Goal: Task Accomplishment & Management: Complete application form

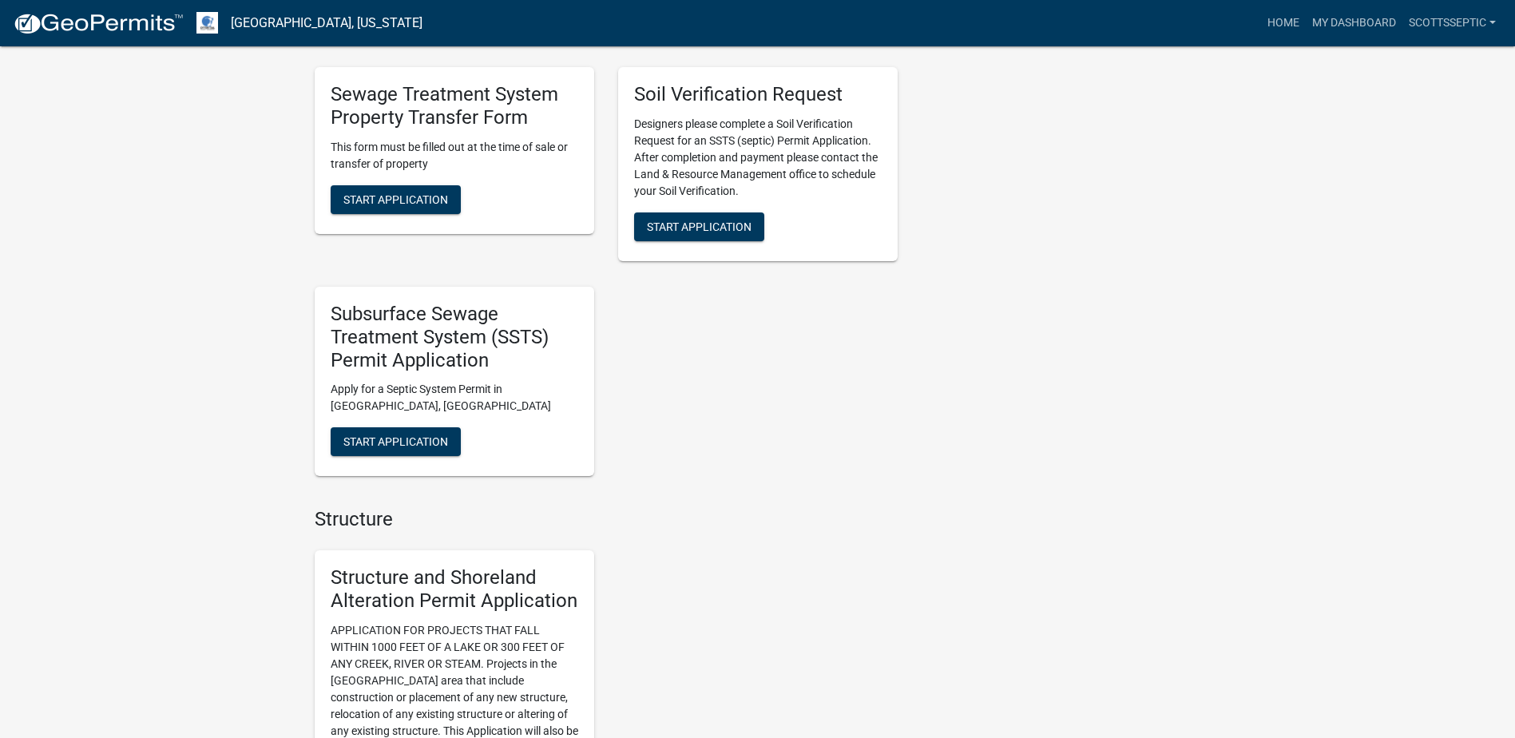
scroll to position [1358, 0]
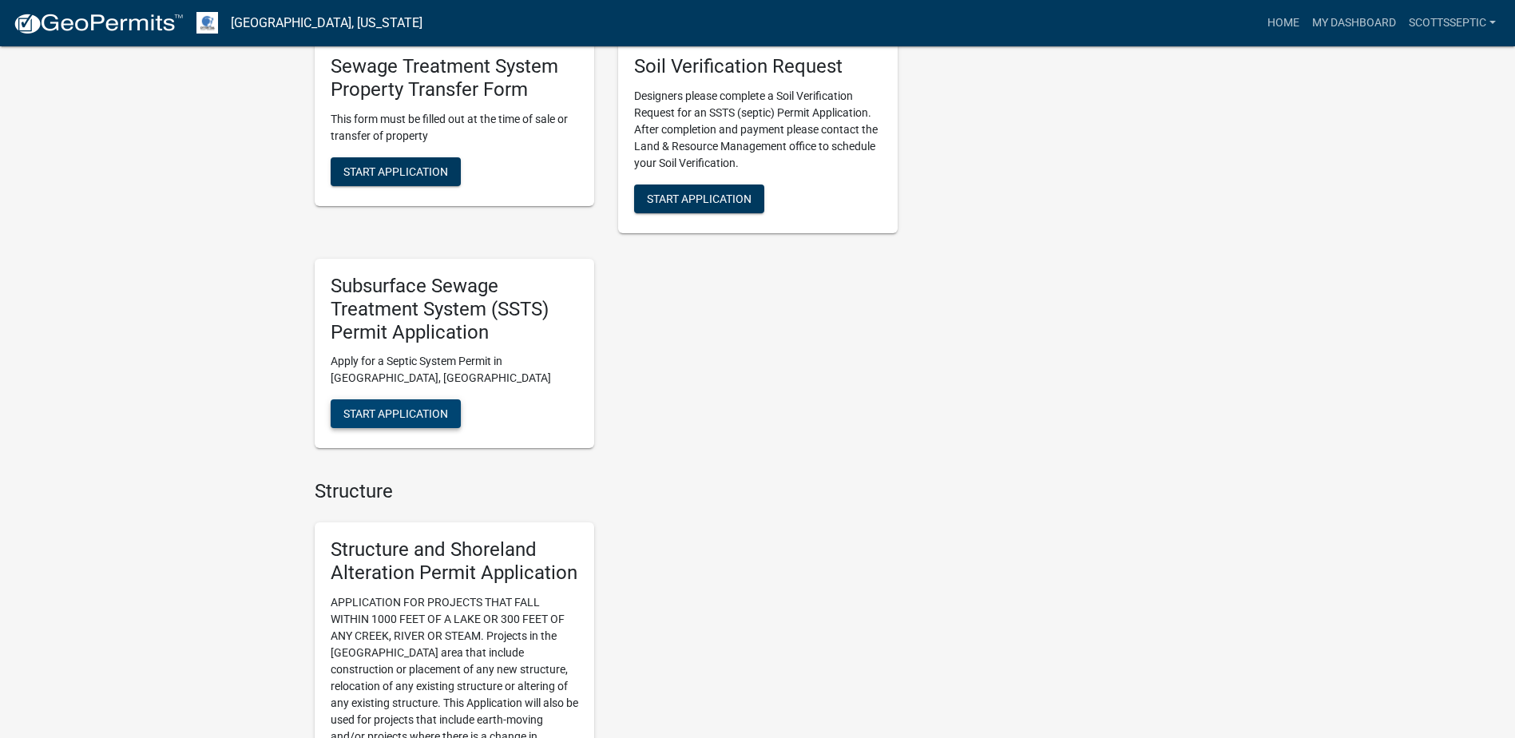
click at [399, 415] on span "Start Application" at bounding box center [396, 413] width 105 height 13
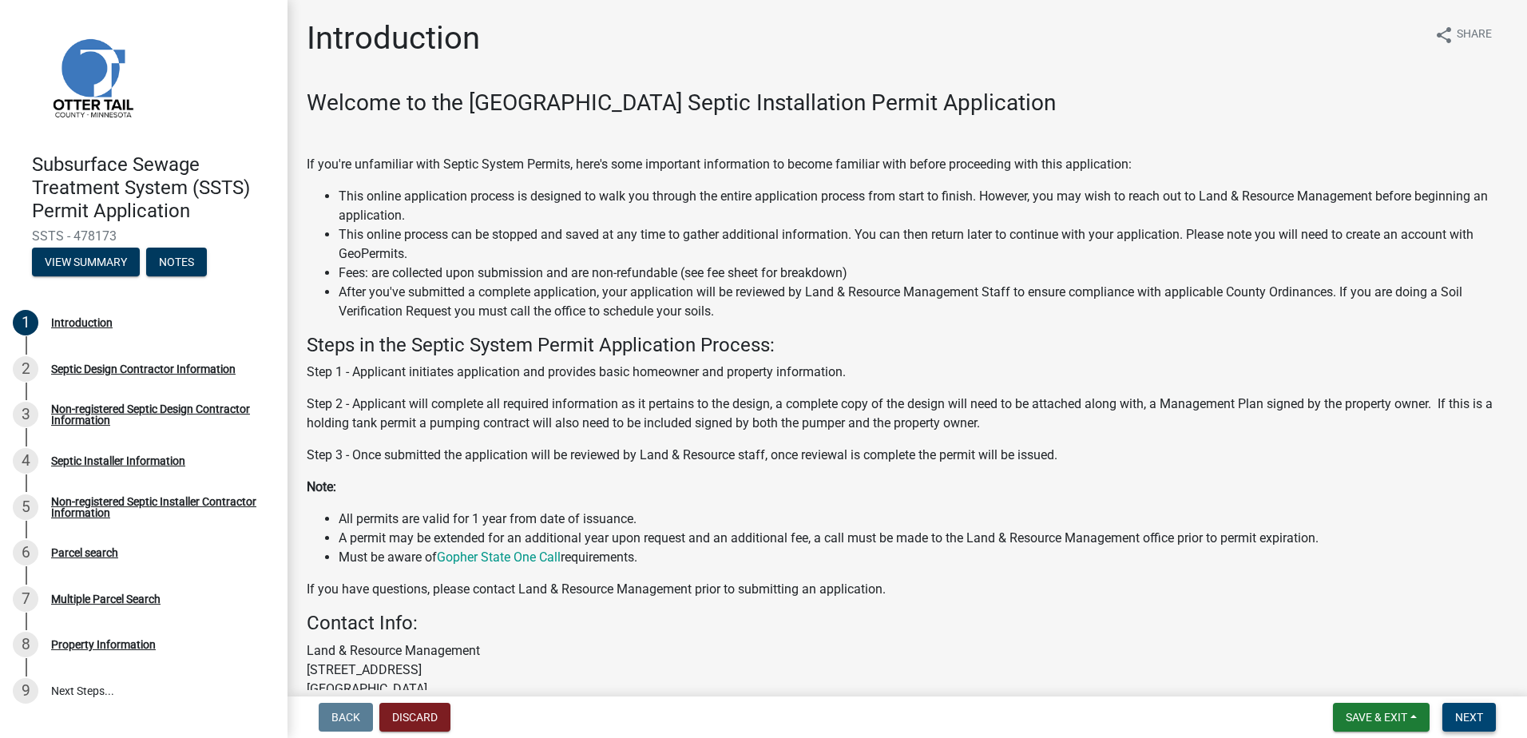
click at [1471, 719] on span "Next" at bounding box center [1470, 717] width 28 height 13
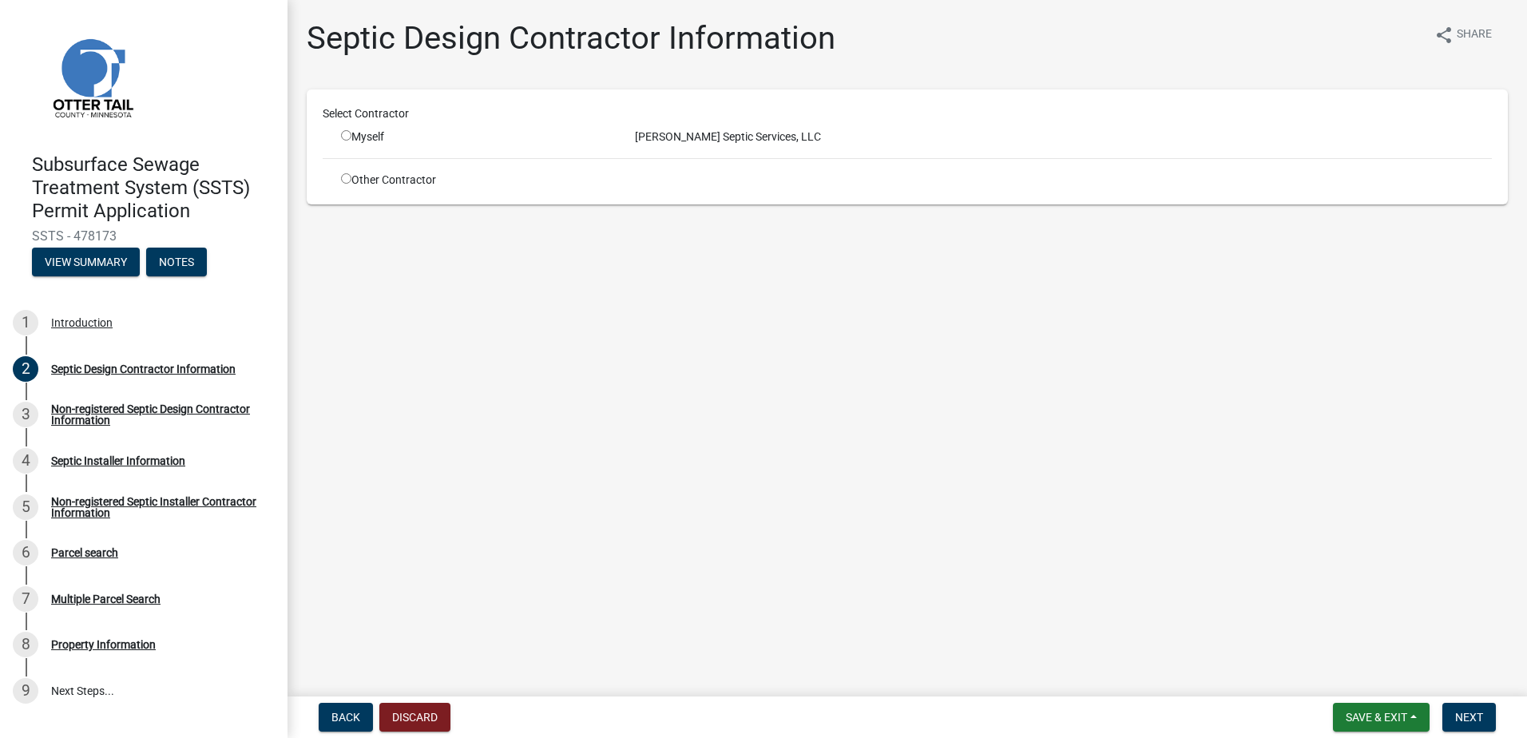
click at [350, 133] on input "radio" at bounding box center [346, 135] width 10 height 10
radio input "true"
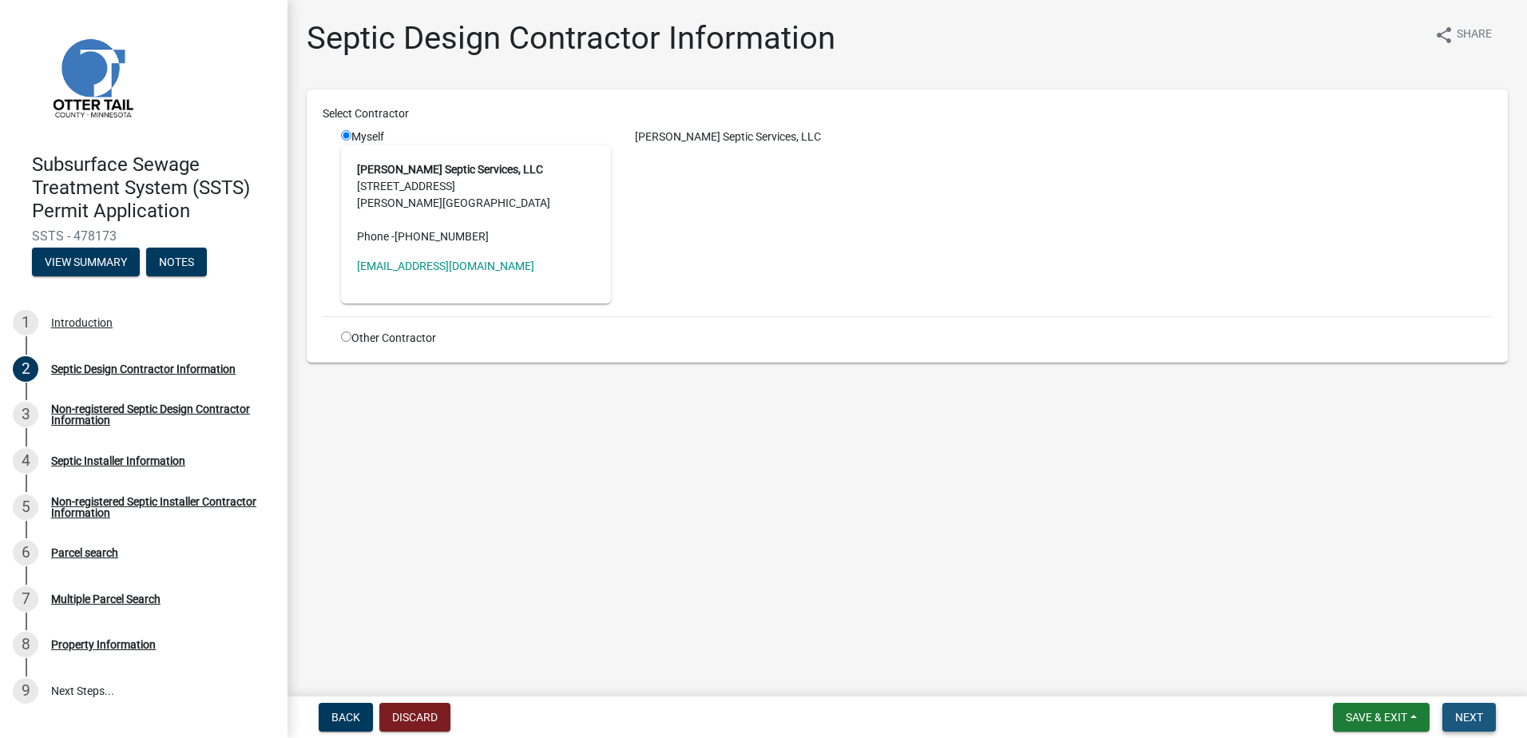
click at [1463, 718] on span "Next" at bounding box center [1470, 717] width 28 height 13
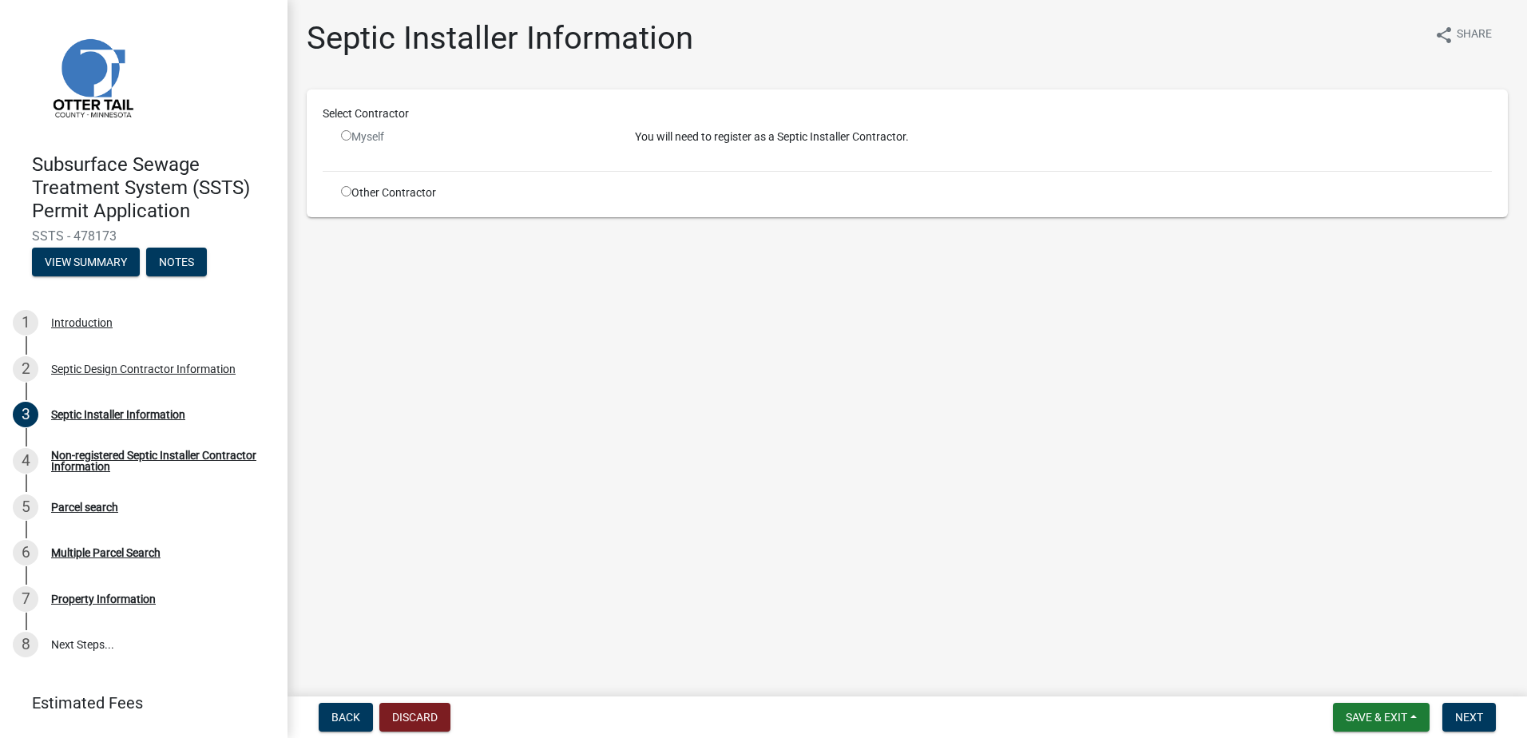
click at [345, 193] on input "radio" at bounding box center [346, 191] width 10 height 10
radio input "true"
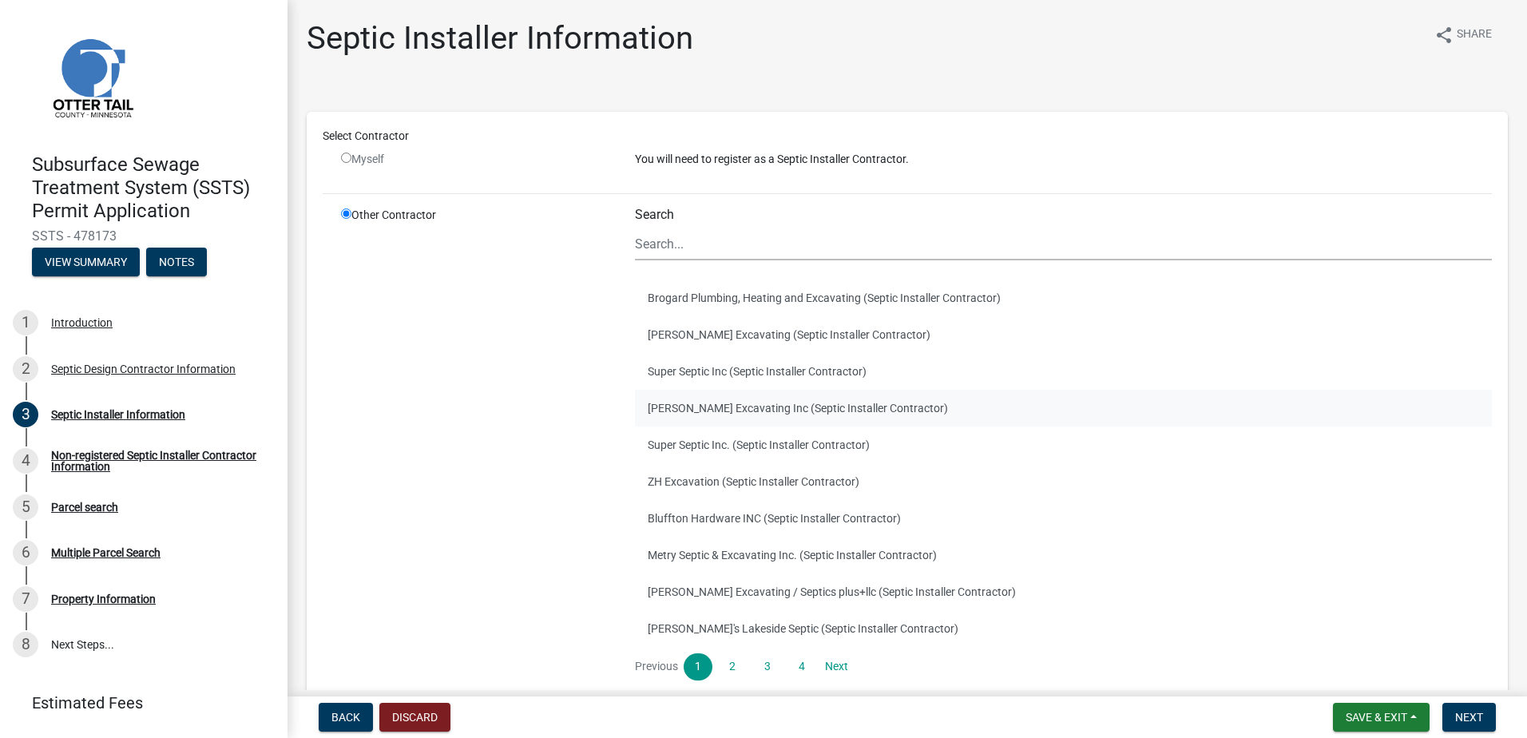
click at [668, 406] on button "[PERSON_NAME] Excavating Inc (Septic Installer Contractor)" at bounding box center [1063, 408] width 857 height 37
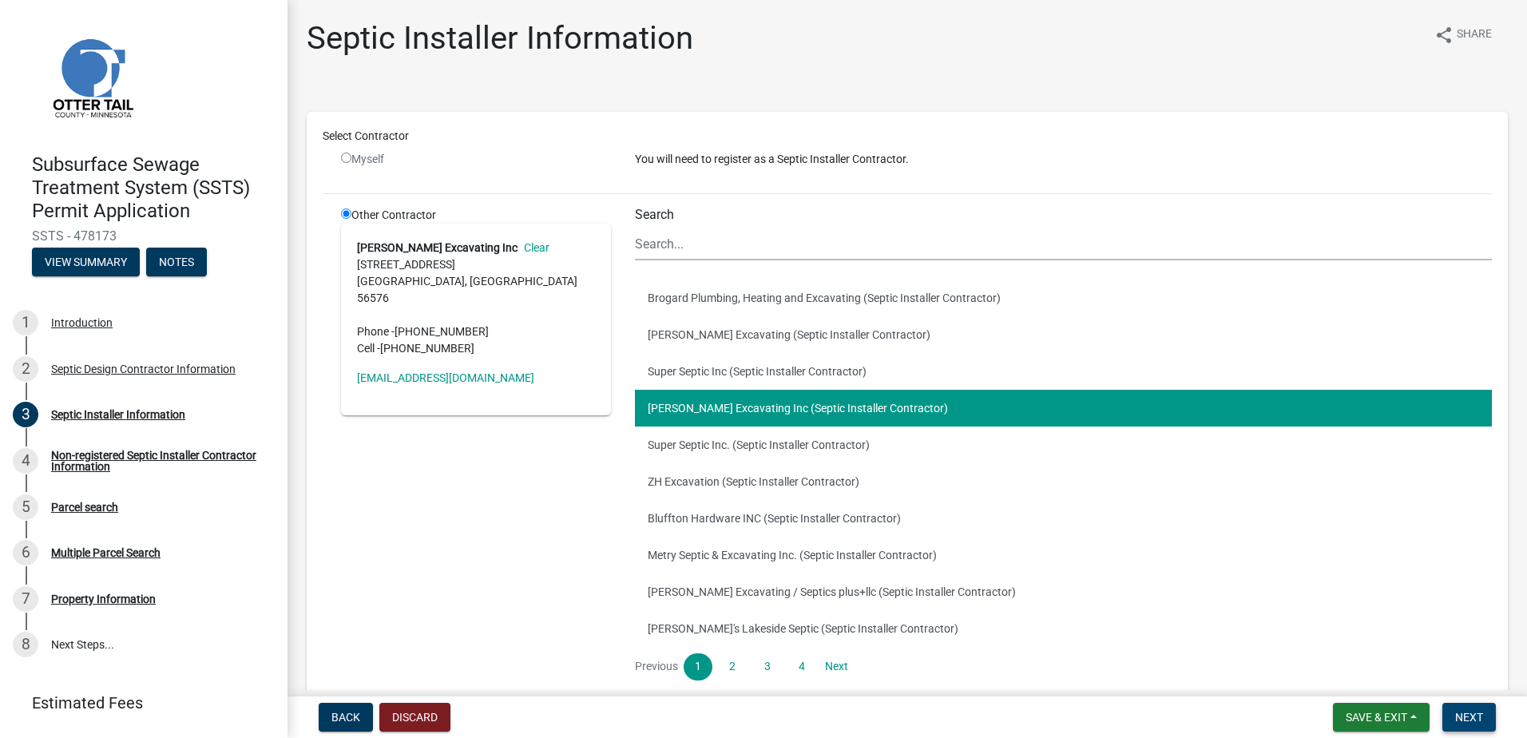
click at [1461, 720] on span "Next" at bounding box center [1470, 717] width 28 height 13
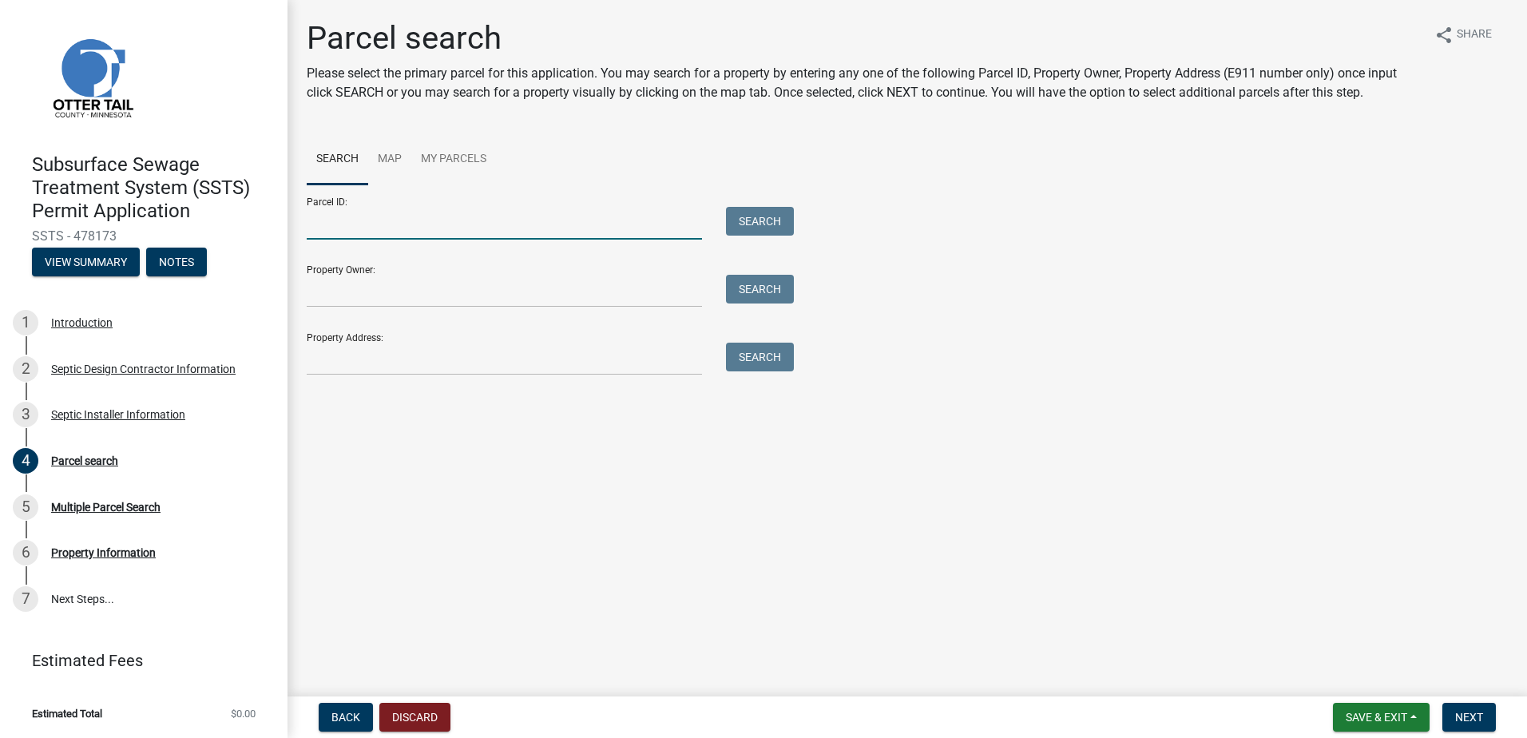
drag, startPoint x: 329, startPoint y: 227, endPoint x: 408, endPoint y: 210, distance: 80.8
click at [330, 226] on input "Parcel ID:" at bounding box center [504, 223] width 395 height 33
type input "57000990374000"
click at [768, 216] on button "Search" at bounding box center [760, 221] width 68 height 29
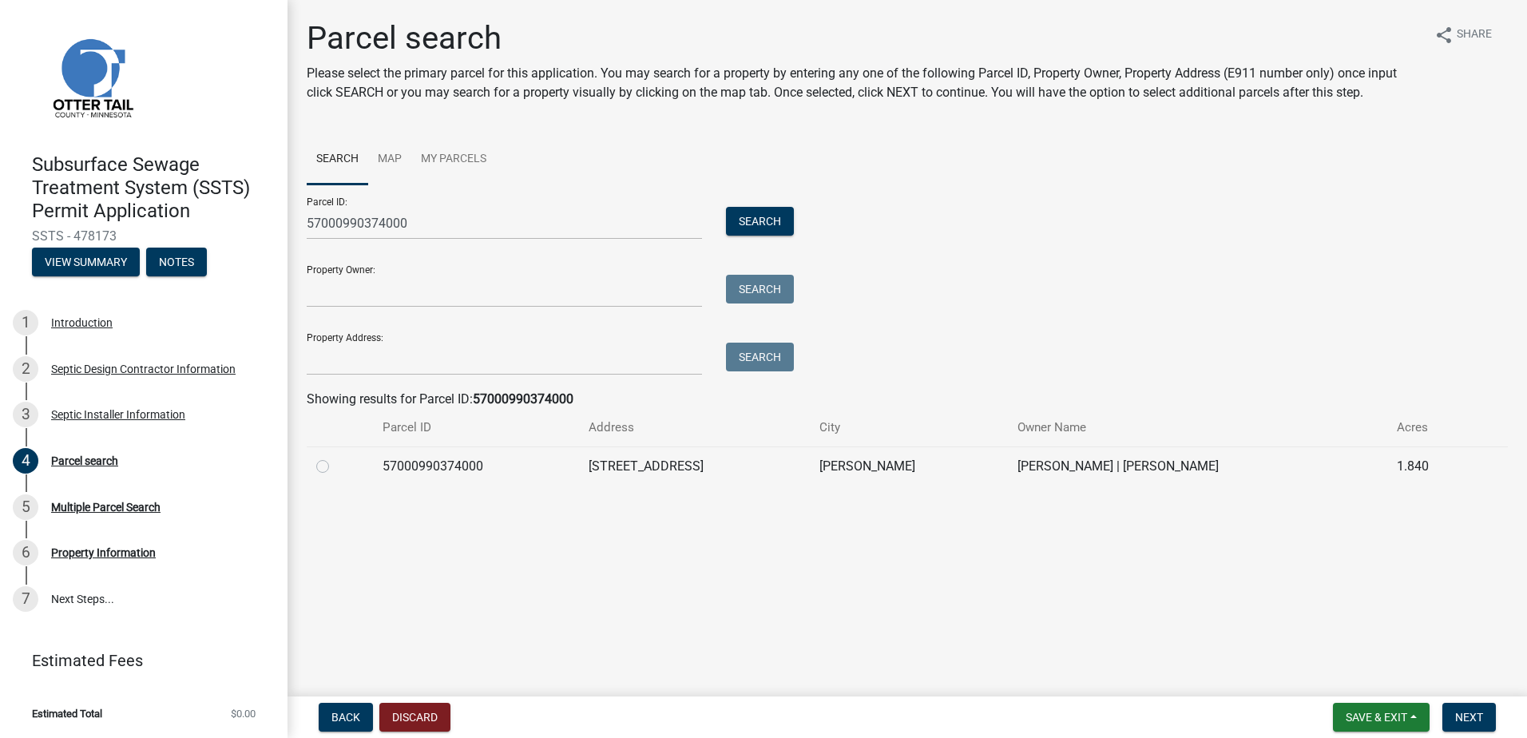
click at [336, 457] on label at bounding box center [336, 457] width 0 height 0
click at [336, 467] on input "radio" at bounding box center [341, 462] width 10 height 10
radio input "true"
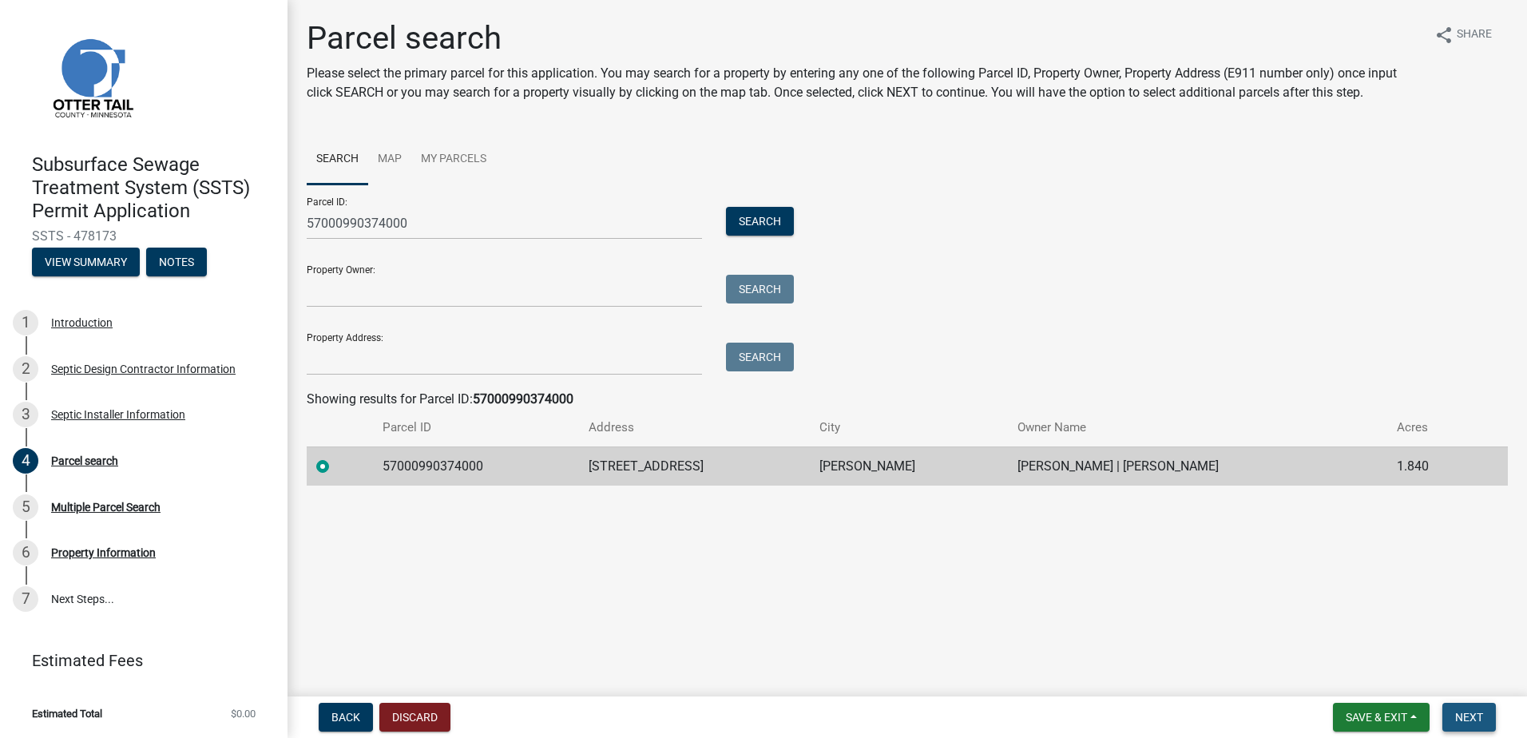
click at [1471, 719] on span "Next" at bounding box center [1470, 717] width 28 height 13
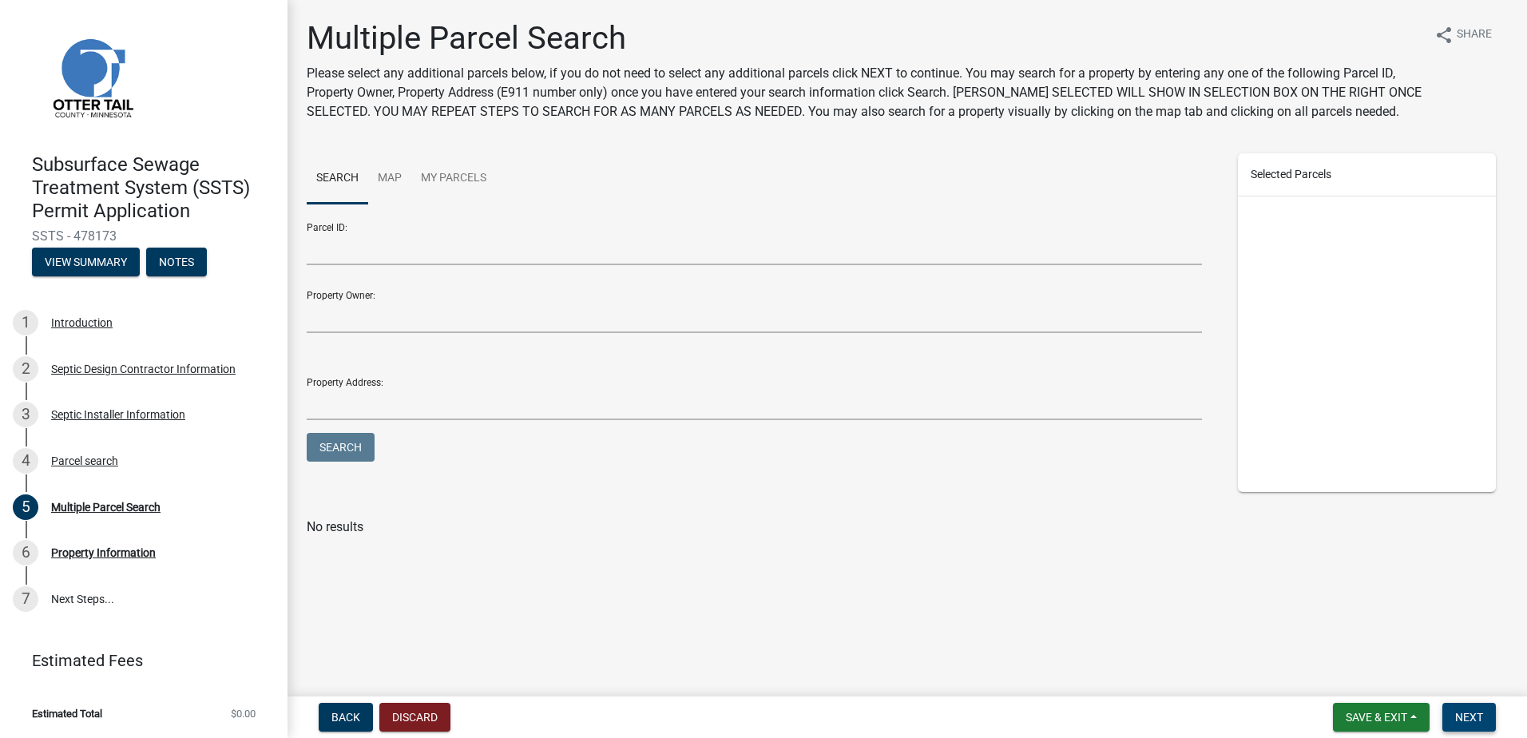
click at [1474, 719] on span "Next" at bounding box center [1470, 717] width 28 height 13
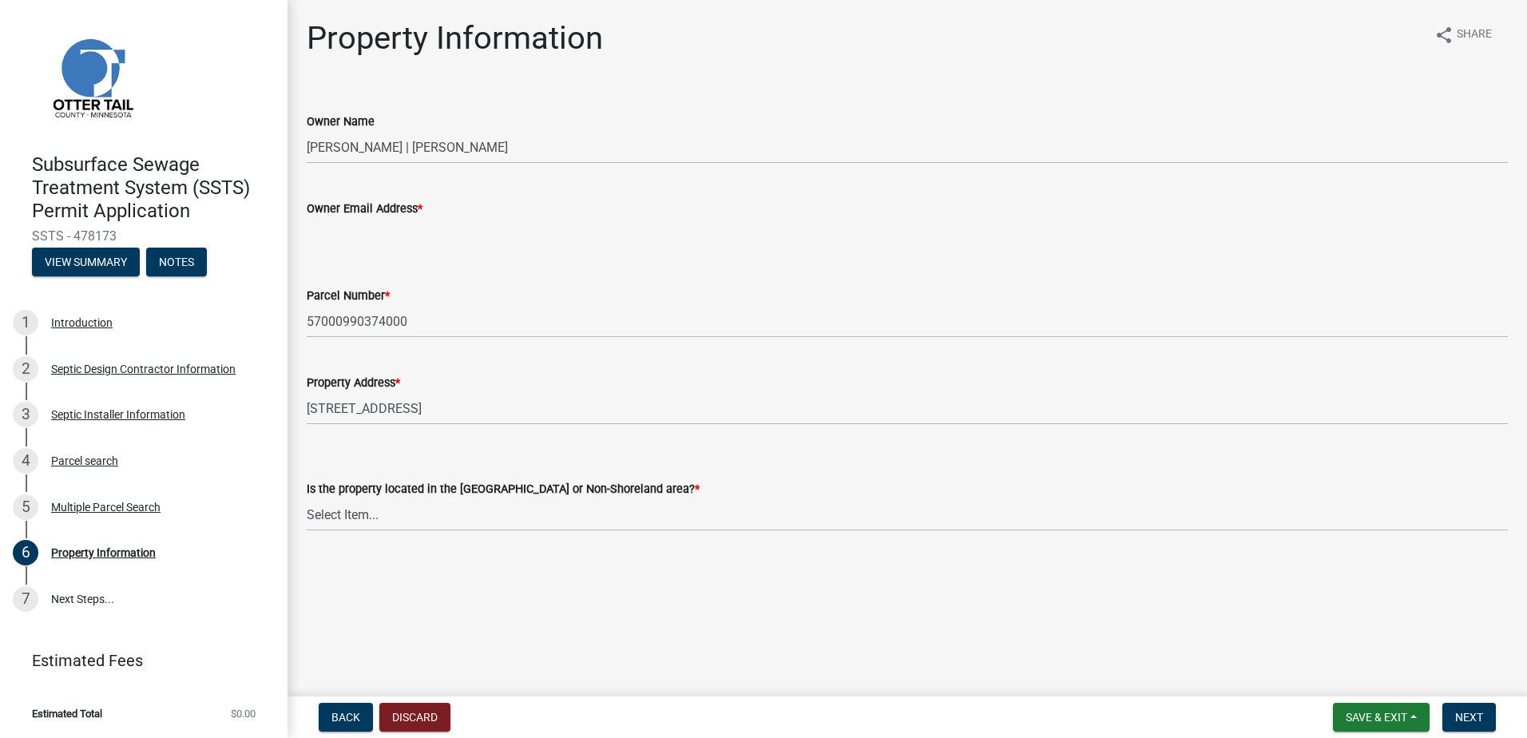
drag, startPoint x: 321, startPoint y: 240, endPoint x: 374, endPoint y: 234, distance: 53.1
click at [321, 240] on input "Owner Email Address *" at bounding box center [907, 234] width 1201 height 33
type input "[EMAIL_ADDRESS][DOMAIN_NAME]"
click at [343, 522] on select "Select Item... Shoreland Non-Shoreland" at bounding box center [907, 514] width 1201 height 33
click at [307, 498] on select "Select Item... Shoreland Non-Shoreland" at bounding box center [907, 514] width 1201 height 33
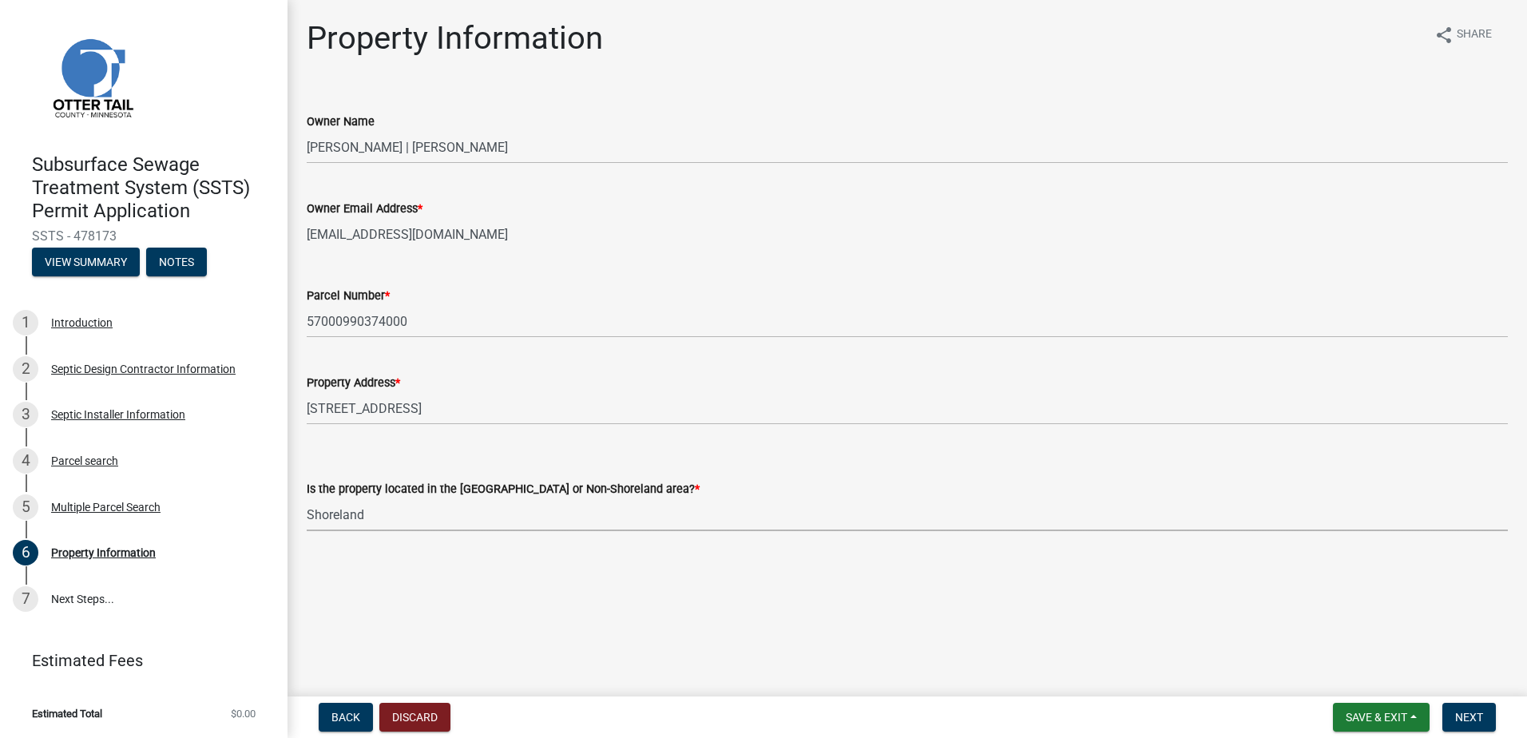
select select "f91142e6-e911-469c-9754-896c7e7f9e05"
click at [1467, 714] on span "Next" at bounding box center [1470, 717] width 28 height 13
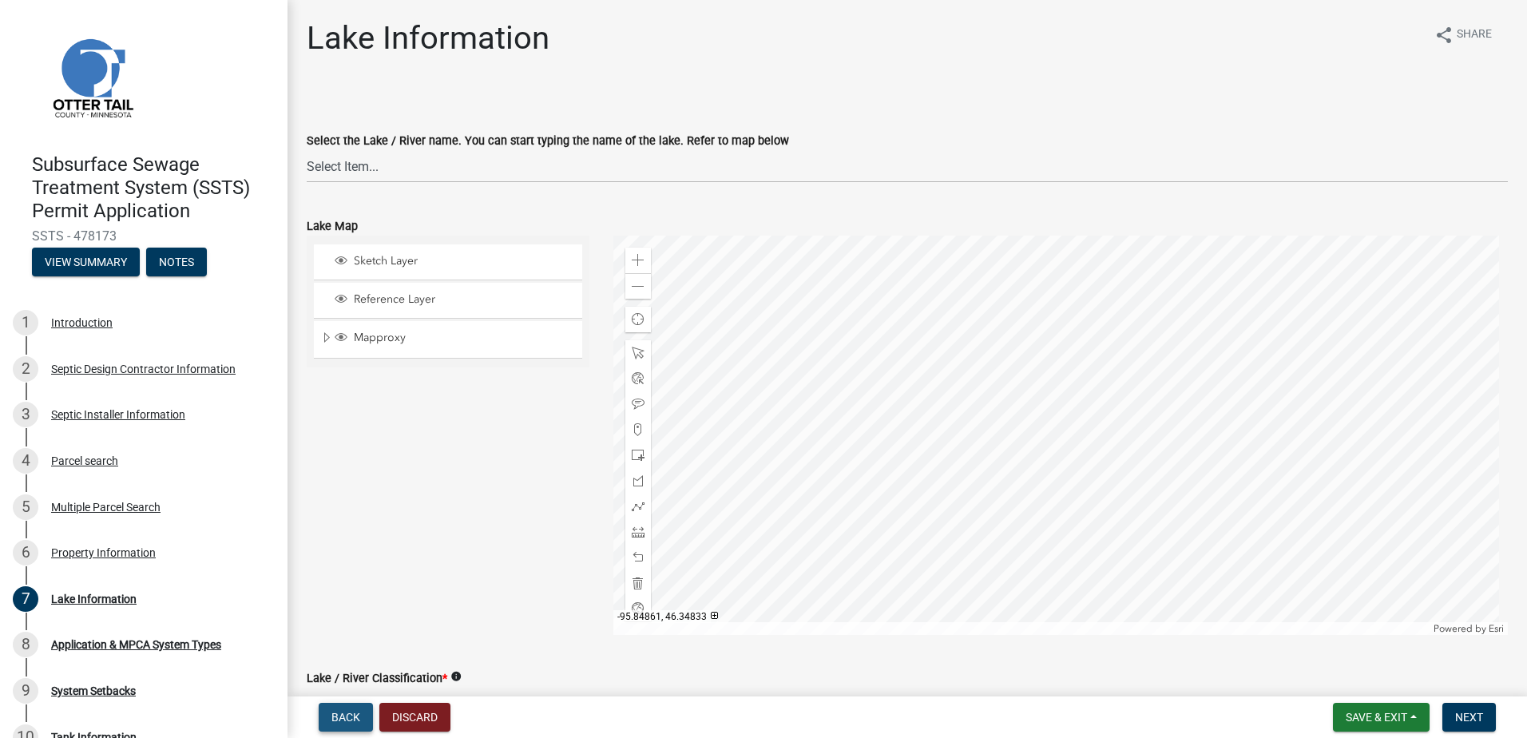
click at [345, 715] on span "Back" at bounding box center [346, 717] width 29 height 13
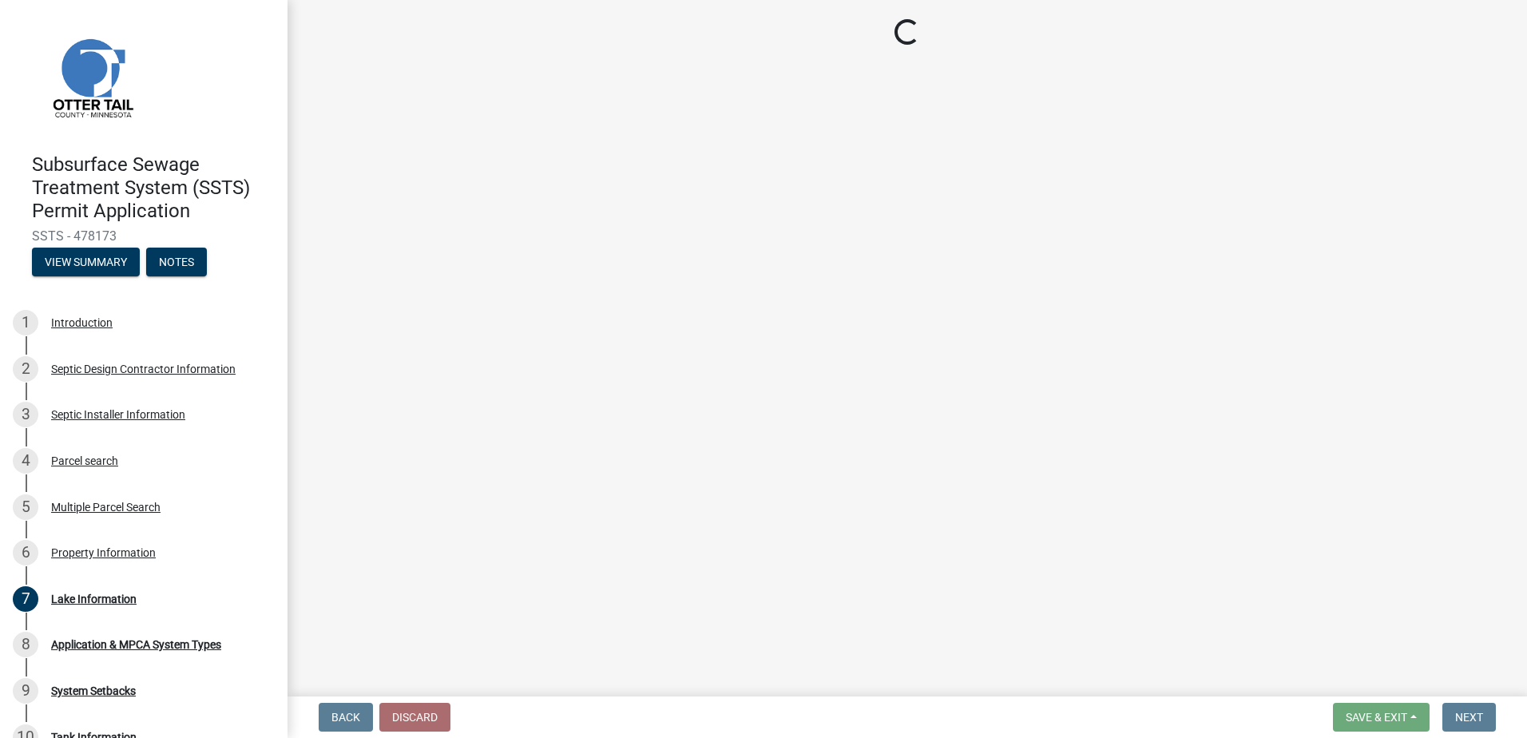
select select "f91142e6-e911-469c-9754-896c7e7f9e05"
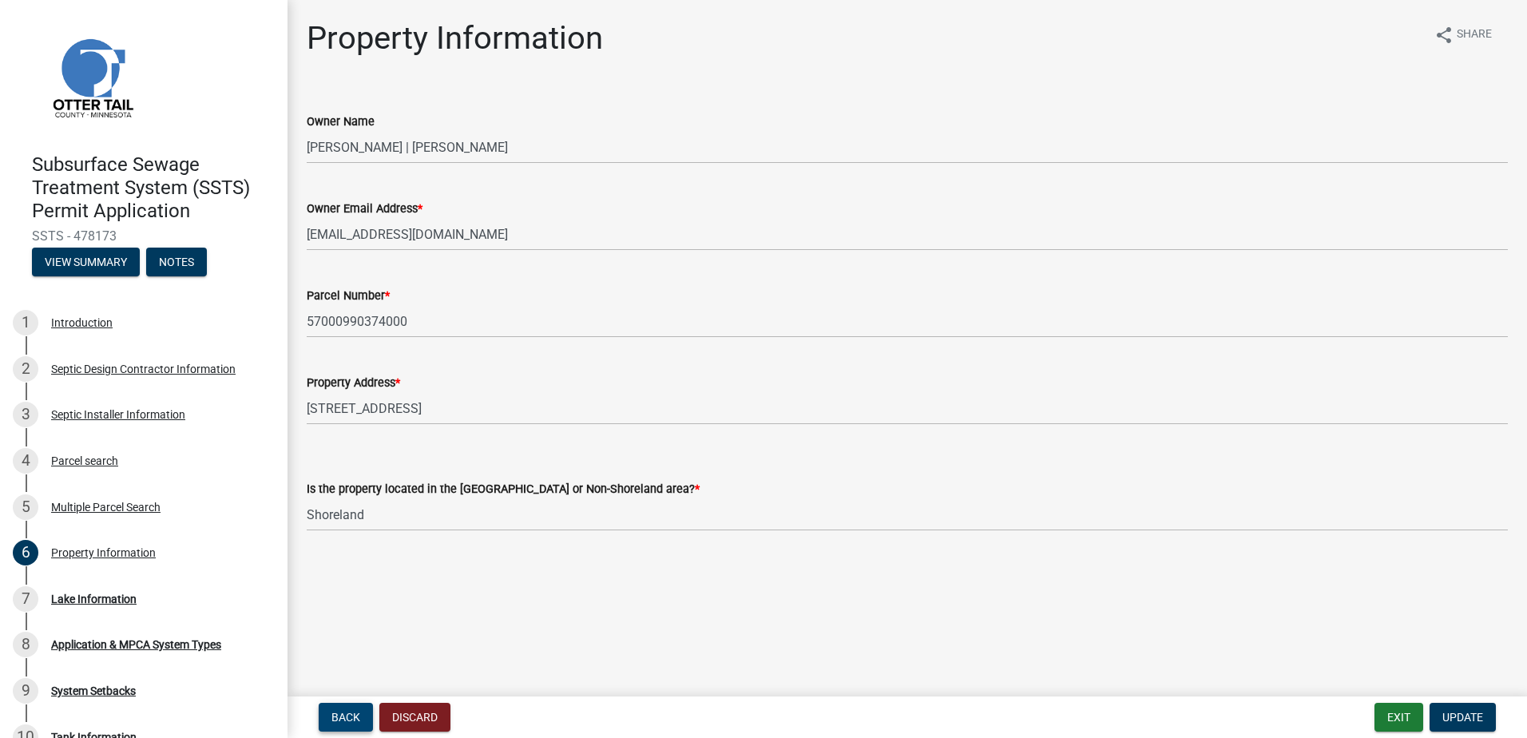
click at [353, 719] on span "Back" at bounding box center [346, 717] width 29 height 13
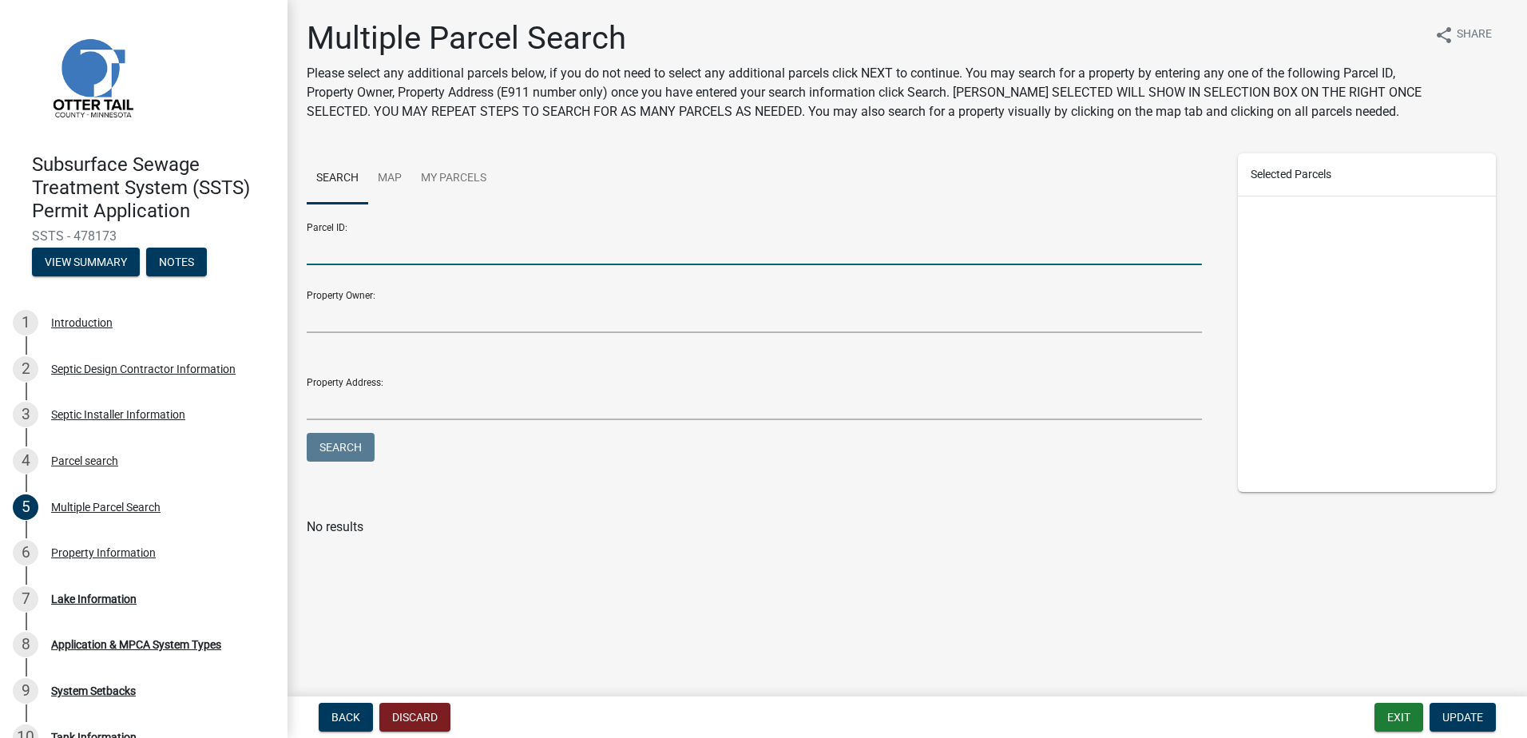
drag, startPoint x: 367, startPoint y: 256, endPoint x: 400, endPoint y: 240, distance: 37.5
click at [367, 256] on input "Parcel ID:" at bounding box center [755, 248] width 896 height 33
type input "57000090058002"
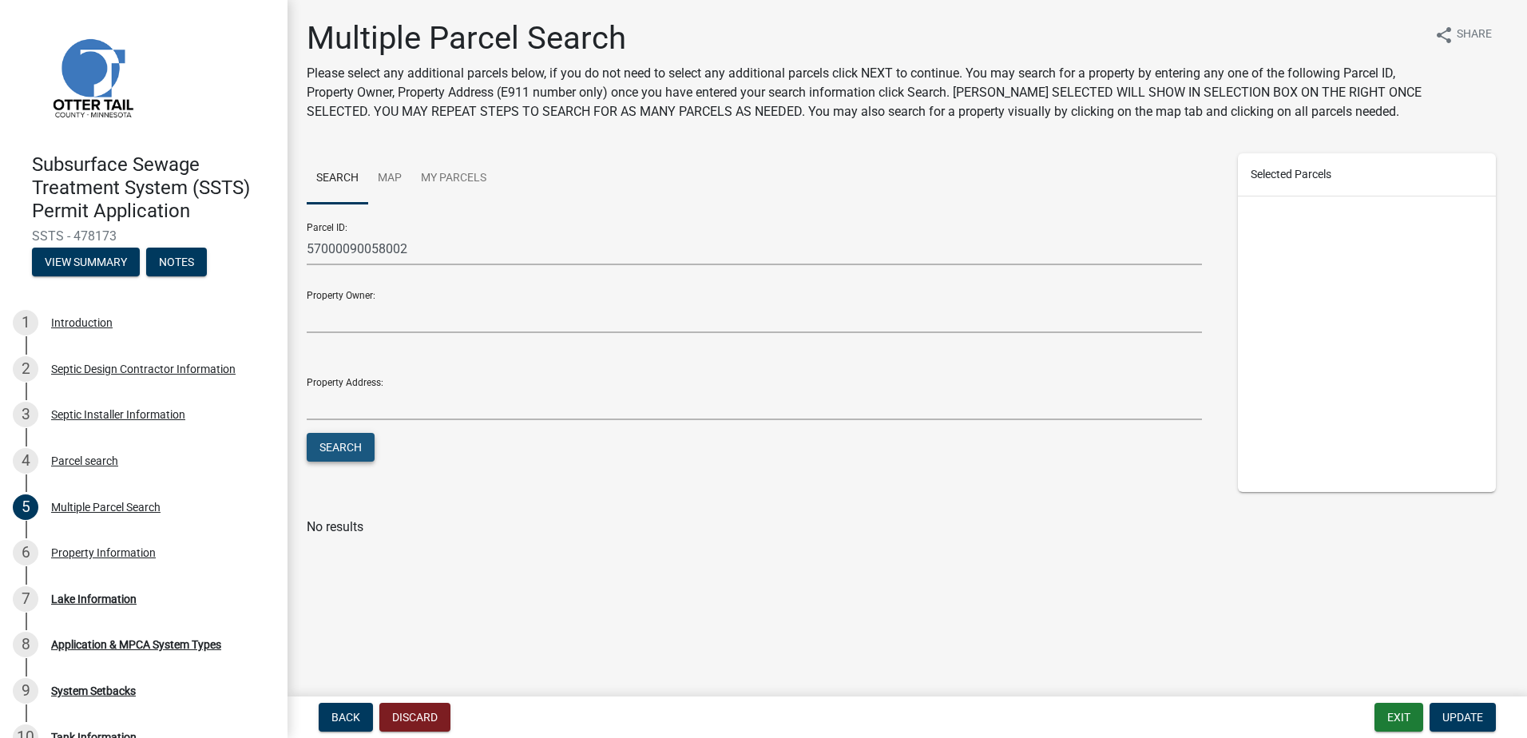
click at [335, 455] on button "Search" at bounding box center [341, 447] width 68 height 29
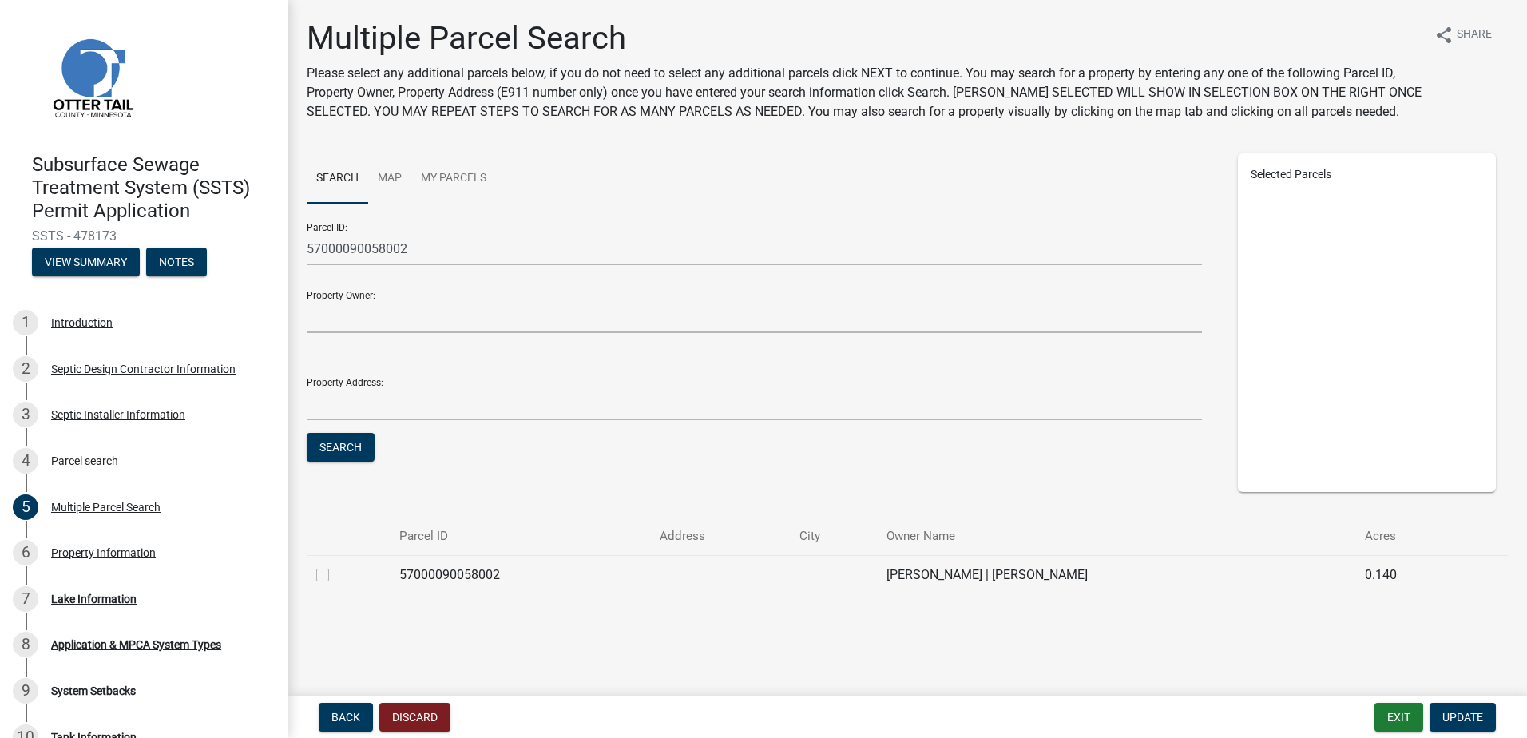
click at [336, 566] on label at bounding box center [336, 566] width 0 height 0
click at [336, 574] on input "checkbox" at bounding box center [341, 571] width 10 height 10
checkbox input "true"
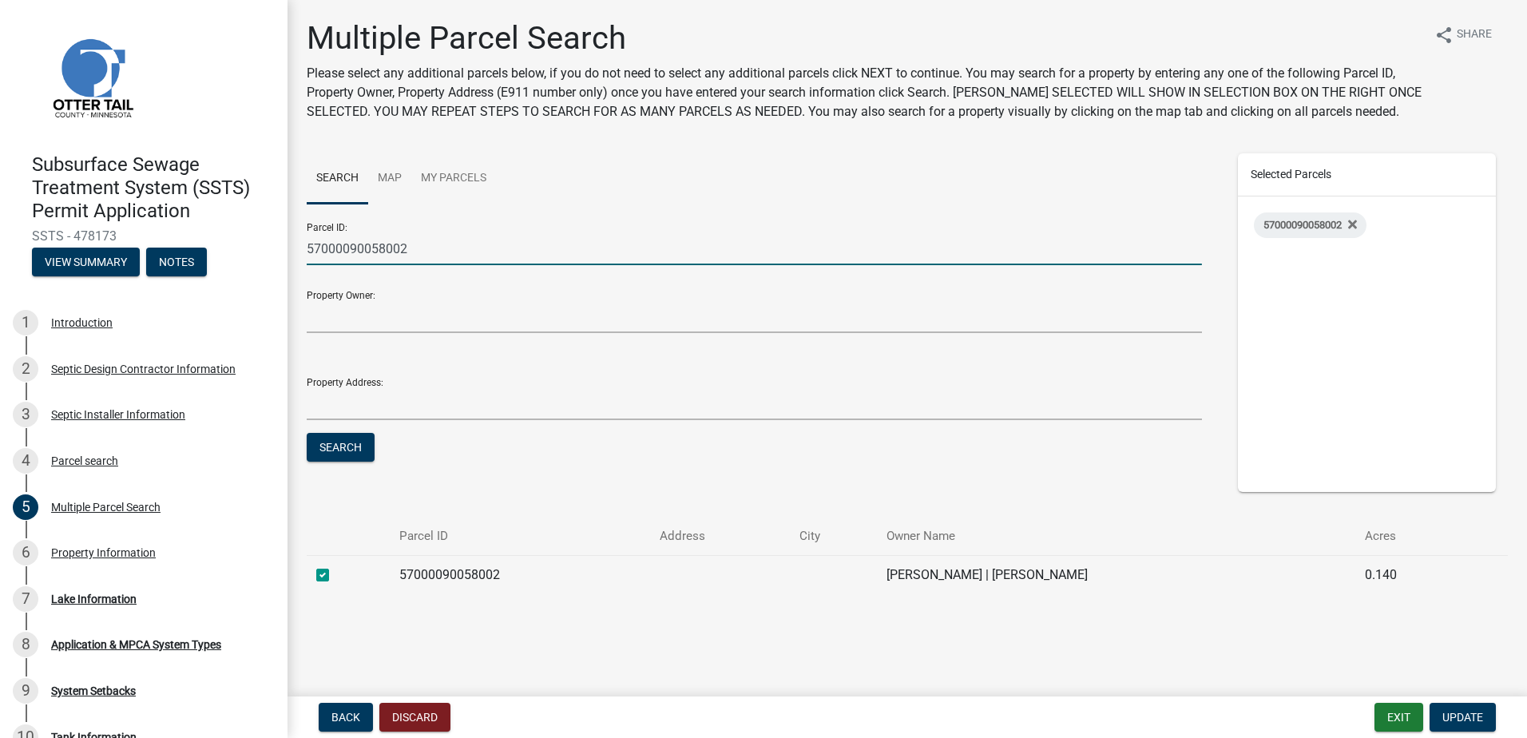
click at [427, 246] on input "57000090058002" at bounding box center [755, 248] width 896 height 33
type input "57000990373000"
click at [338, 455] on button "Search" at bounding box center [341, 447] width 68 height 29
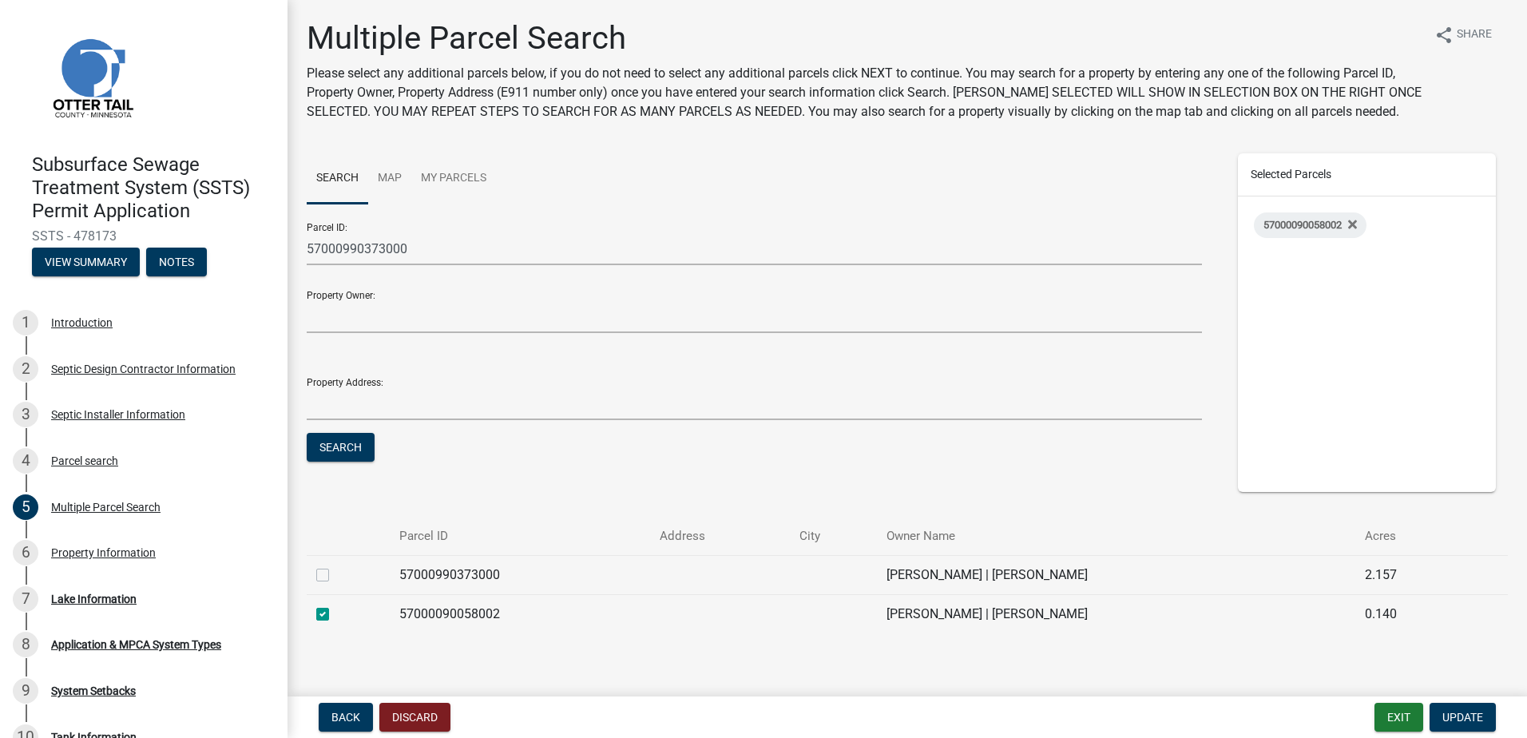
click at [336, 566] on label at bounding box center [336, 566] width 0 height 0
click at [336, 576] on input "checkbox" at bounding box center [341, 571] width 10 height 10
checkbox input "true"
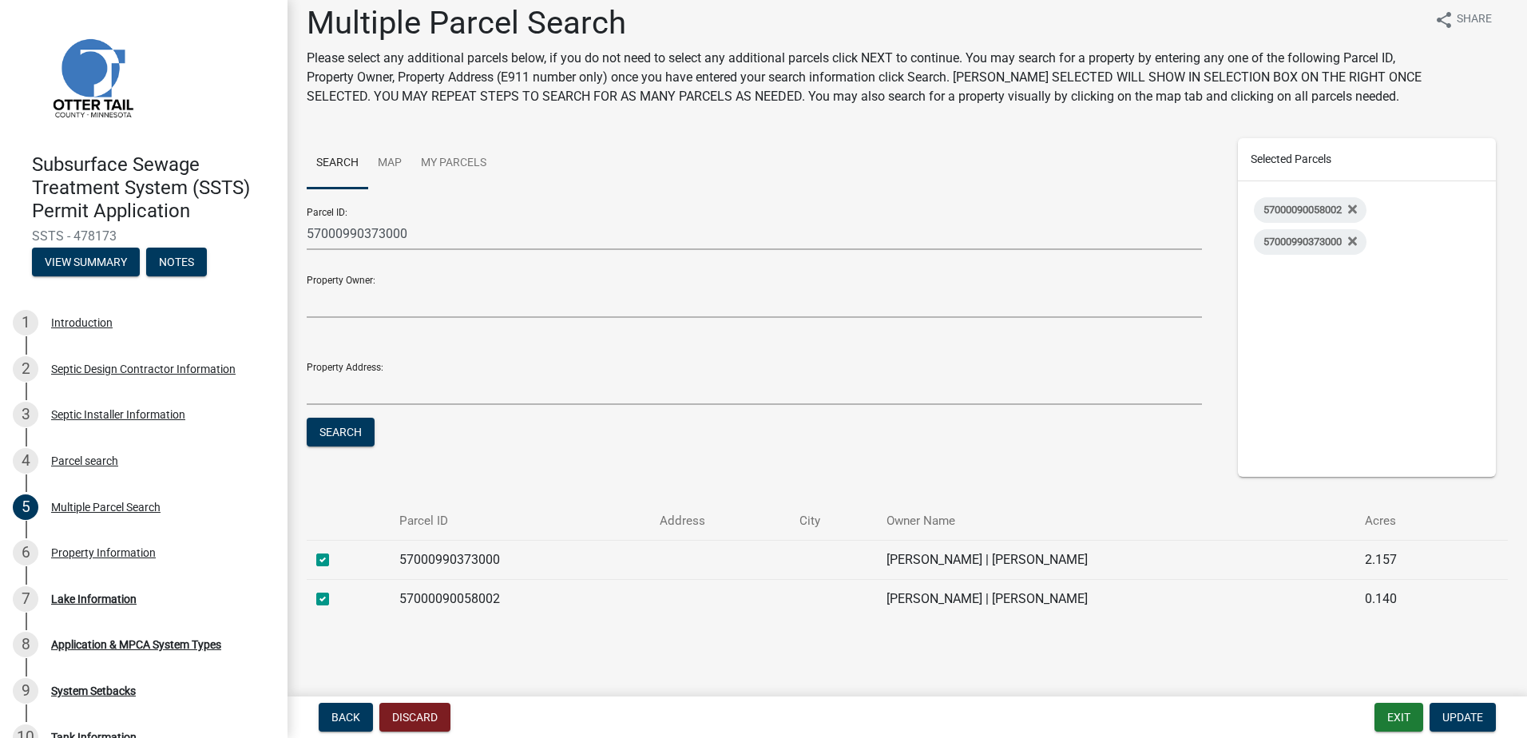
scroll to position [18, 0]
click at [1459, 708] on button "Update" at bounding box center [1463, 717] width 66 height 29
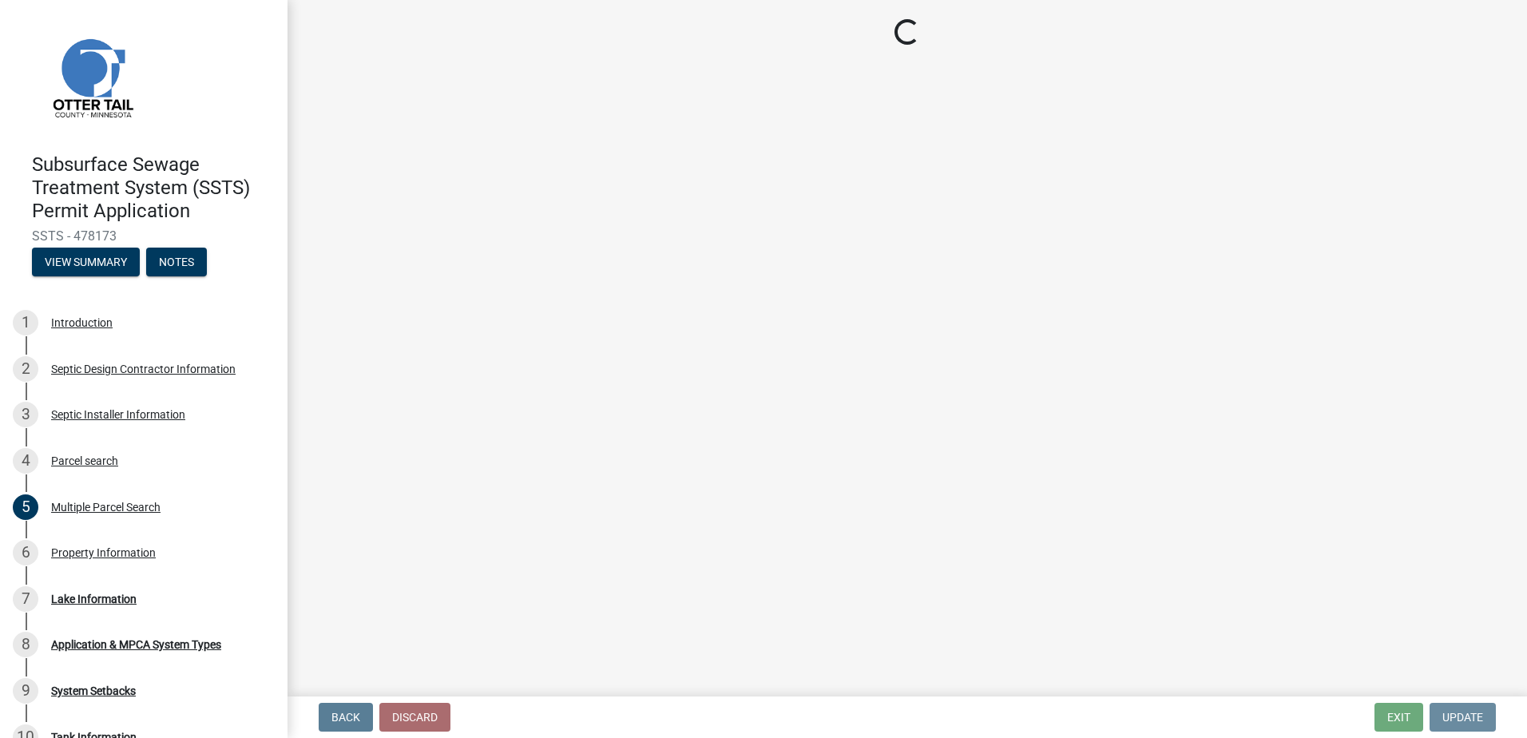
scroll to position [0, 0]
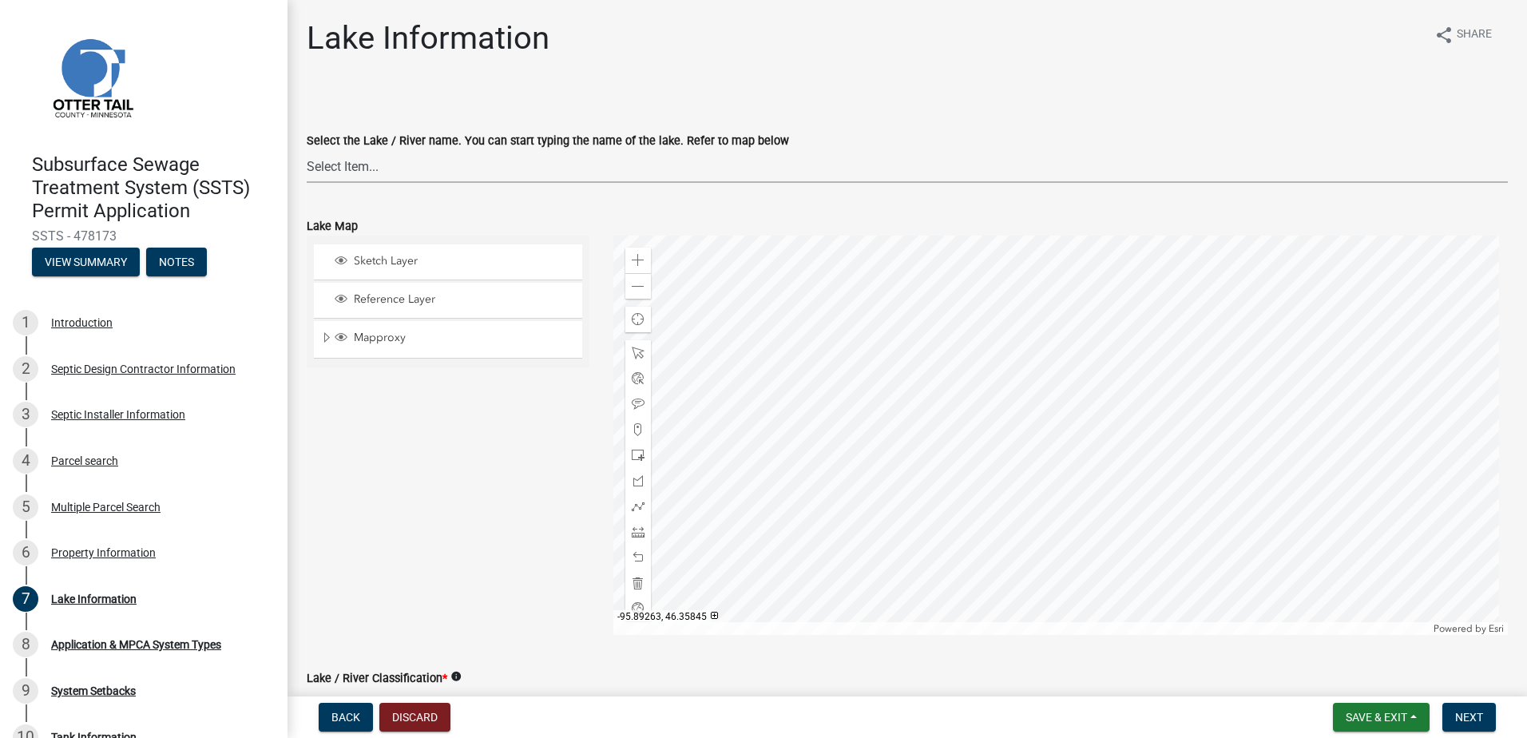
click at [336, 164] on select "Select Item... None [PERSON_NAME] 56-031 [PERSON_NAME] 56-118 [PERSON_NAME] 56-…" at bounding box center [907, 166] width 1201 height 33
click at [307, 150] on select "Select Item... None [PERSON_NAME] 56-031 [PERSON_NAME] 56-118 [PERSON_NAME] 56-…" at bounding box center [907, 166] width 1201 height 33
select select "e1713473-f62c-4fbf-9a8f-413c1c081b54"
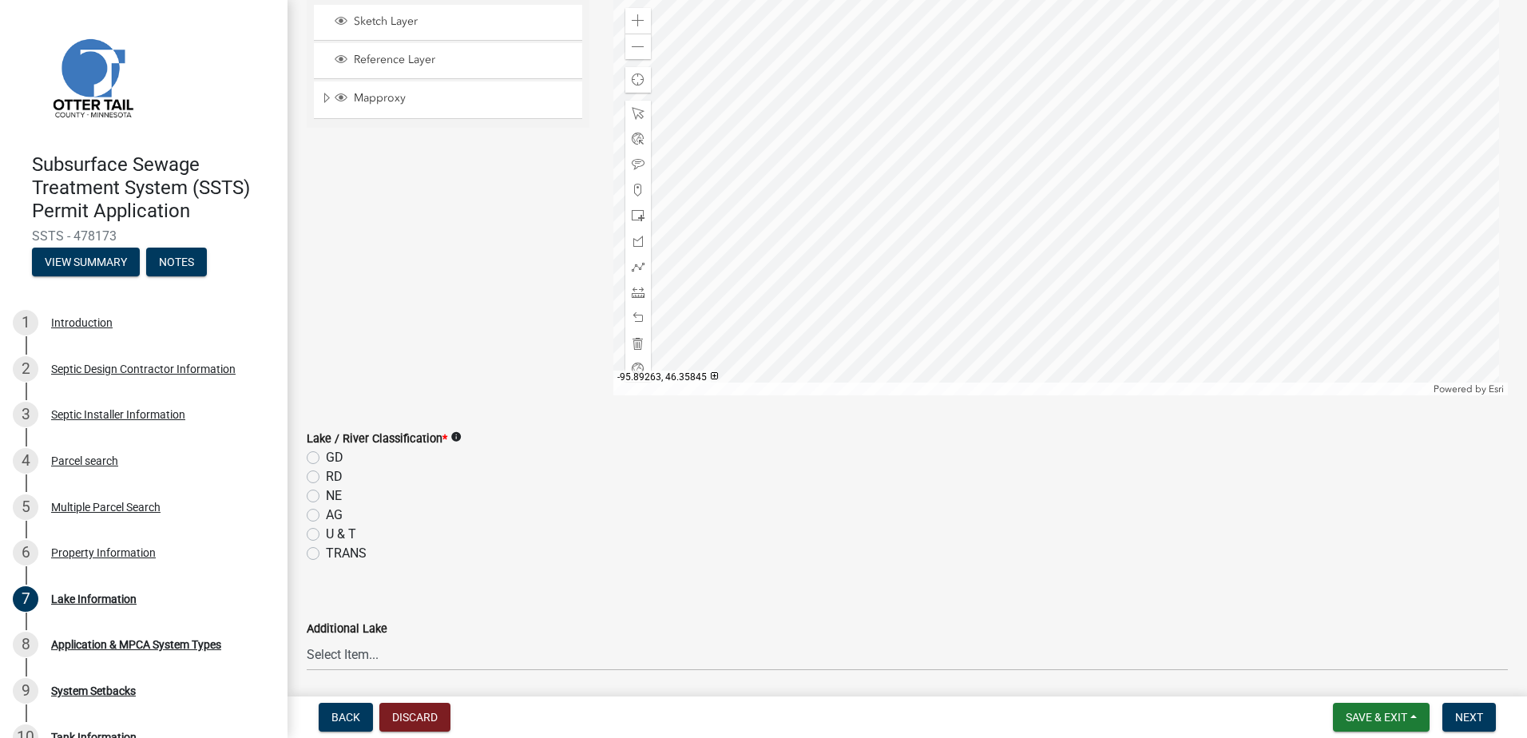
click at [326, 496] on label "NE" at bounding box center [334, 496] width 16 height 19
click at [326, 496] on input "NE" at bounding box center [331, 492] width 10 height 10
radio input "true"
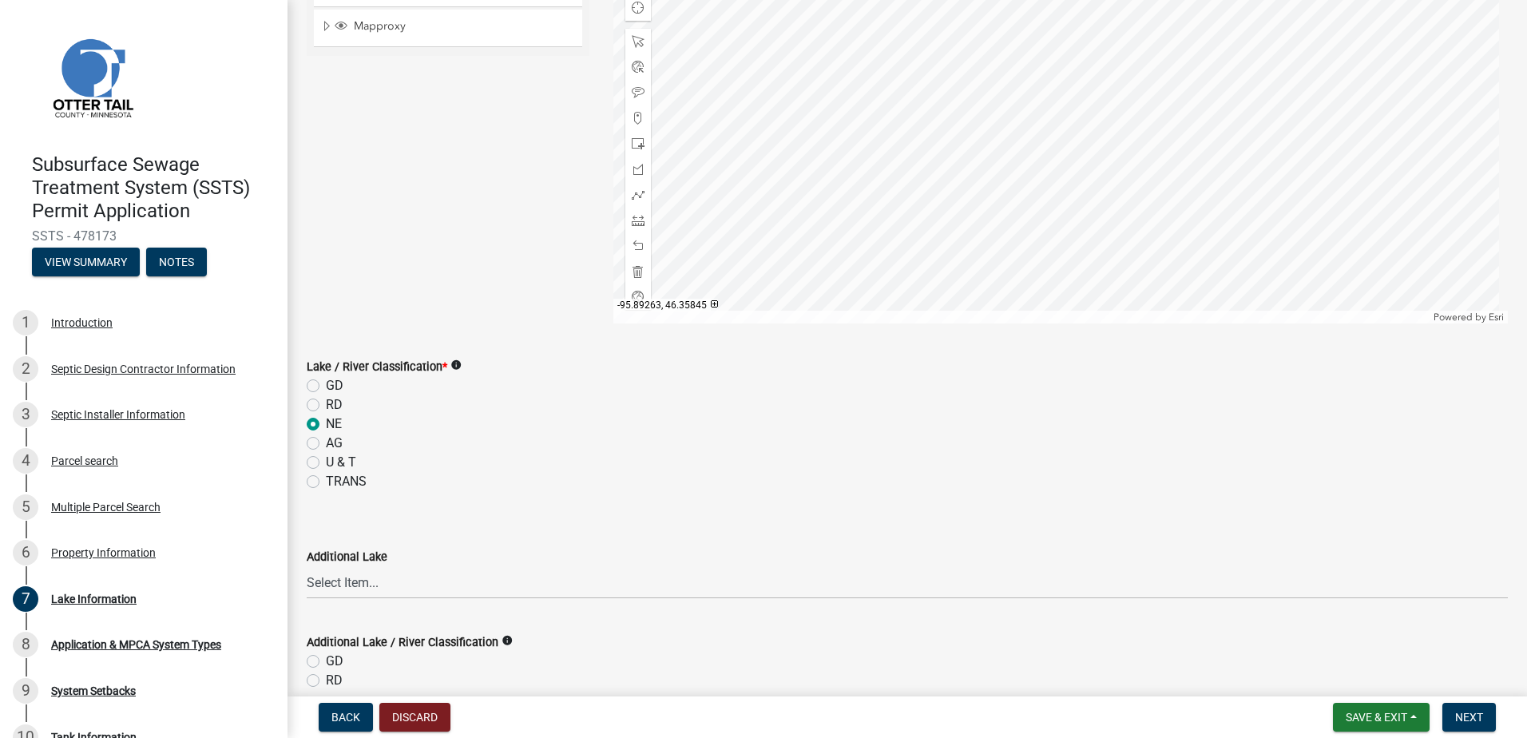
scroll to position [465, 0]
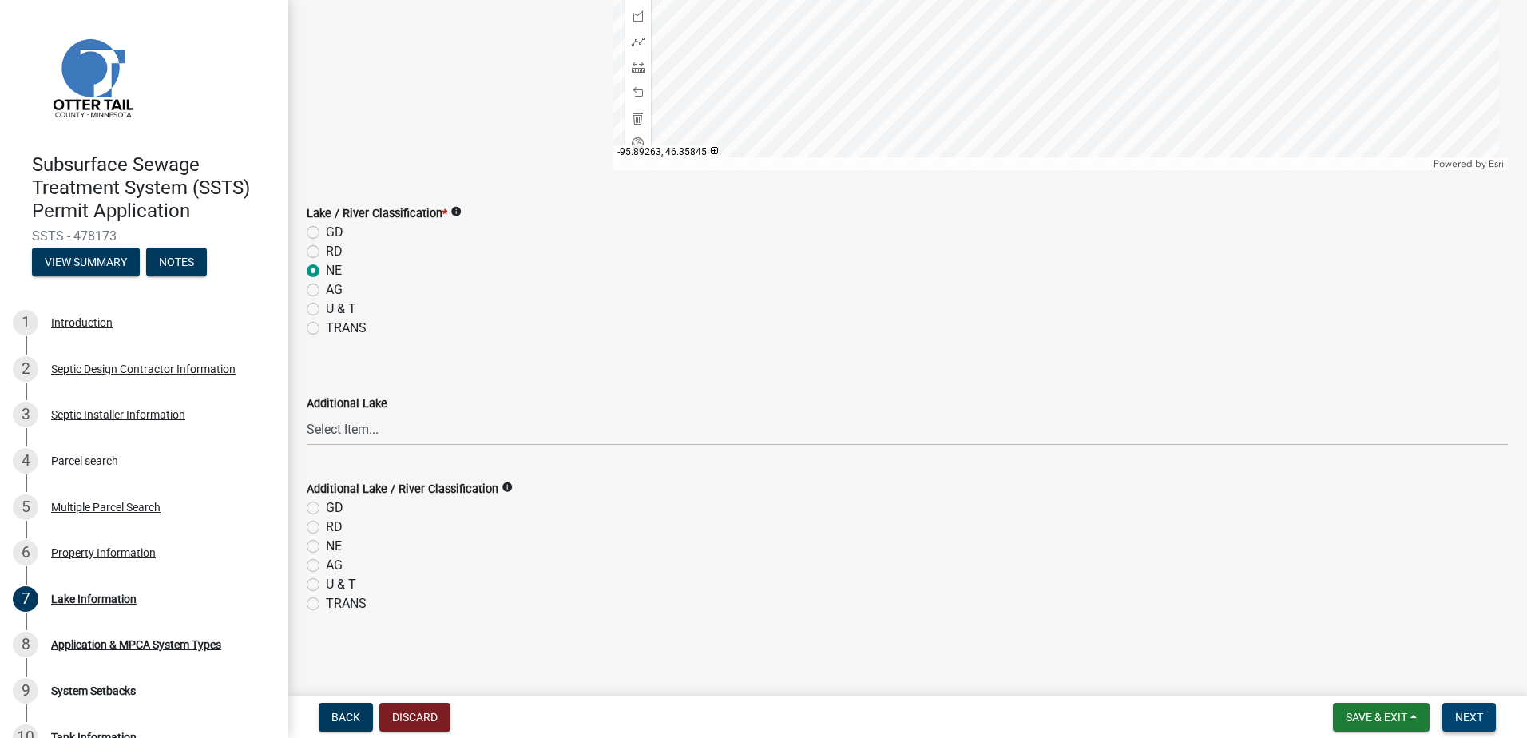
click at [1477, 712] on span "Next" at bounding box center [1470, 717] width 28 height 13
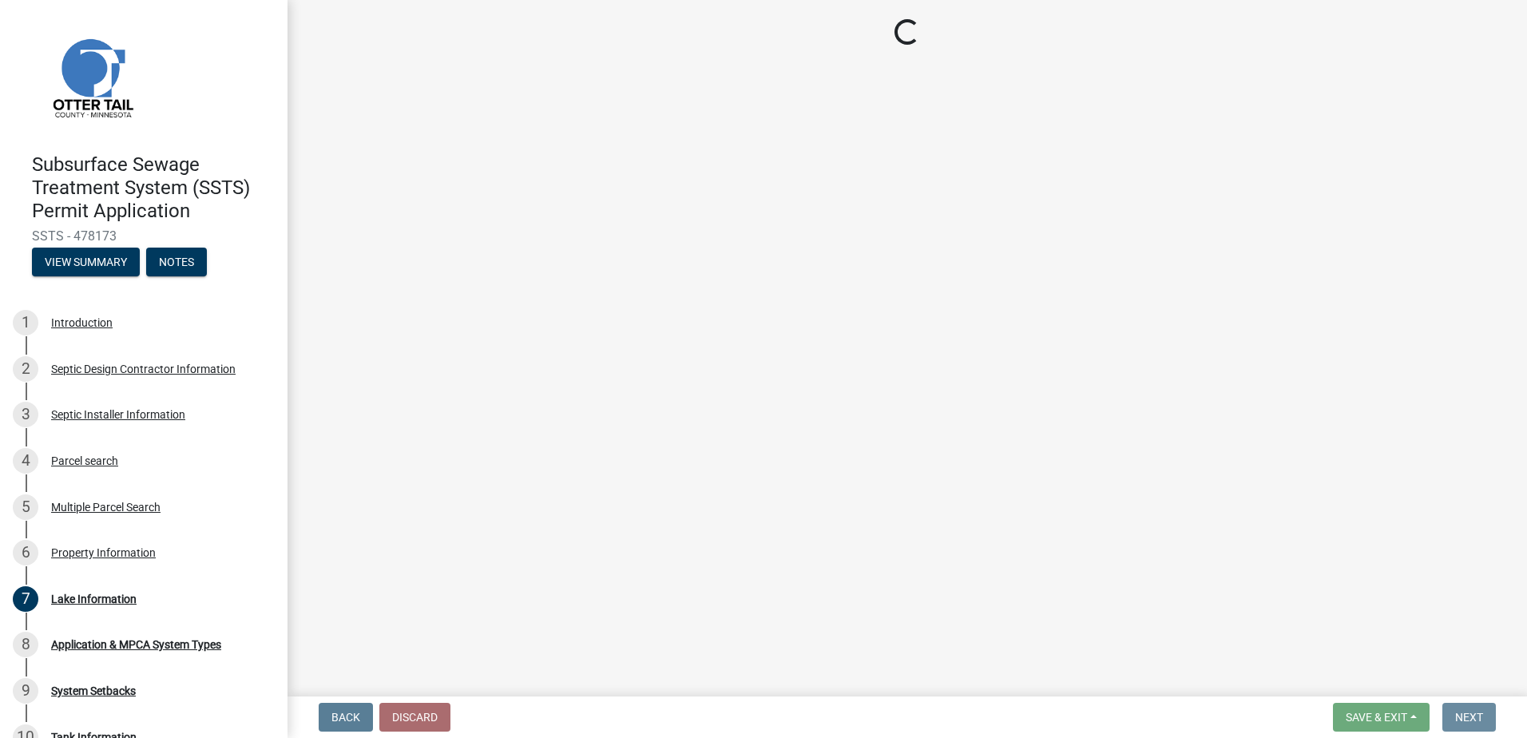
scroll to position [0, 0]
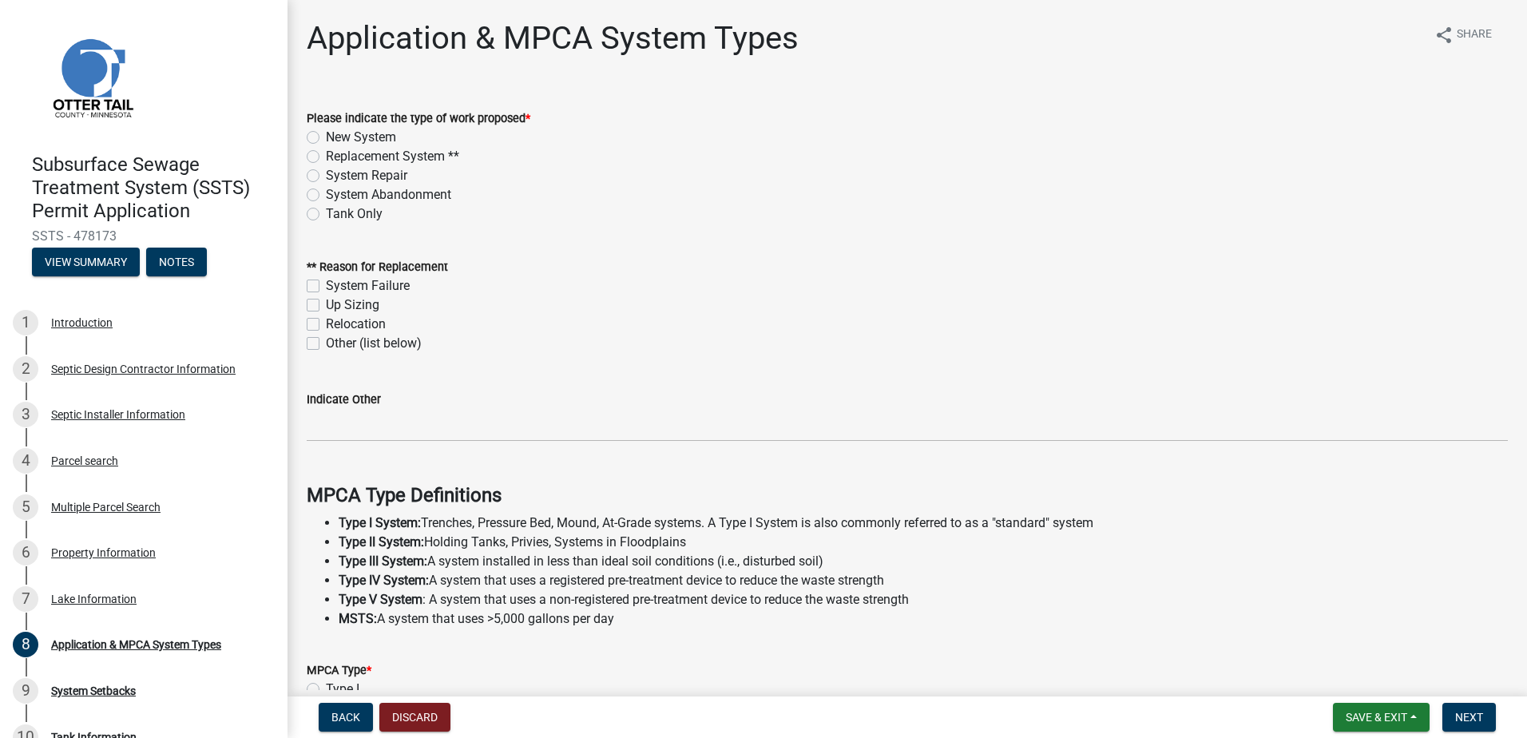
click at [326, 140] on label "New System" at bounding box center [361, 137] width 70 height 19
click at [326, 138] on input "New System" at bounding box center [331, 133] width 10 height 10
radio input "true"
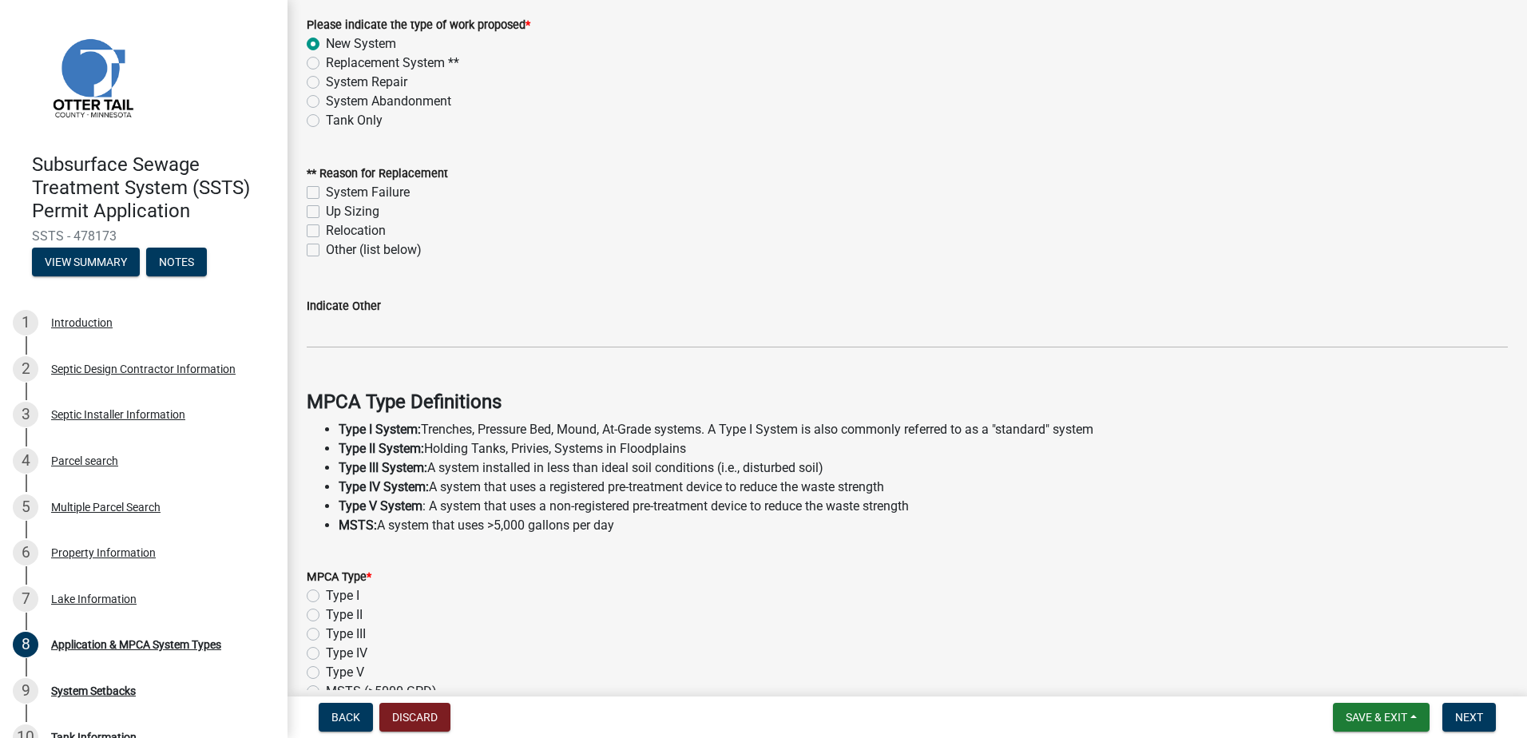
scroll to position [240, 0]
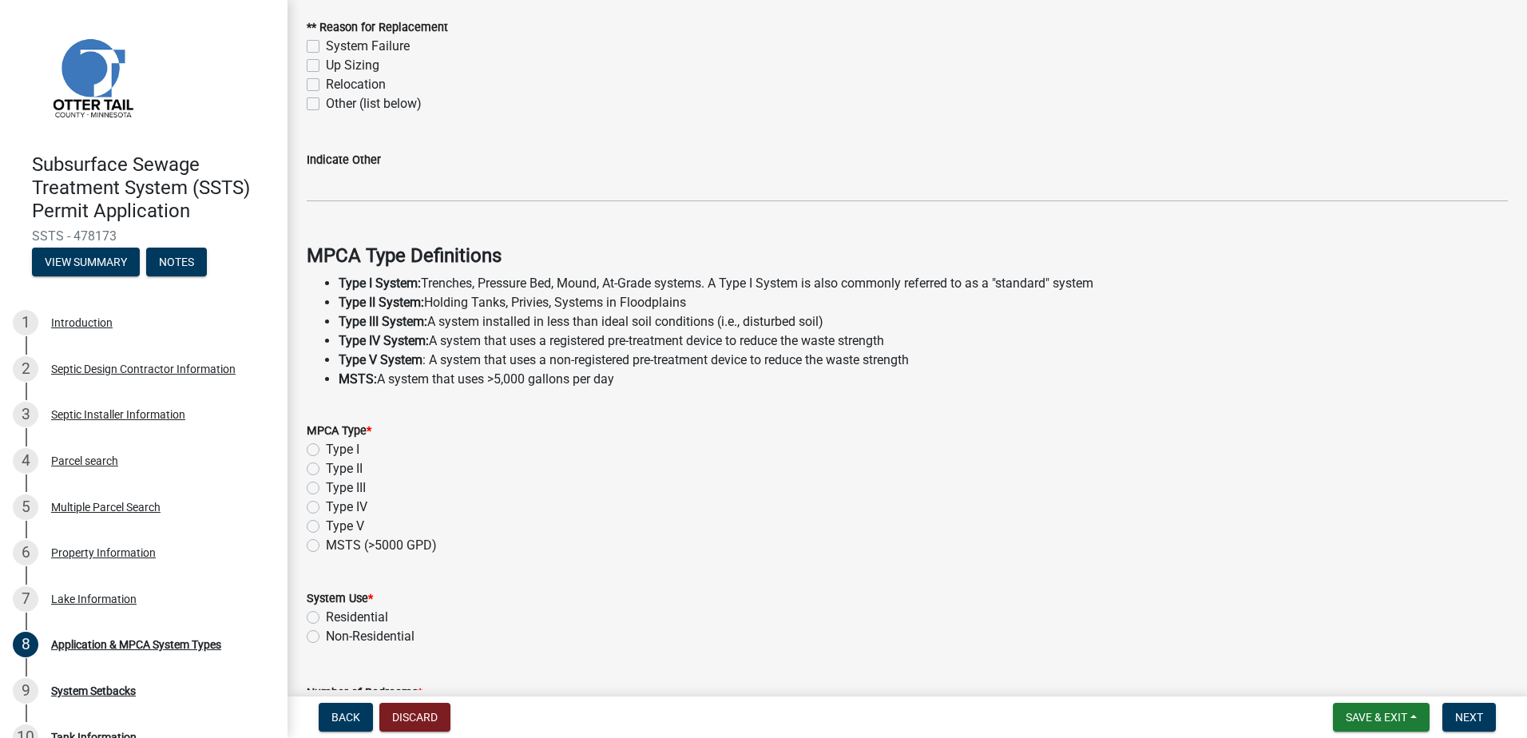
click at [326, 489] on label "Type III" at bounding box center [346, 488] width 40 height 19
click at [326, 489] on input "Type III" at bounding box center [331, 484] width 10 height 10
radio input "true"
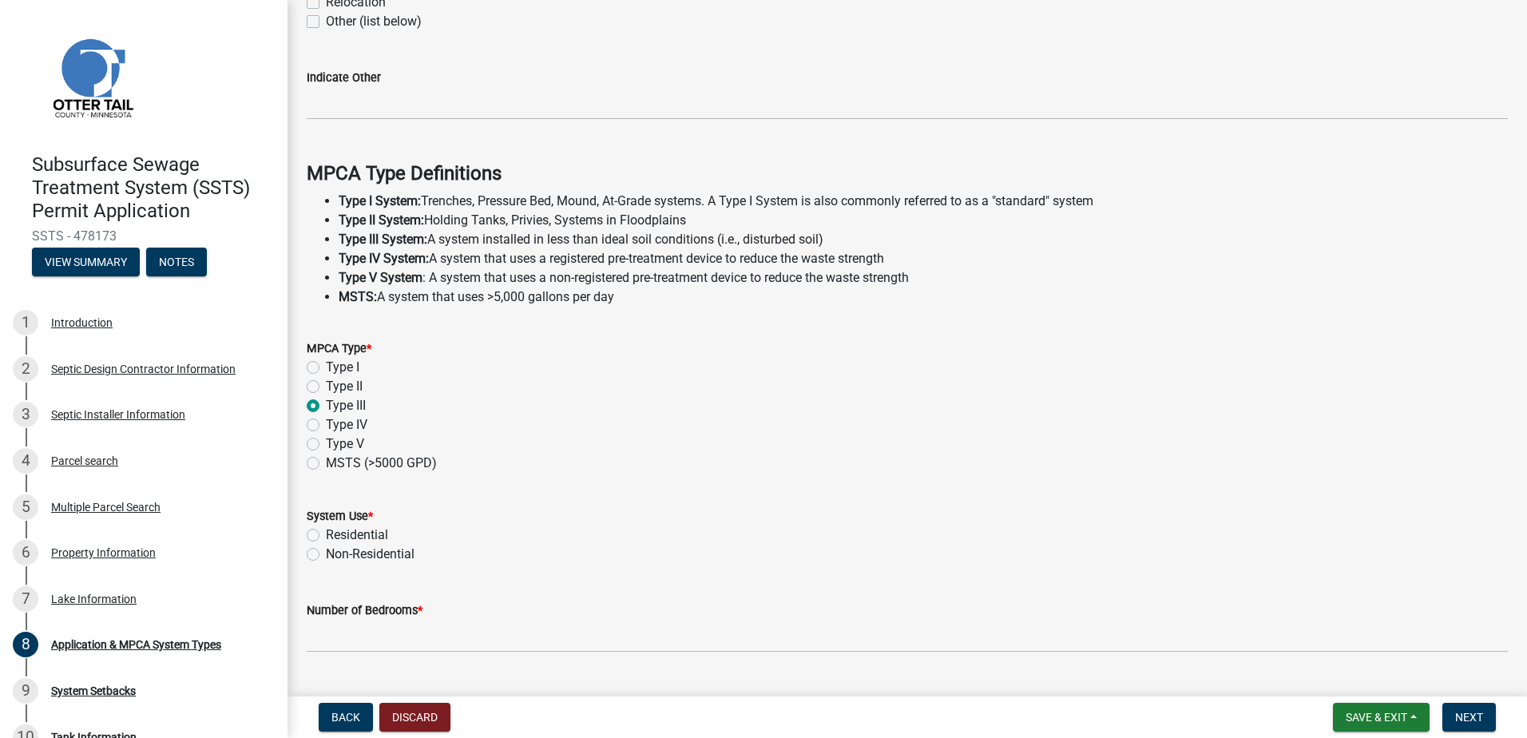
scroll to position [399, 0]
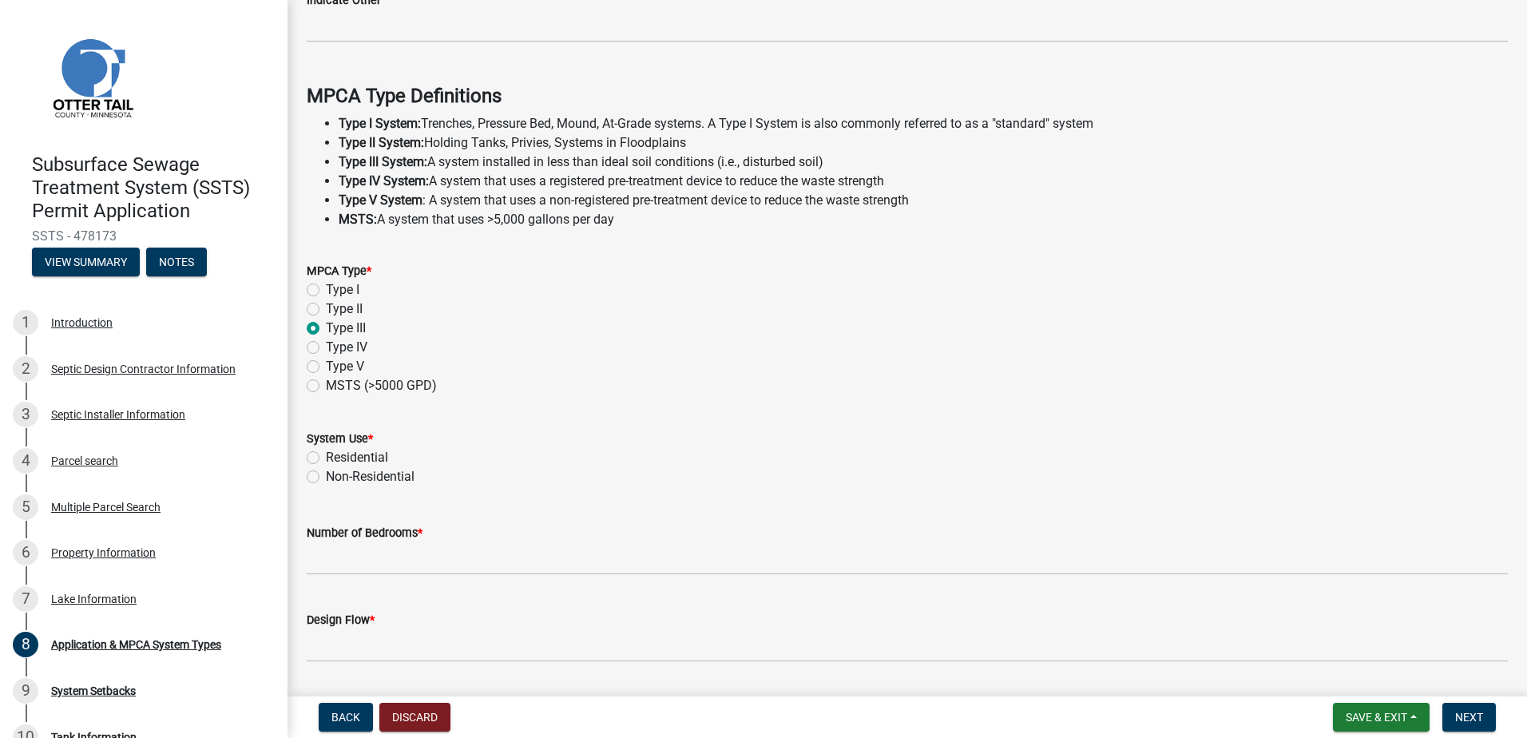
click at [326, 460] on label "Residential" at bounding box center [357, 457] width 62 height 19
click at [326, 459] on input "Residential" at bounding box center [331, 453] width 10 height 10
radio input "true"
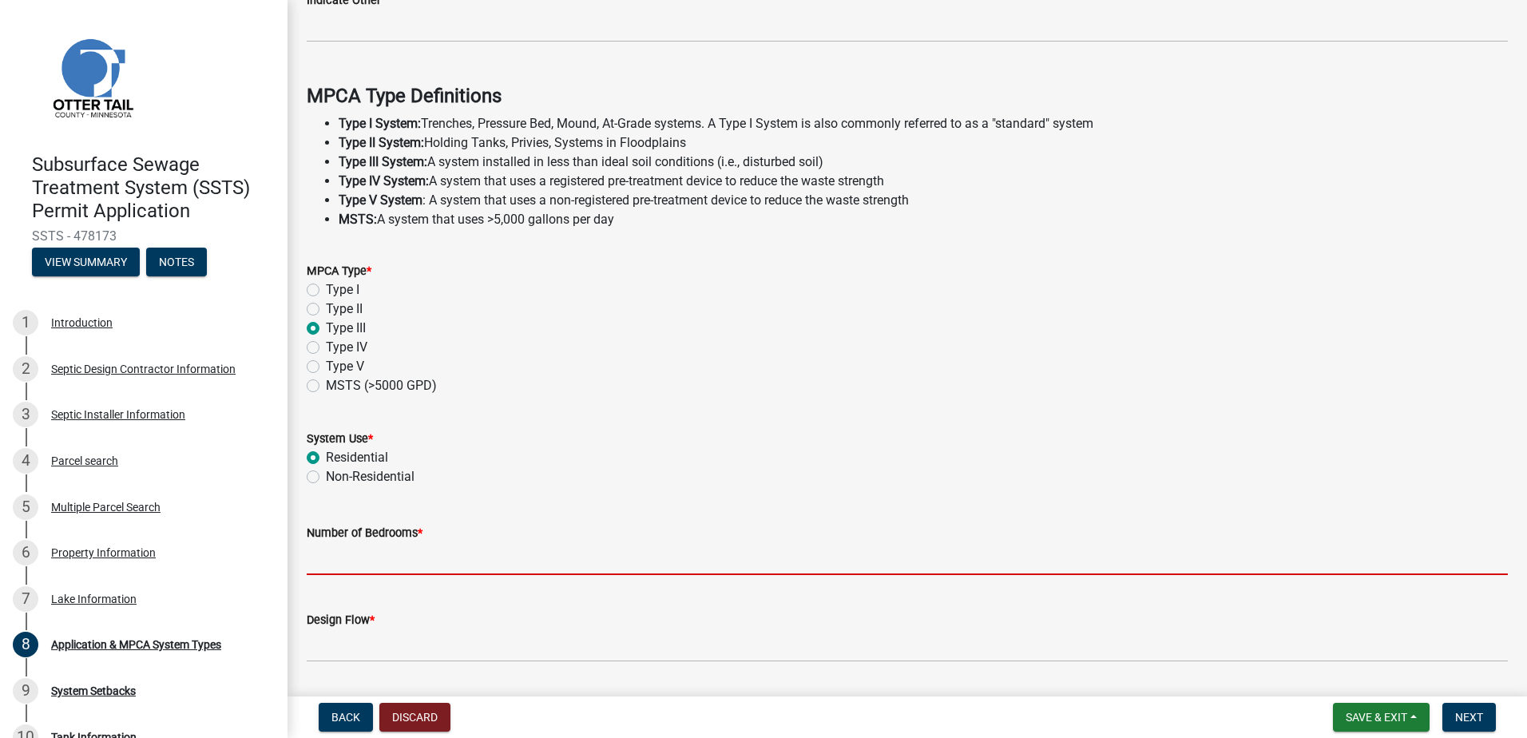
click at [326, 550] on input "Number of Bedrooms *" at bounding box center [907, 558] width 1201 height 33
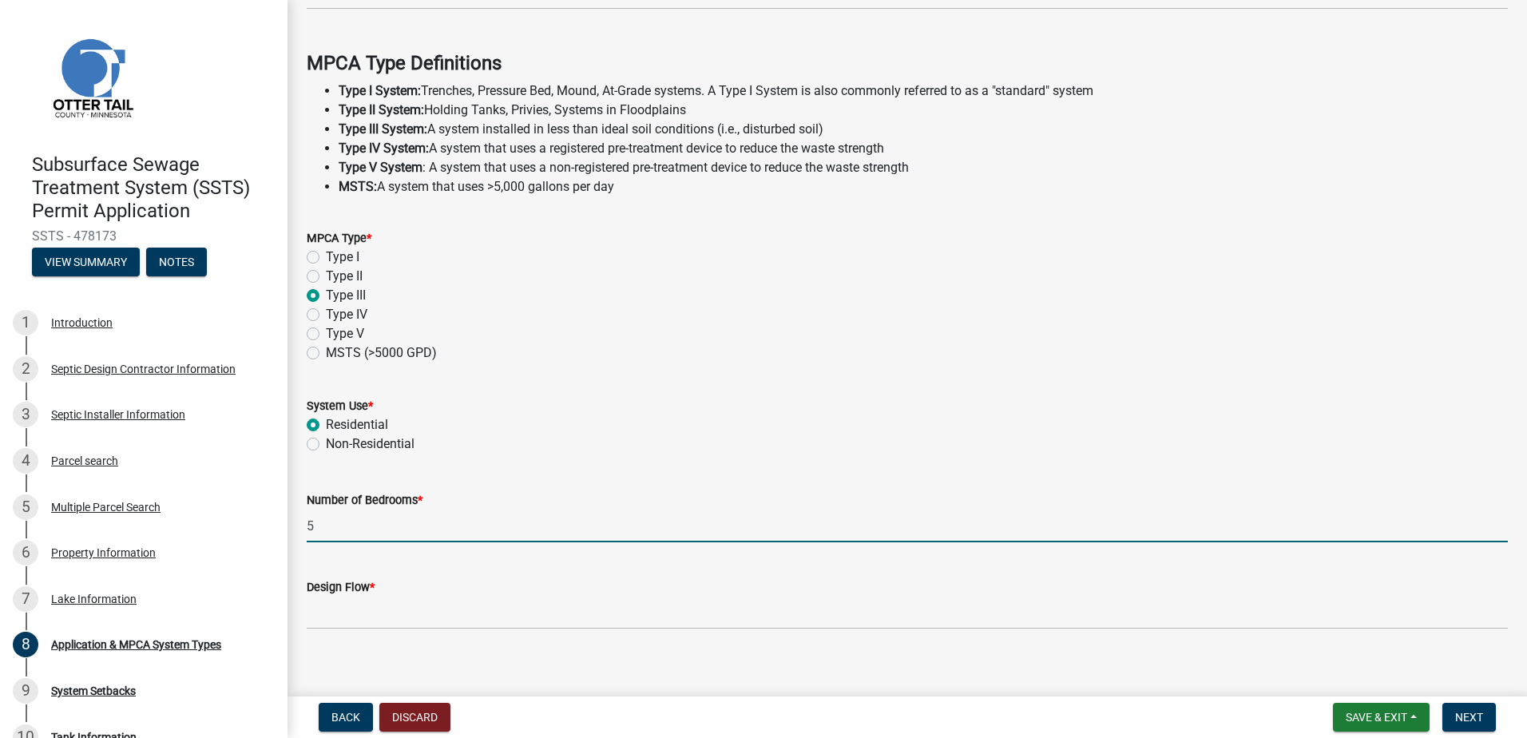
scroll to position [447, 0]
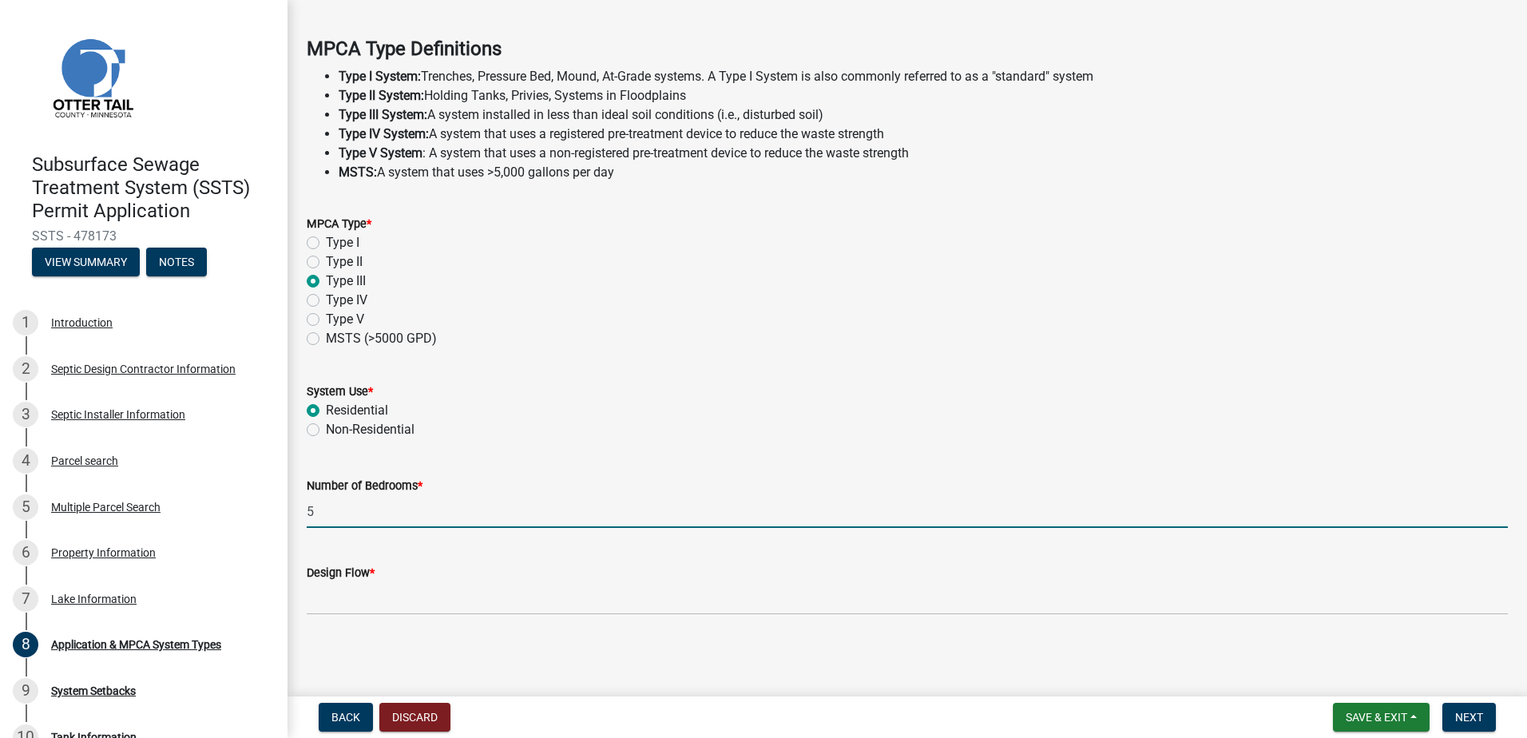
type input "5"
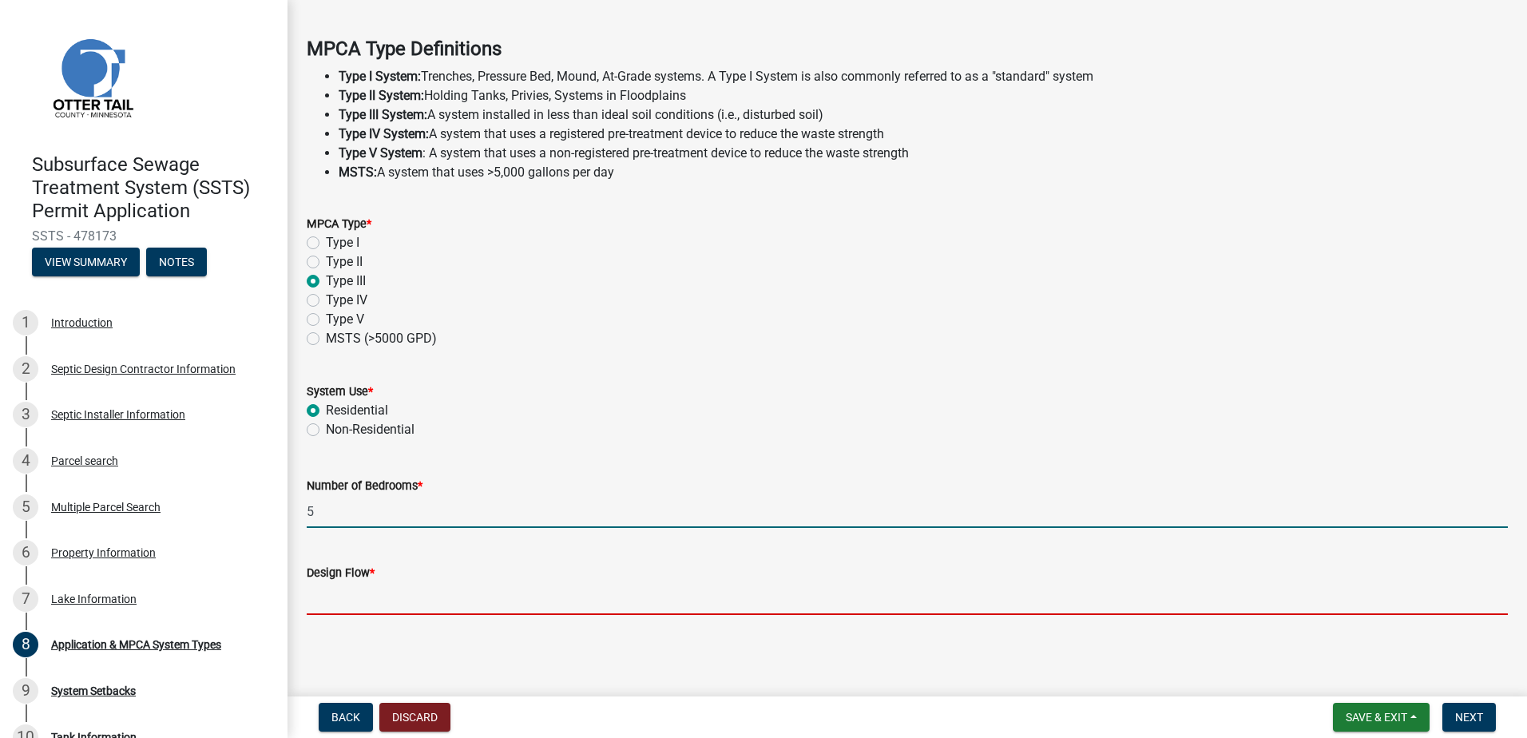
click at [316, 596] on input "Design Flow *" at bounding box center [907, 598] width 1201 height 33
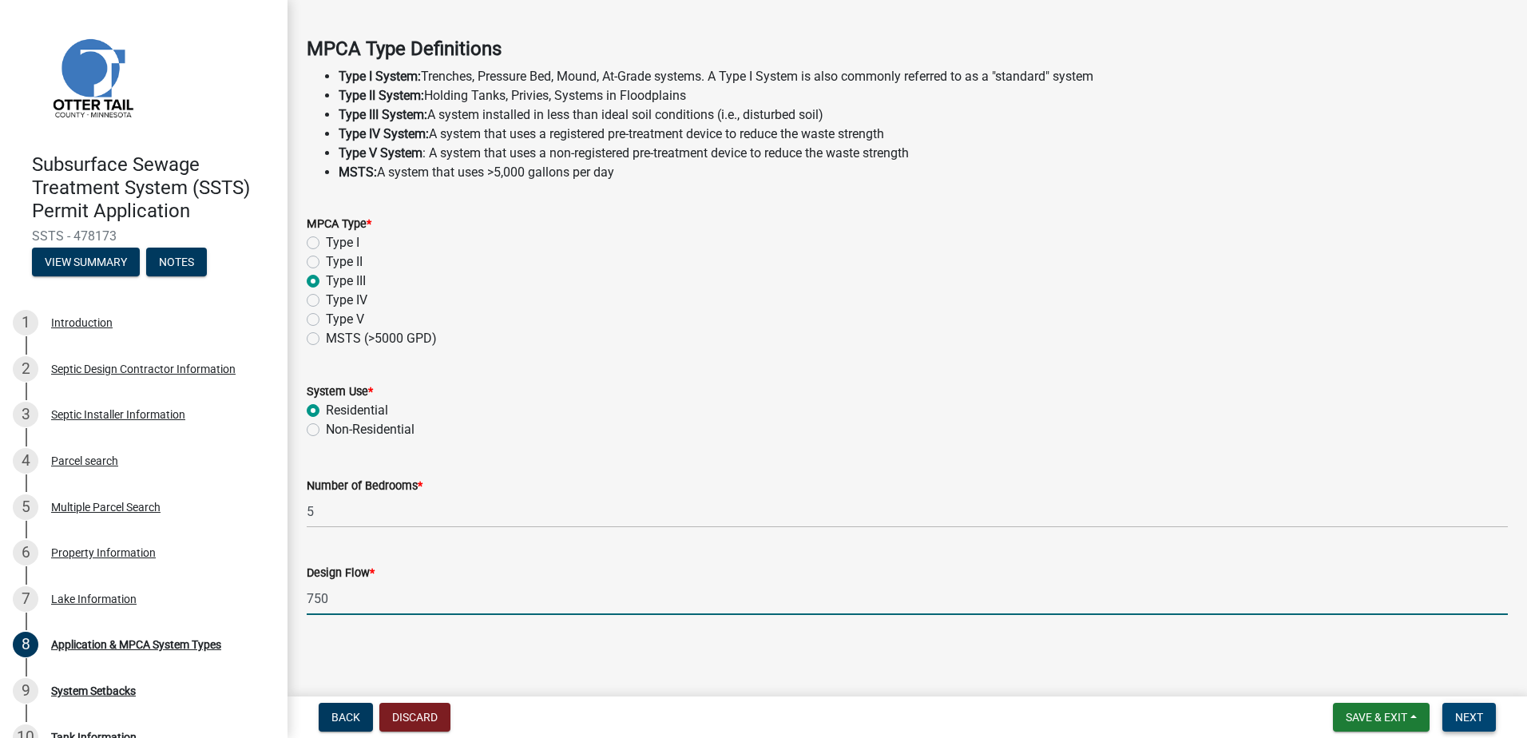
type input "750"
click at [1463, 713] on span "Next" at bounding box center [1470, 717] width 28 height 13
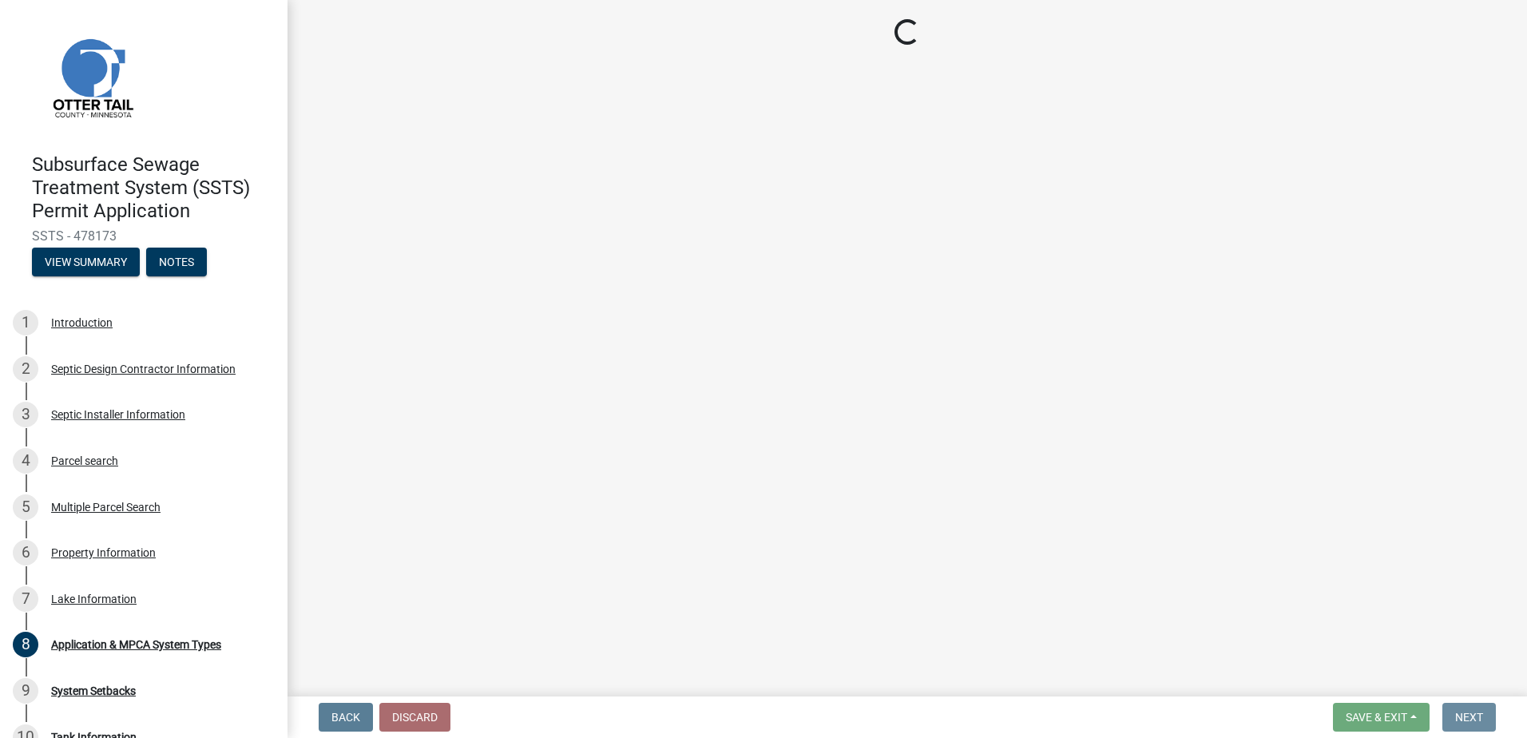
scroll to position [0, 0]
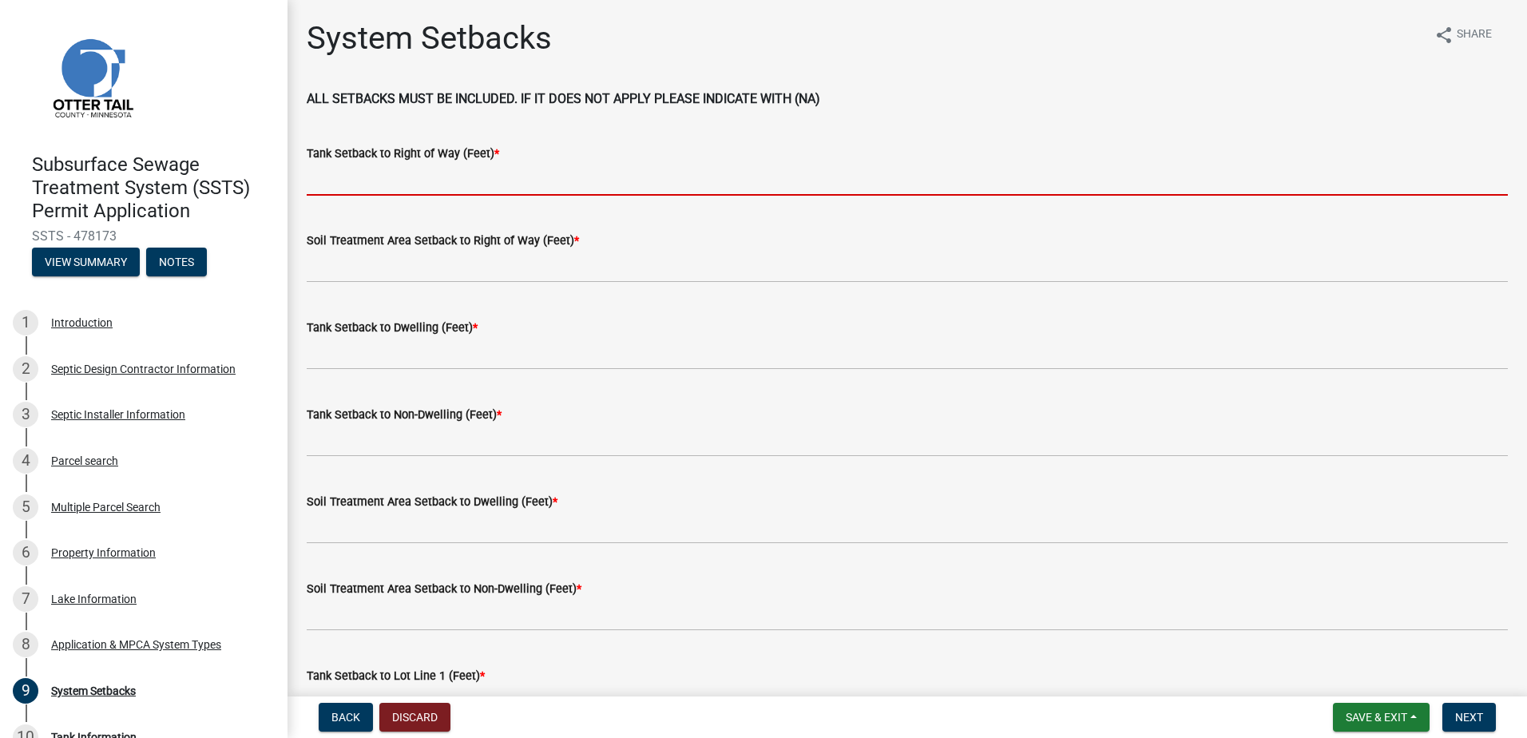
click at [359, 182] on input "Tank Setback to Right of Way (Feet) *" at bounding box center [907, 179] width 1201 height 33
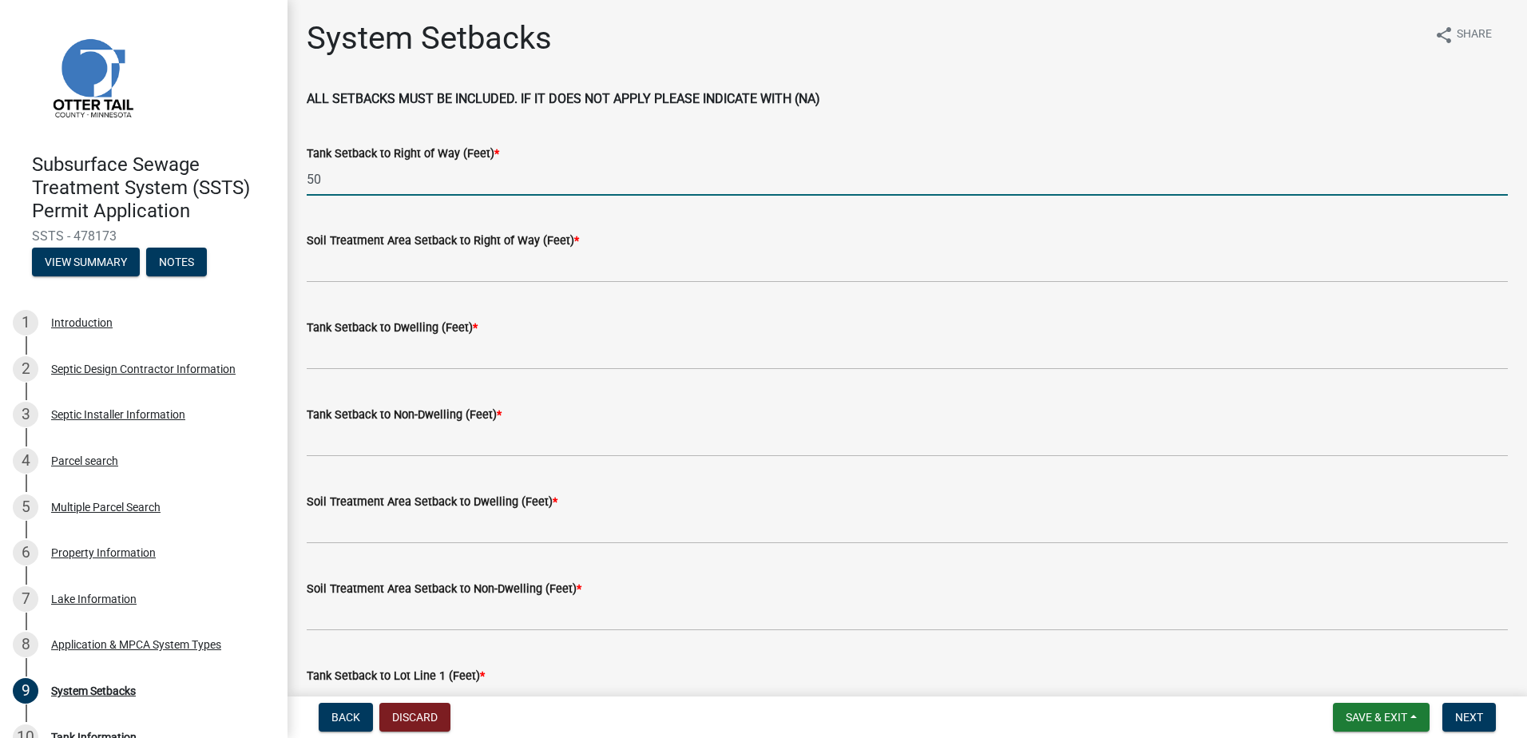
type input "5"
type input "150+"
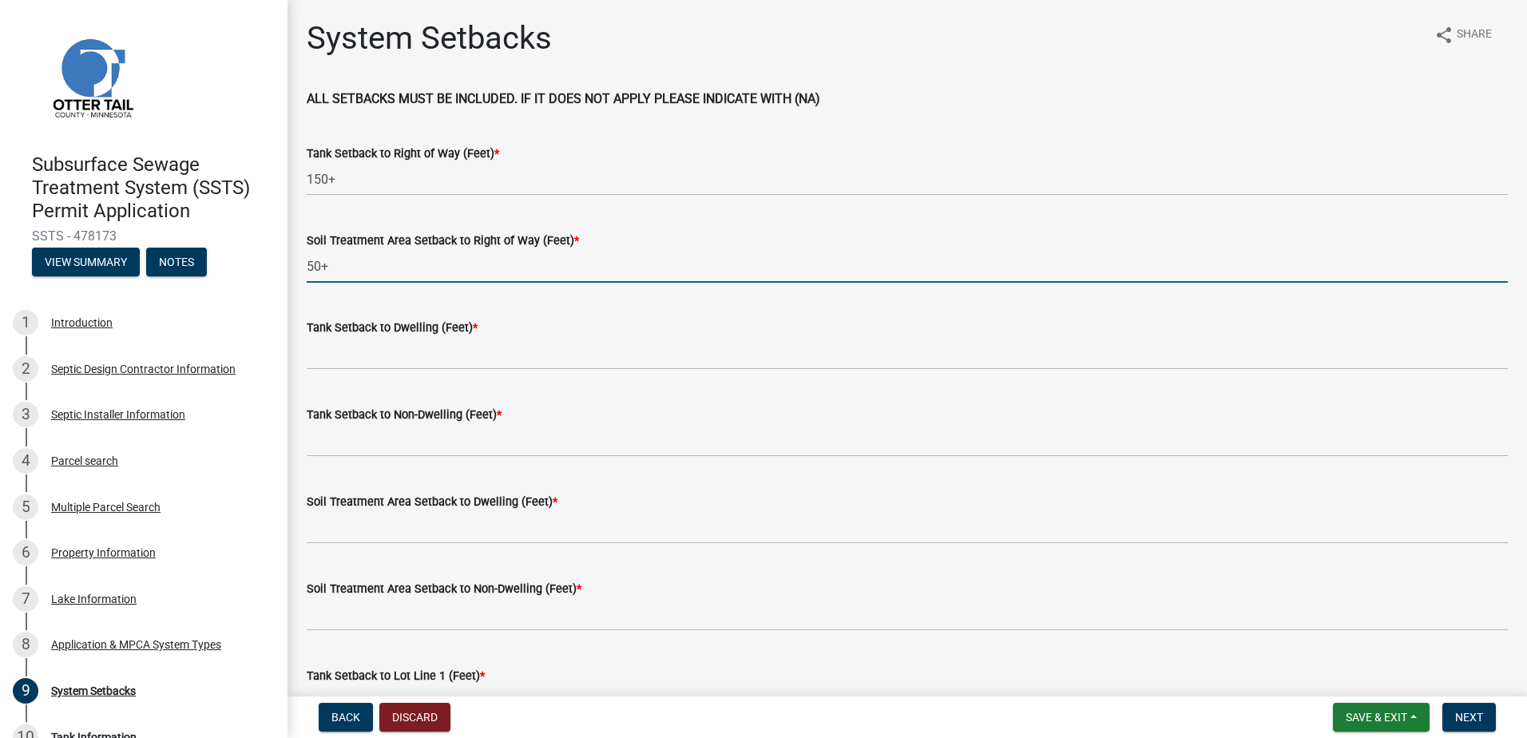
type input "50+"
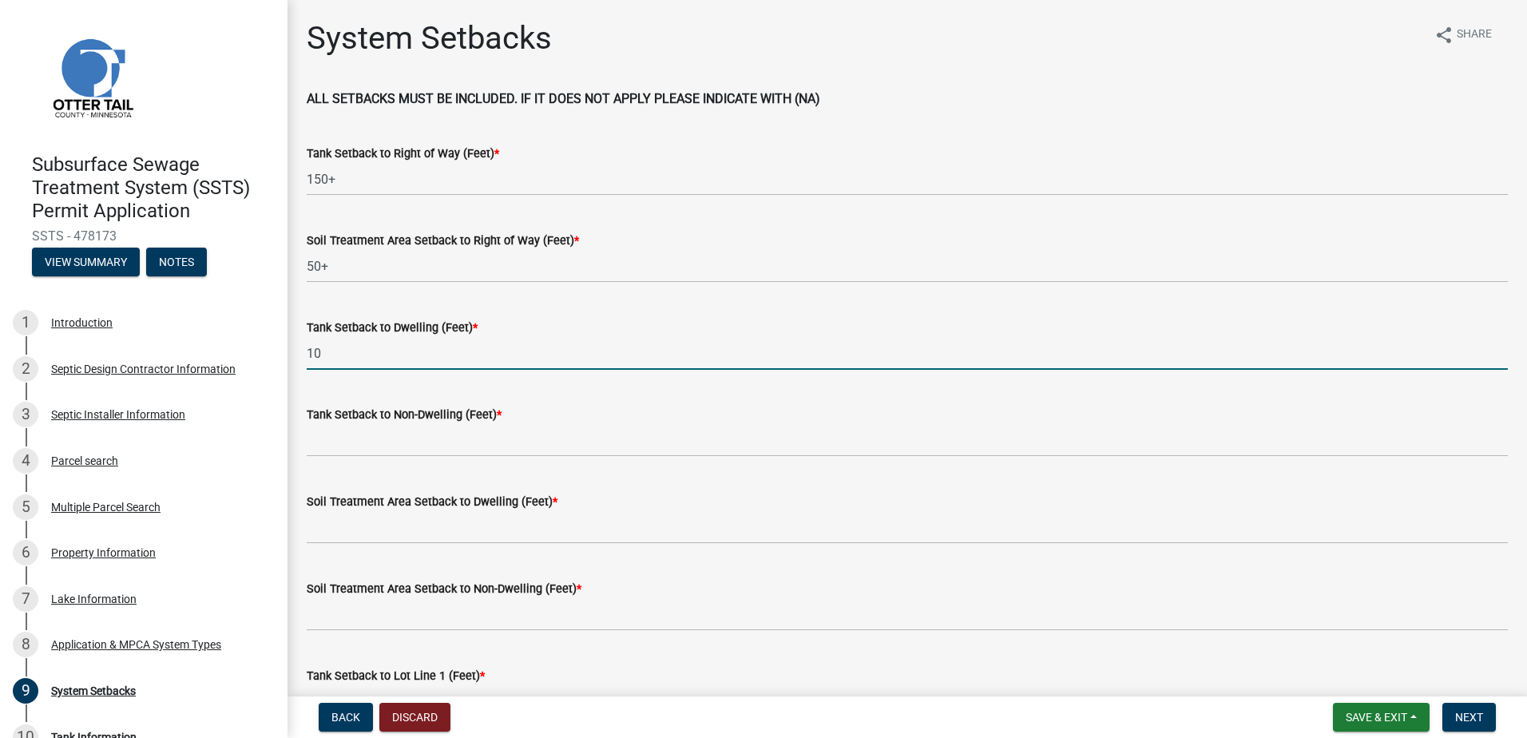
type input "10"
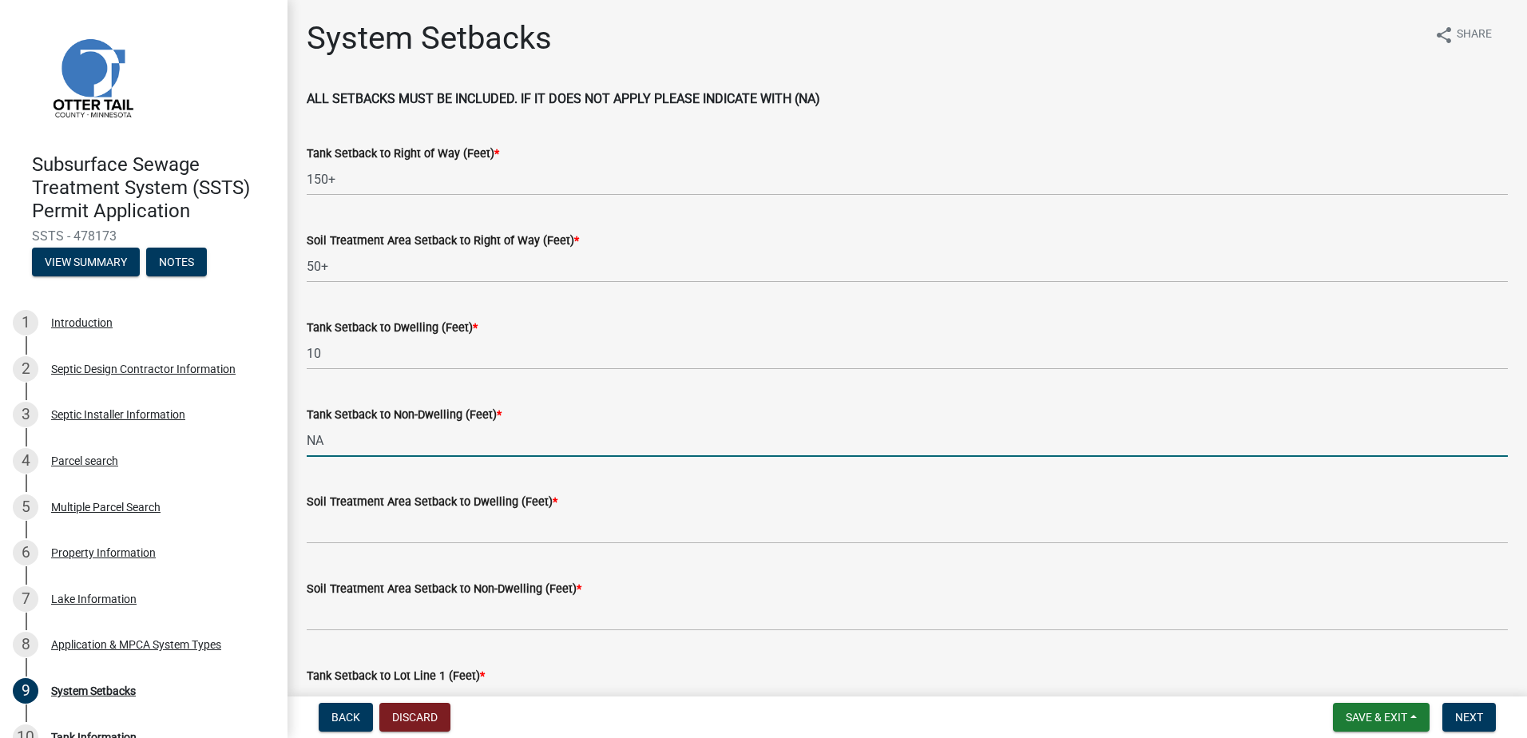
type input "NA"
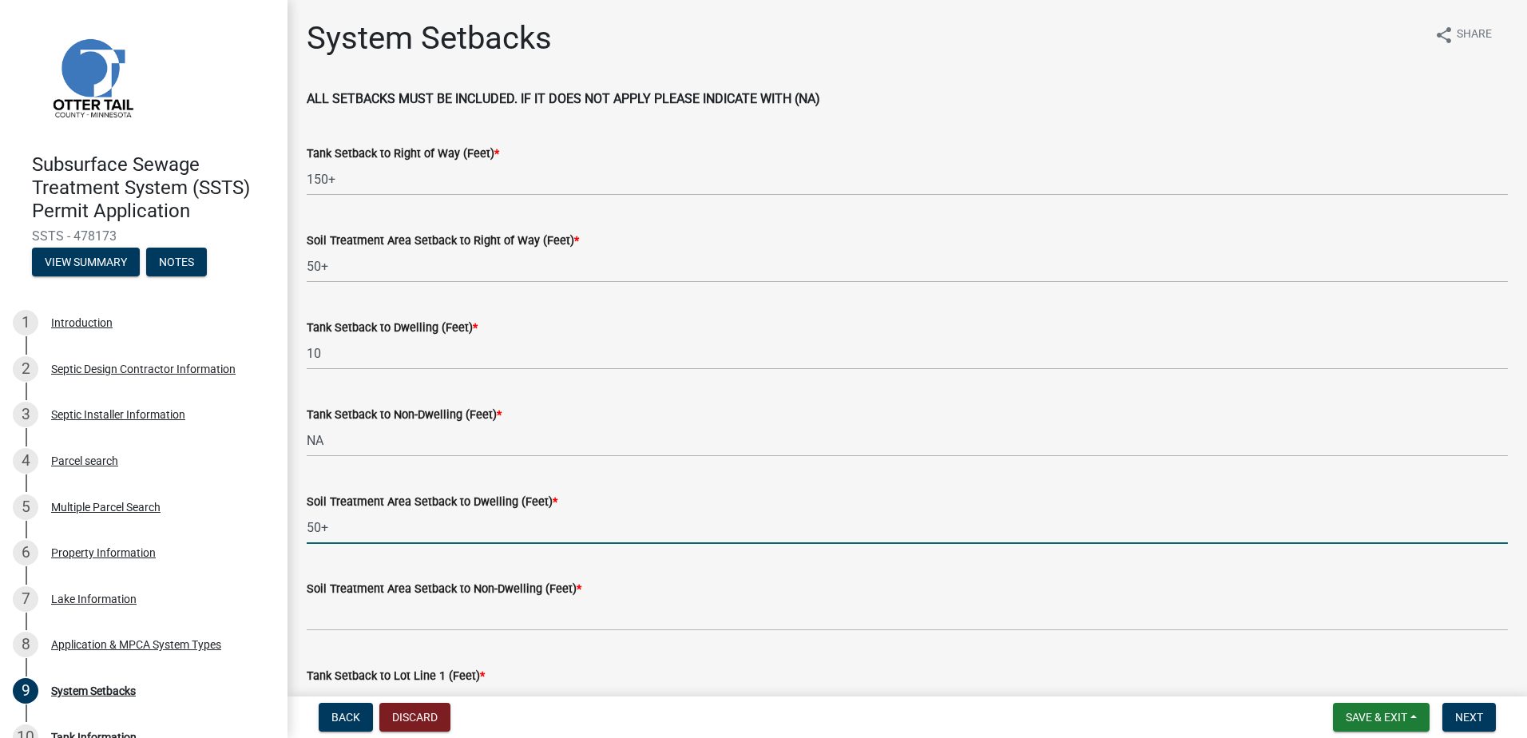
type input "50+"
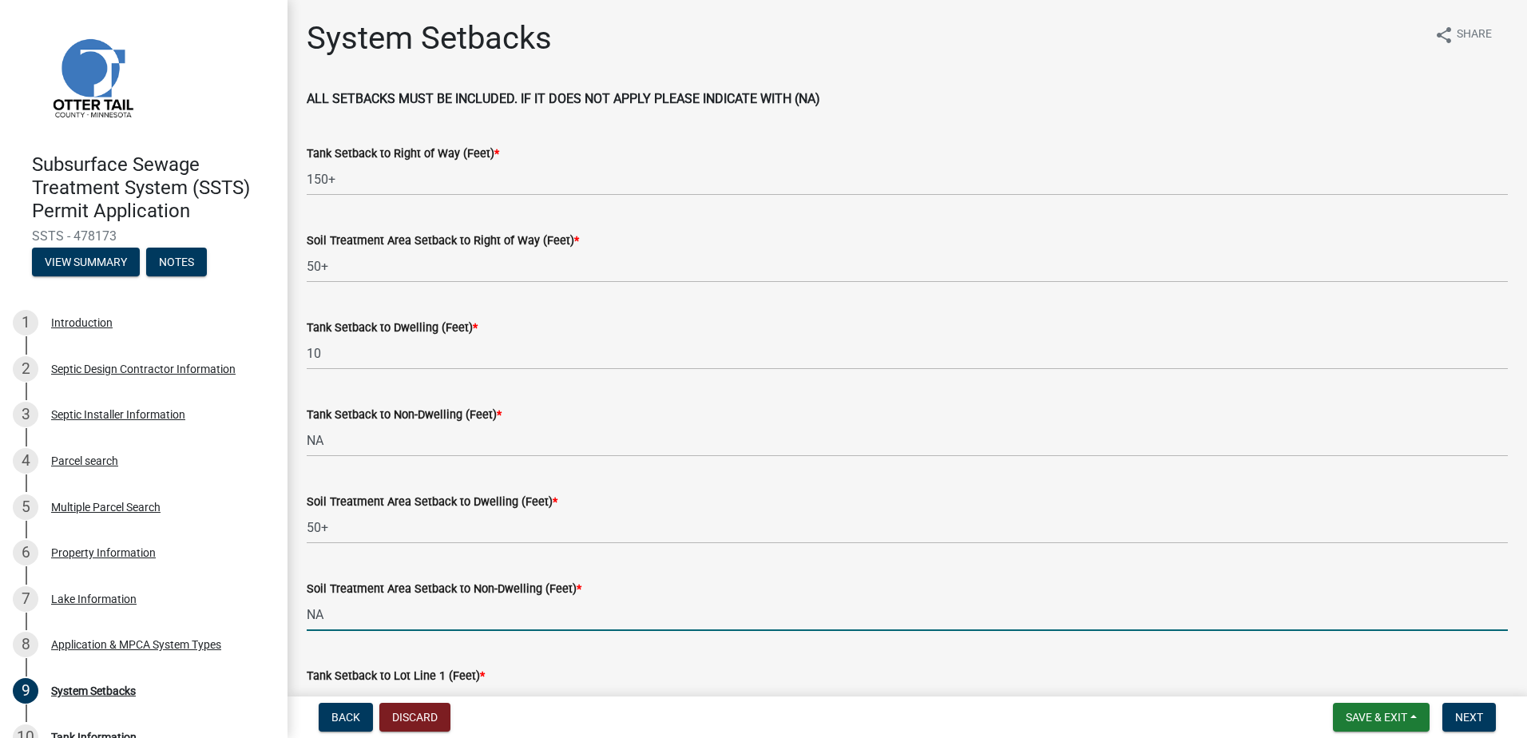
type input "NA"
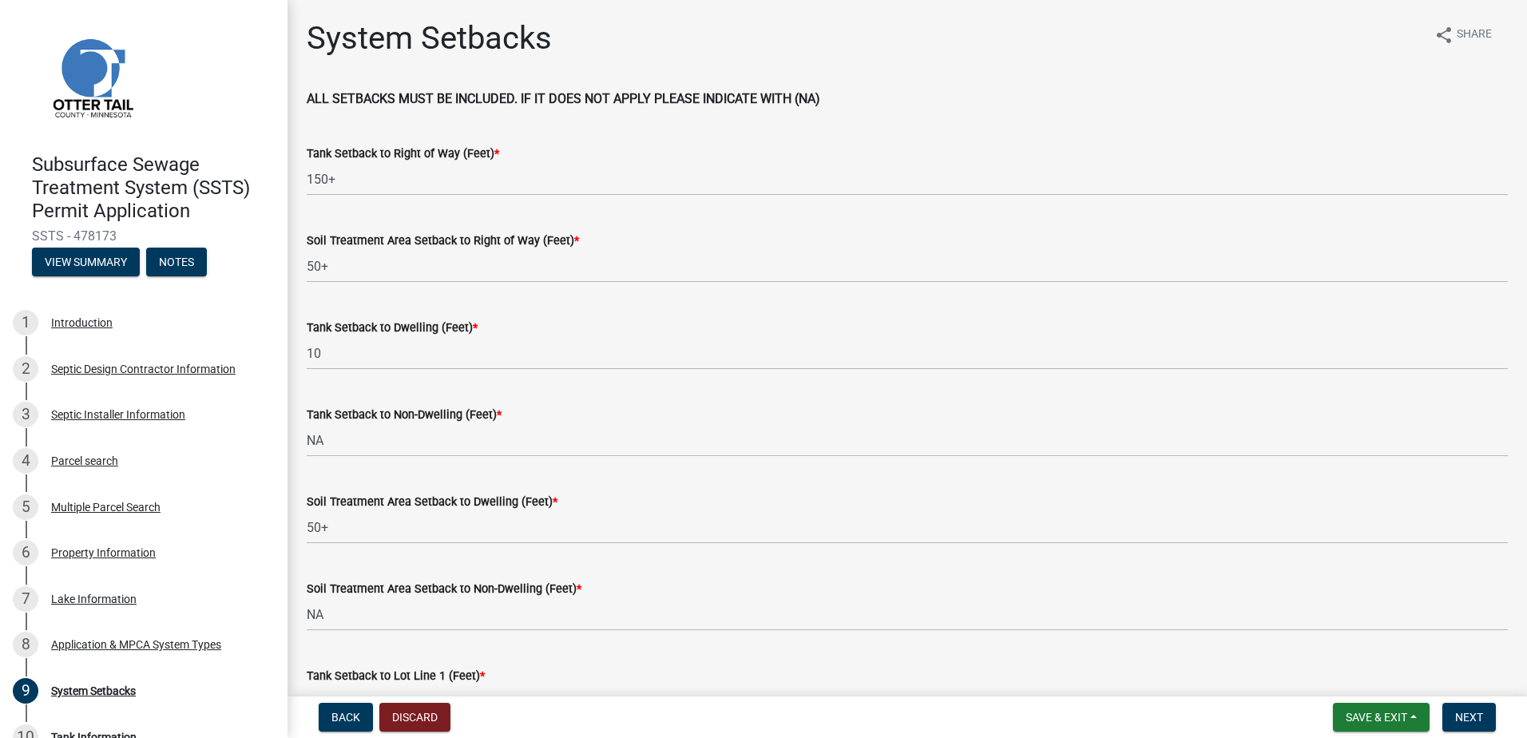
scroll to position [28, 0]
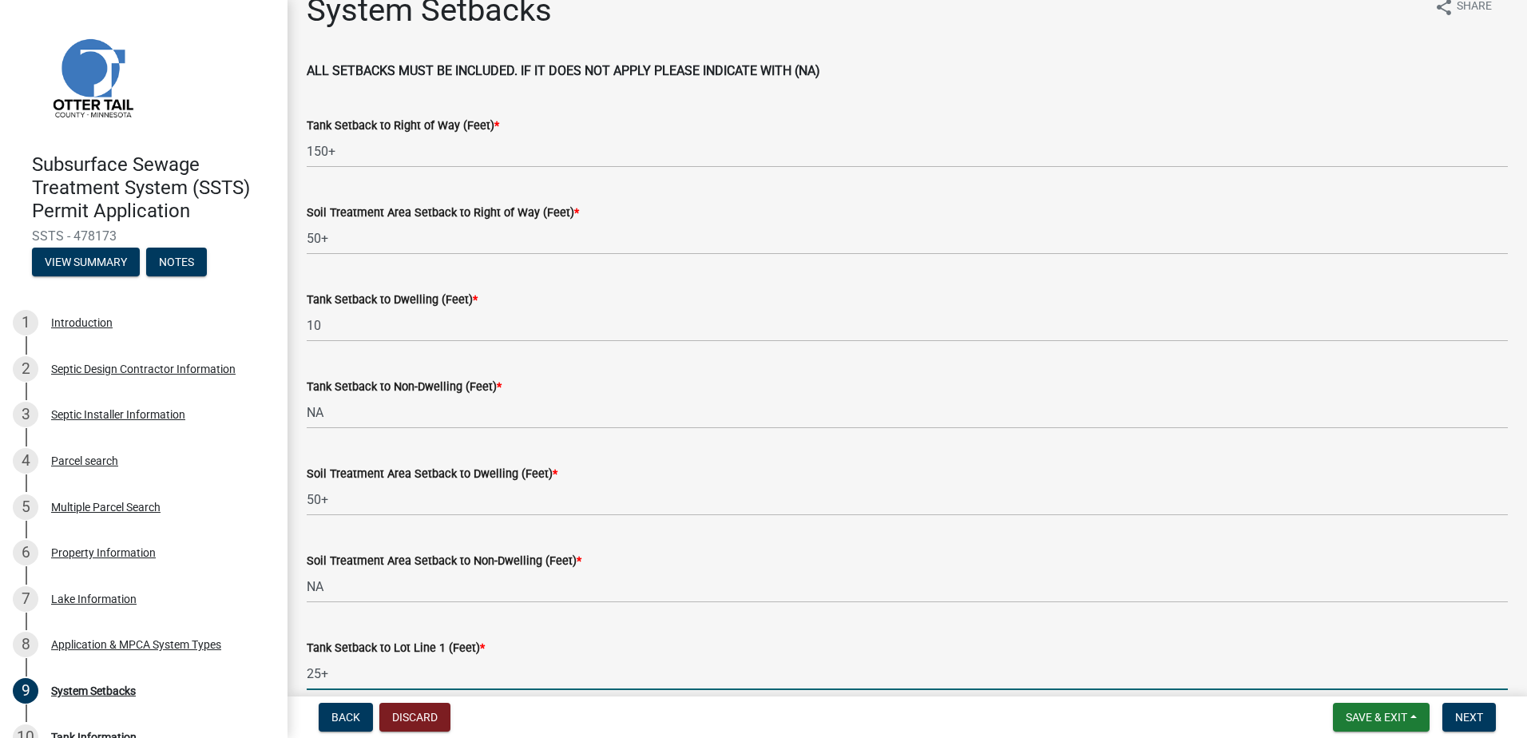
type input "25+"
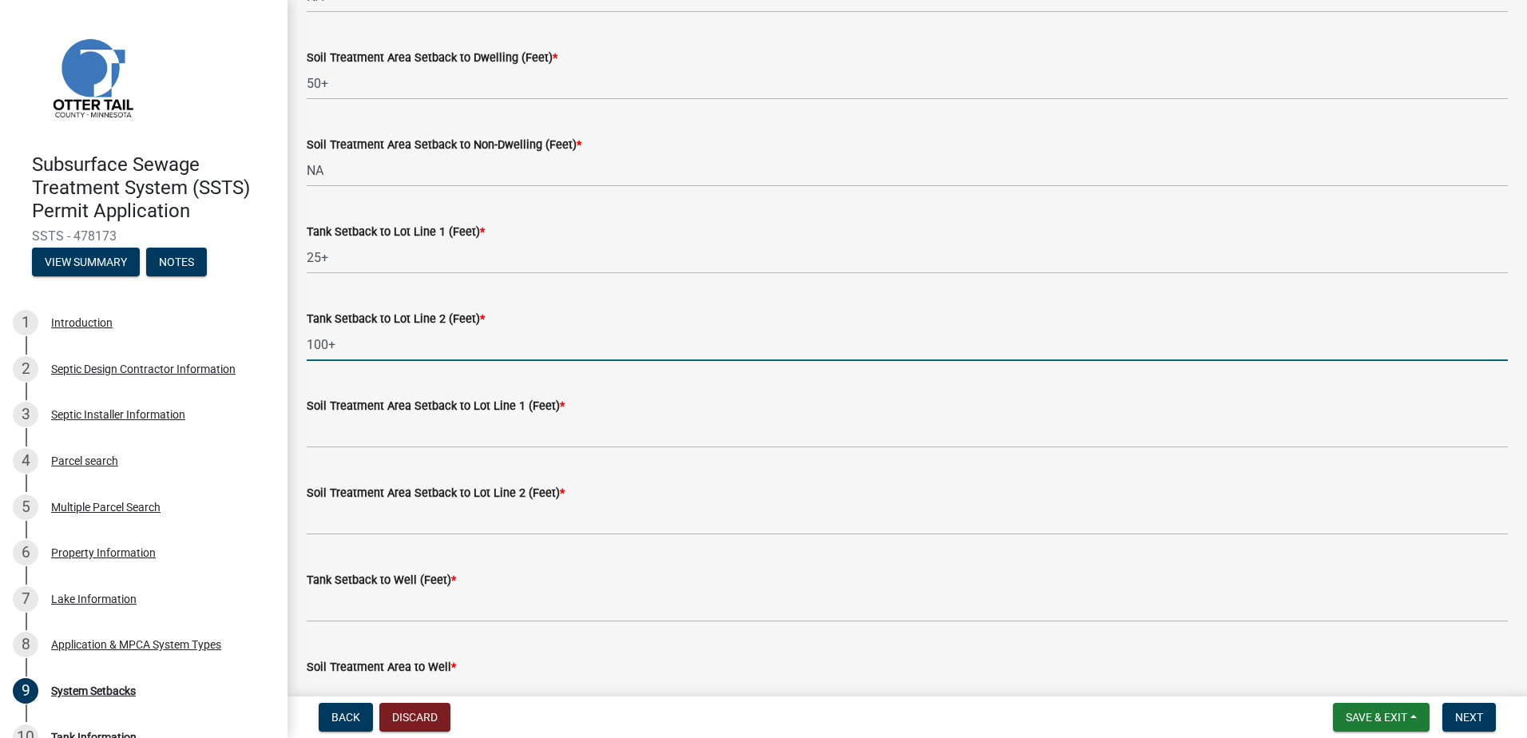
type input "100+"
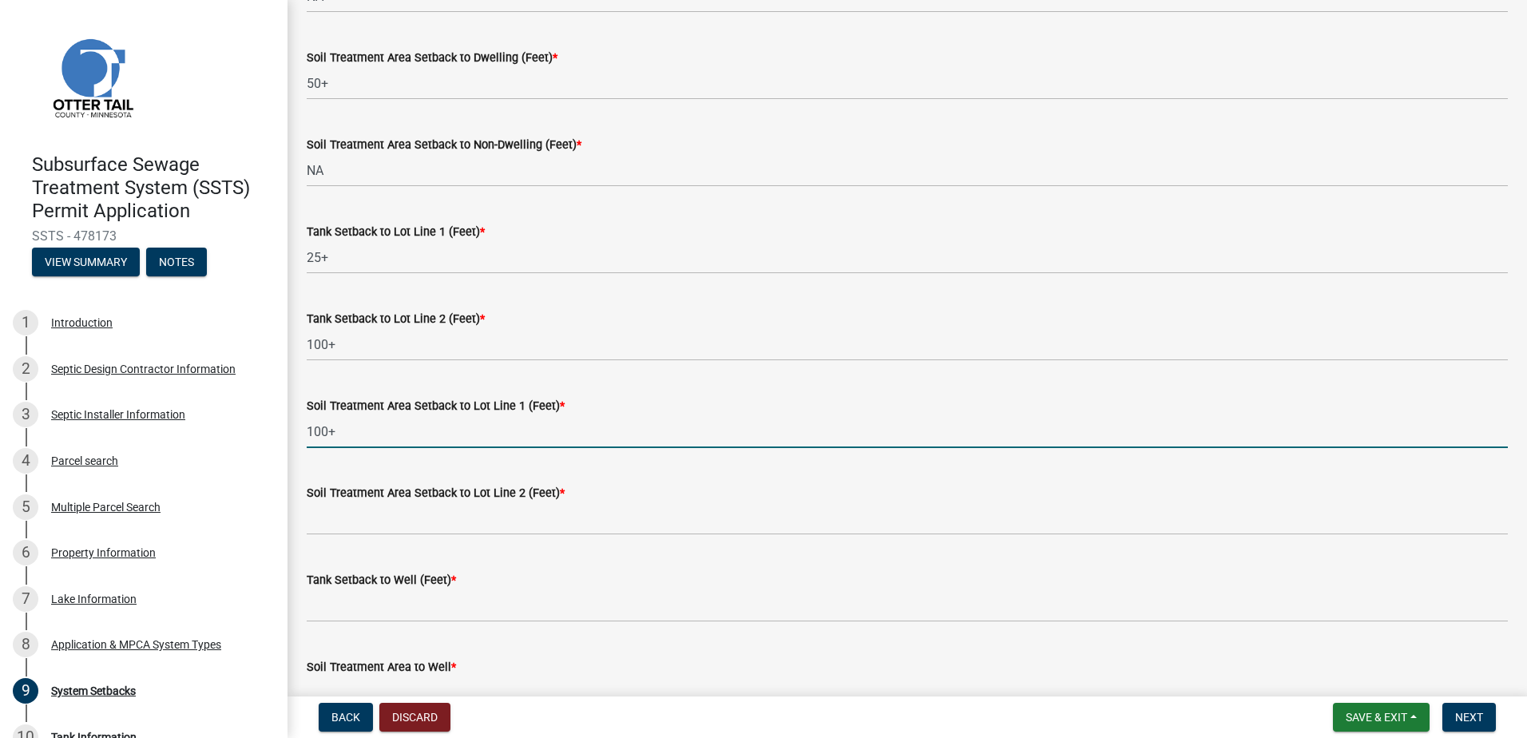
type input "100+"
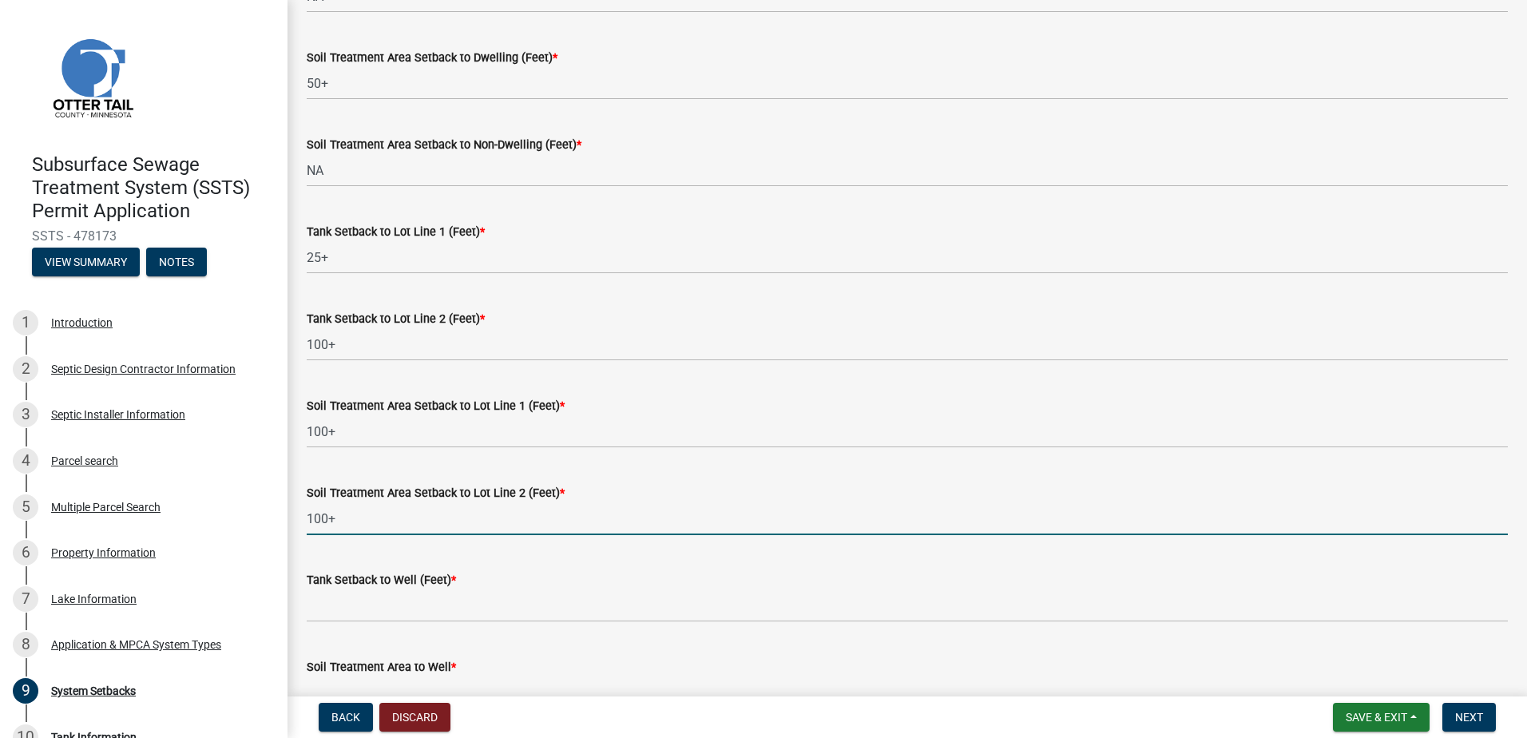
type input "100+"
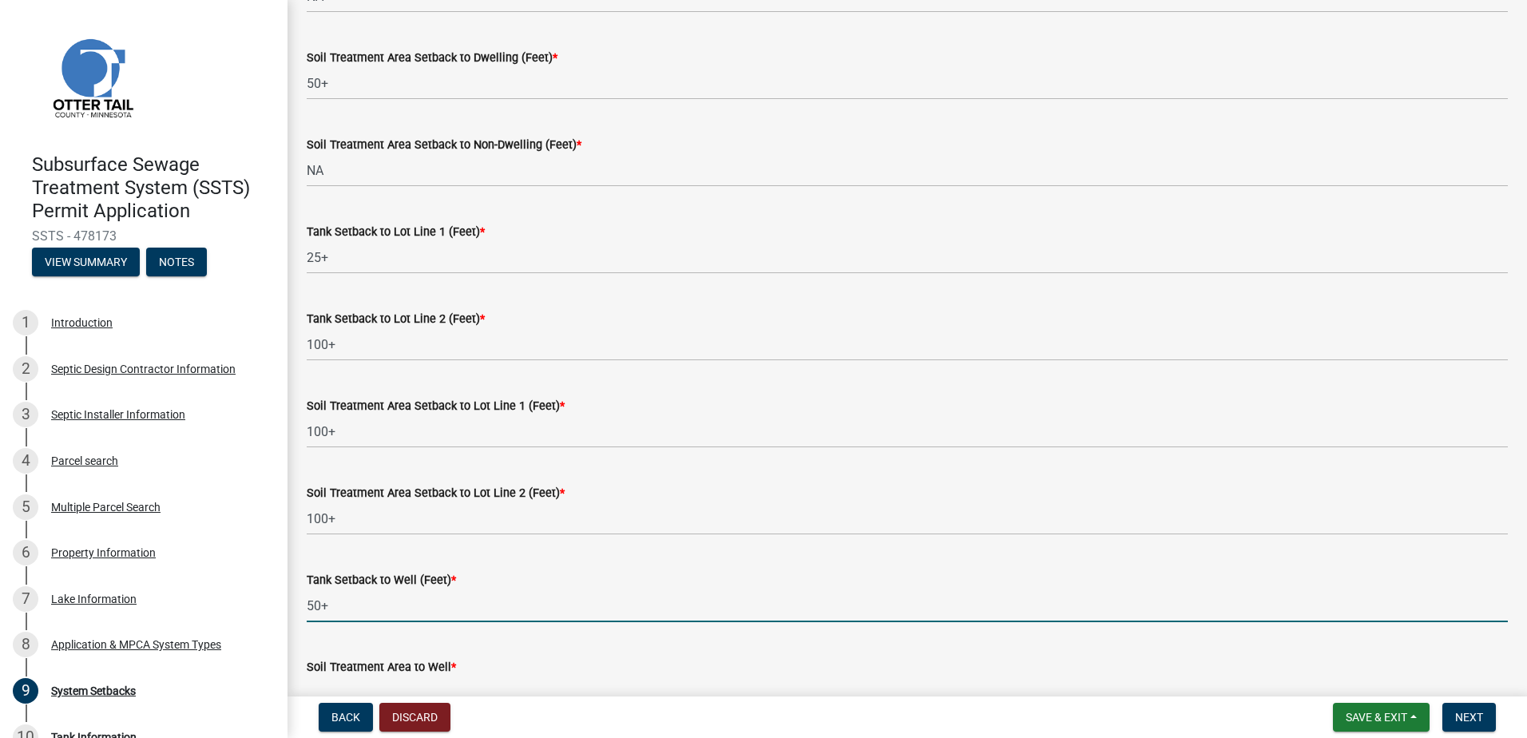
type input "50+"
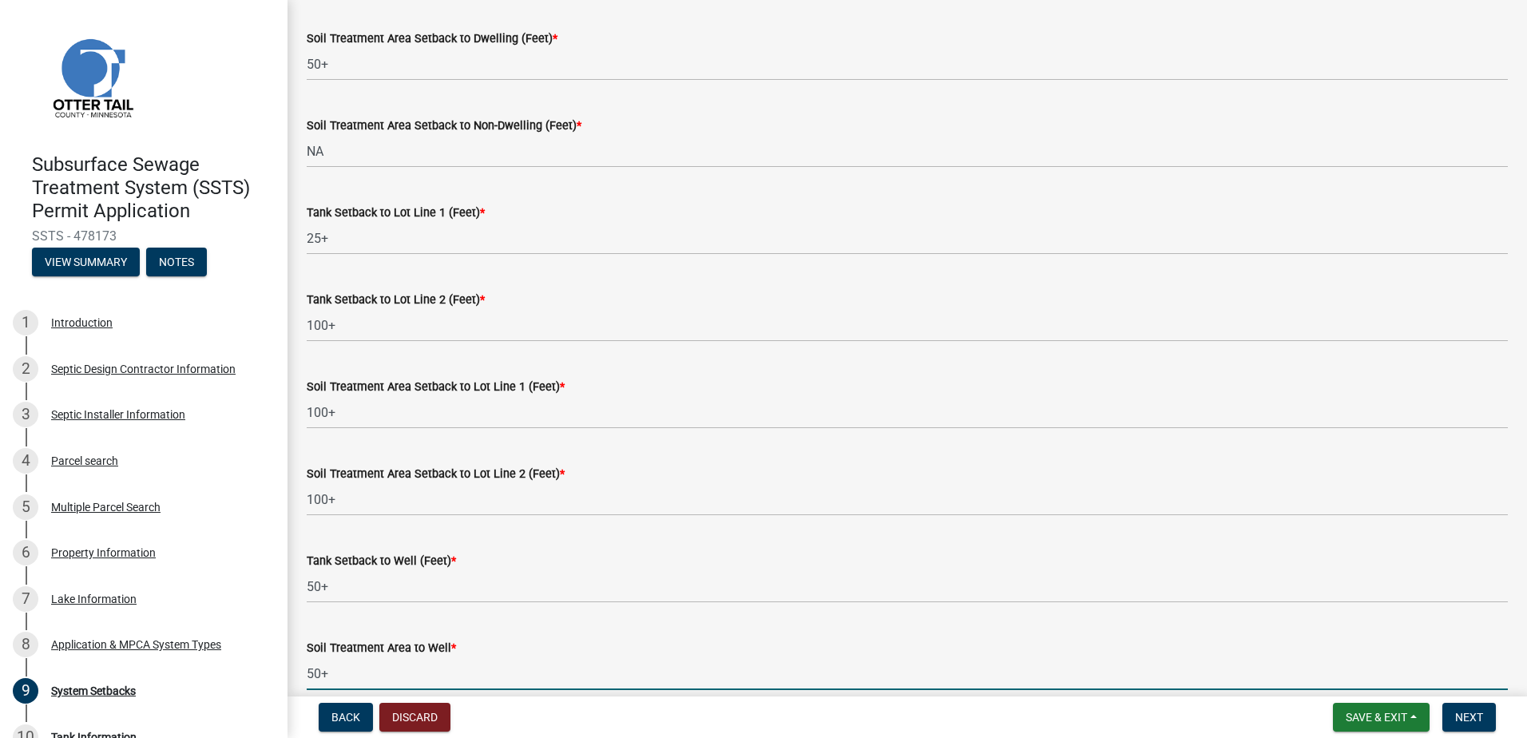
type input "50+"
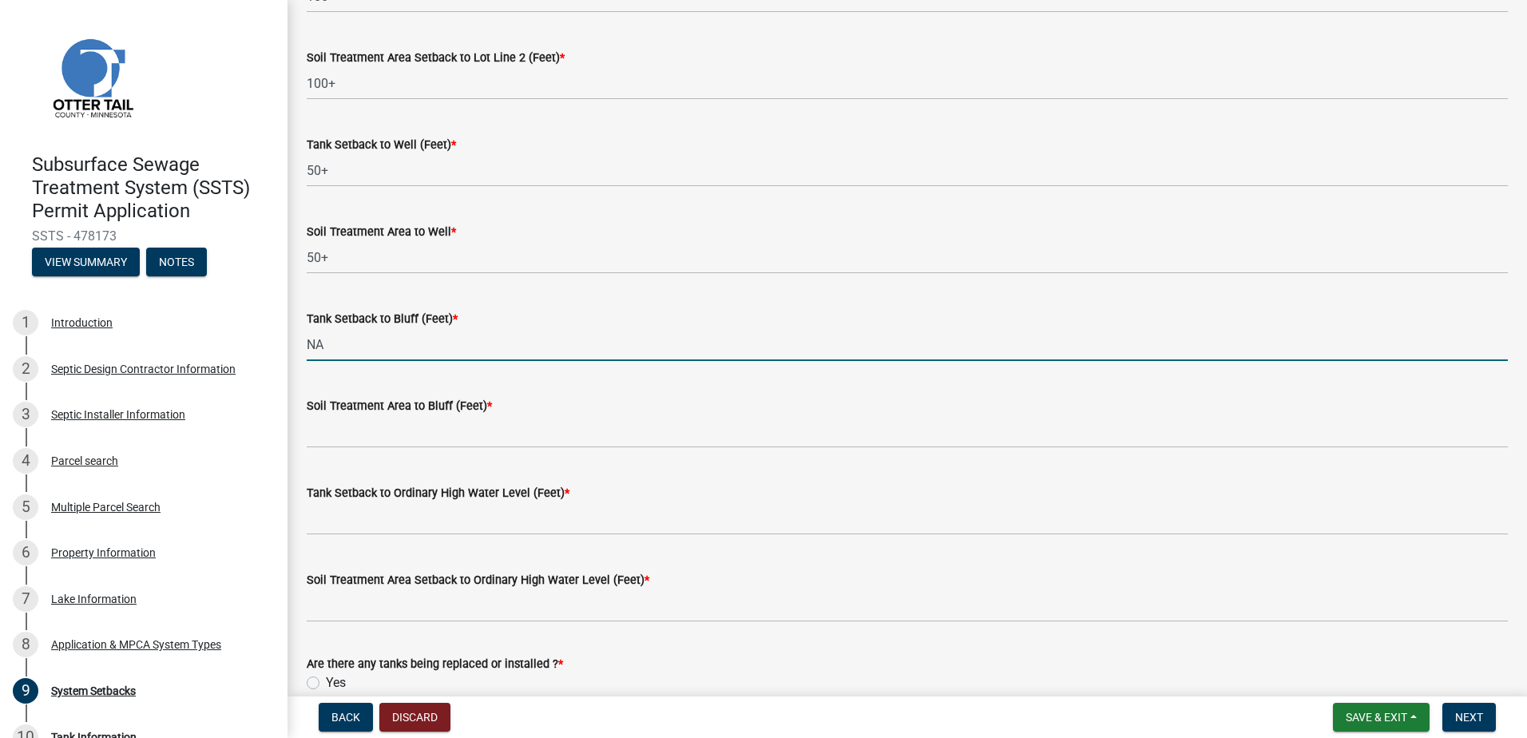
type input "NA"
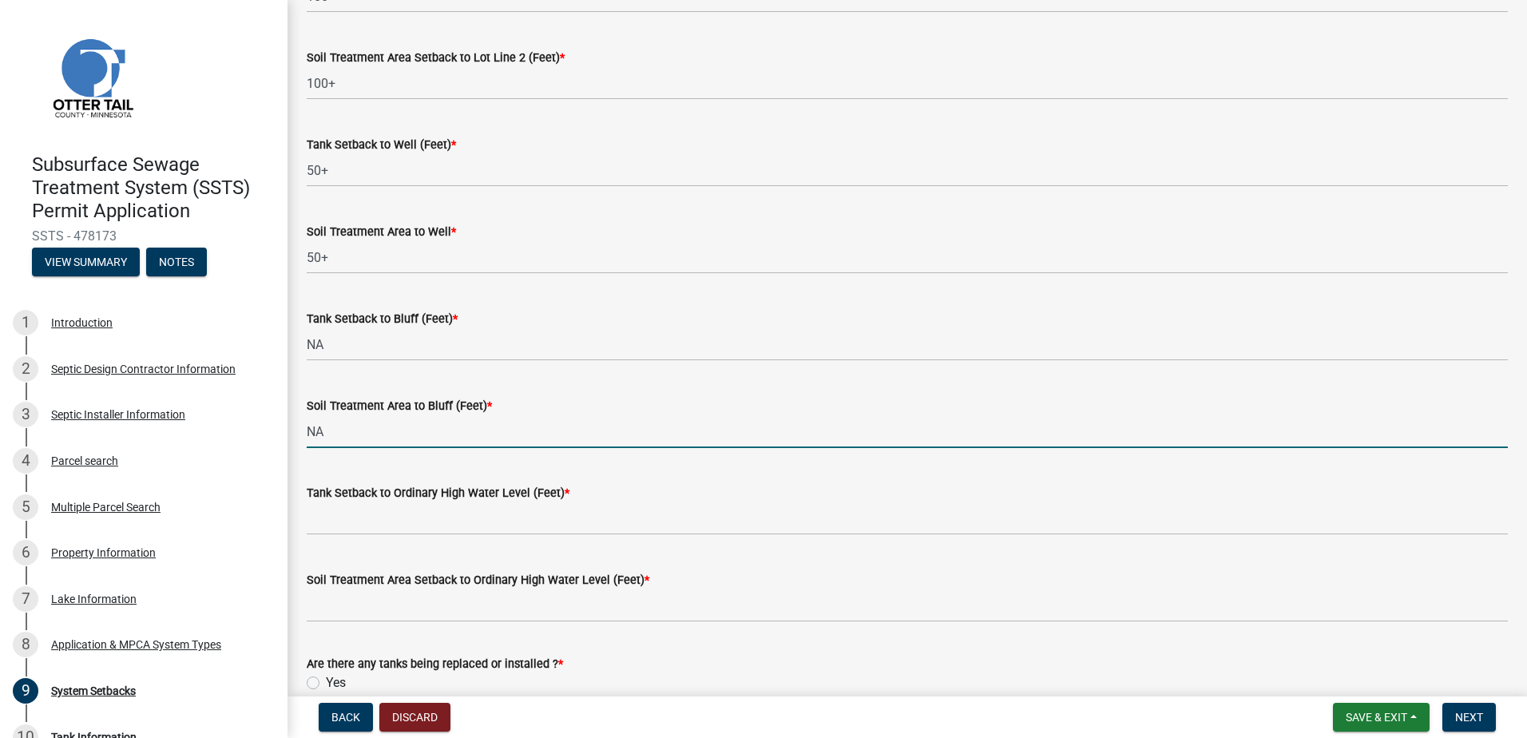
type input "NA"
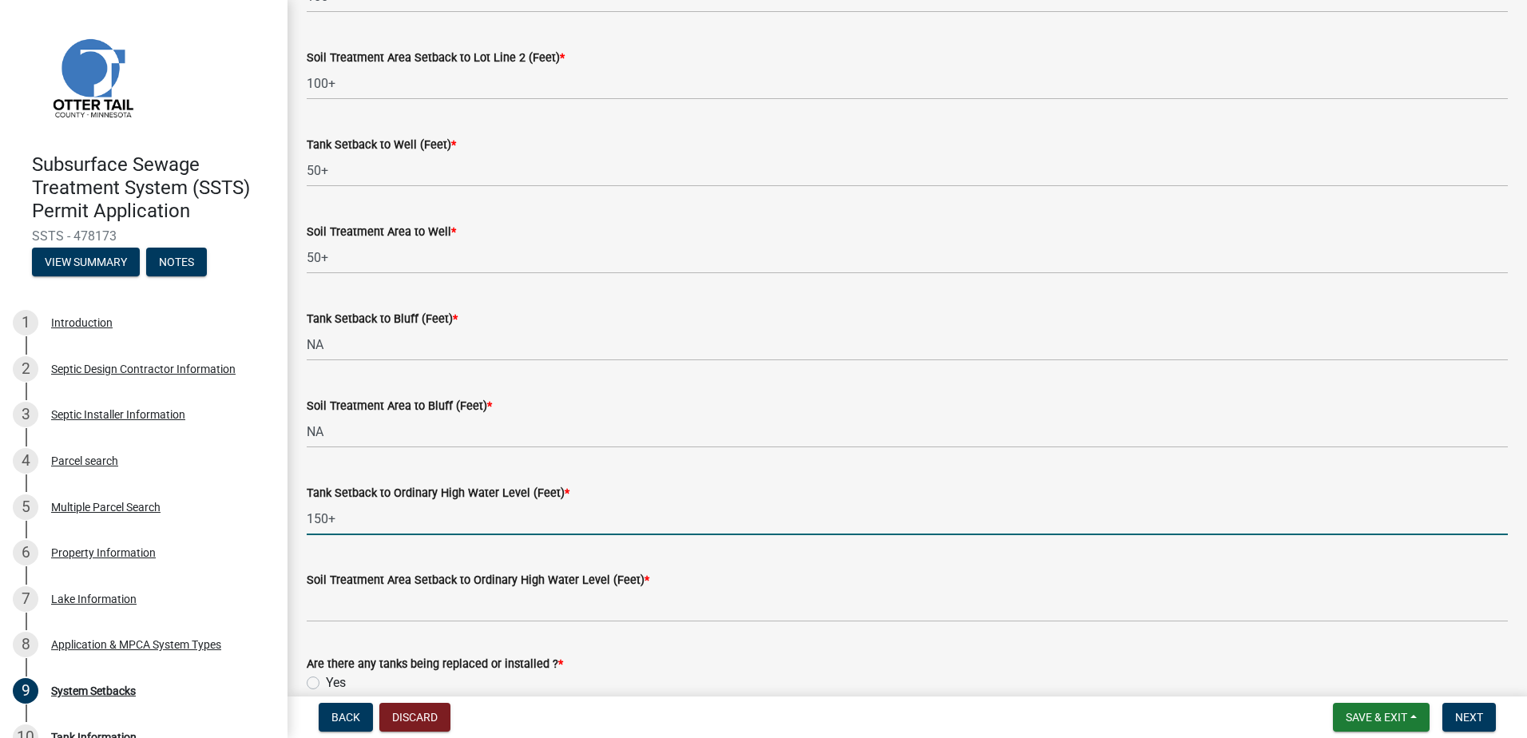
type input "150+"
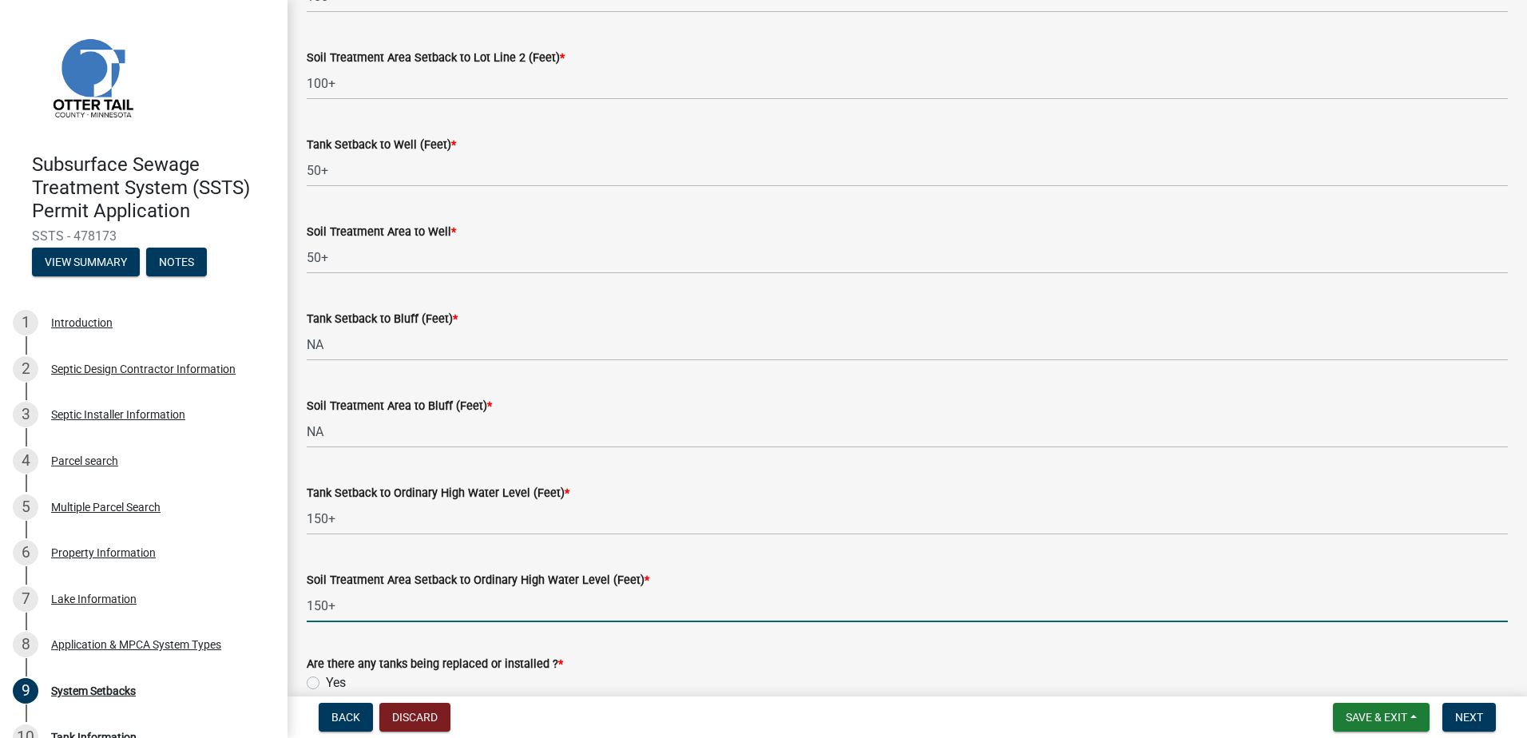
type input "150+"
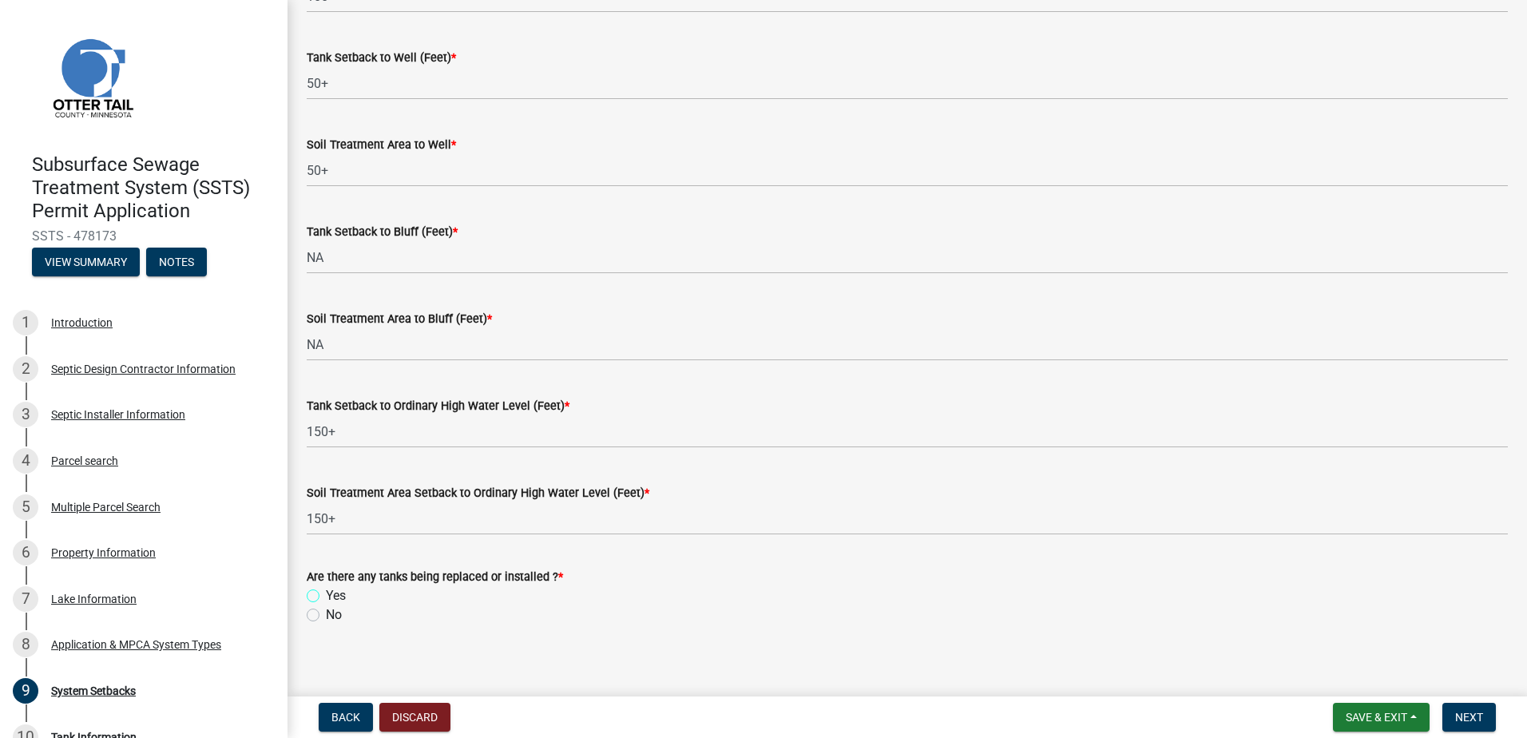
scroll to position [978, 0]
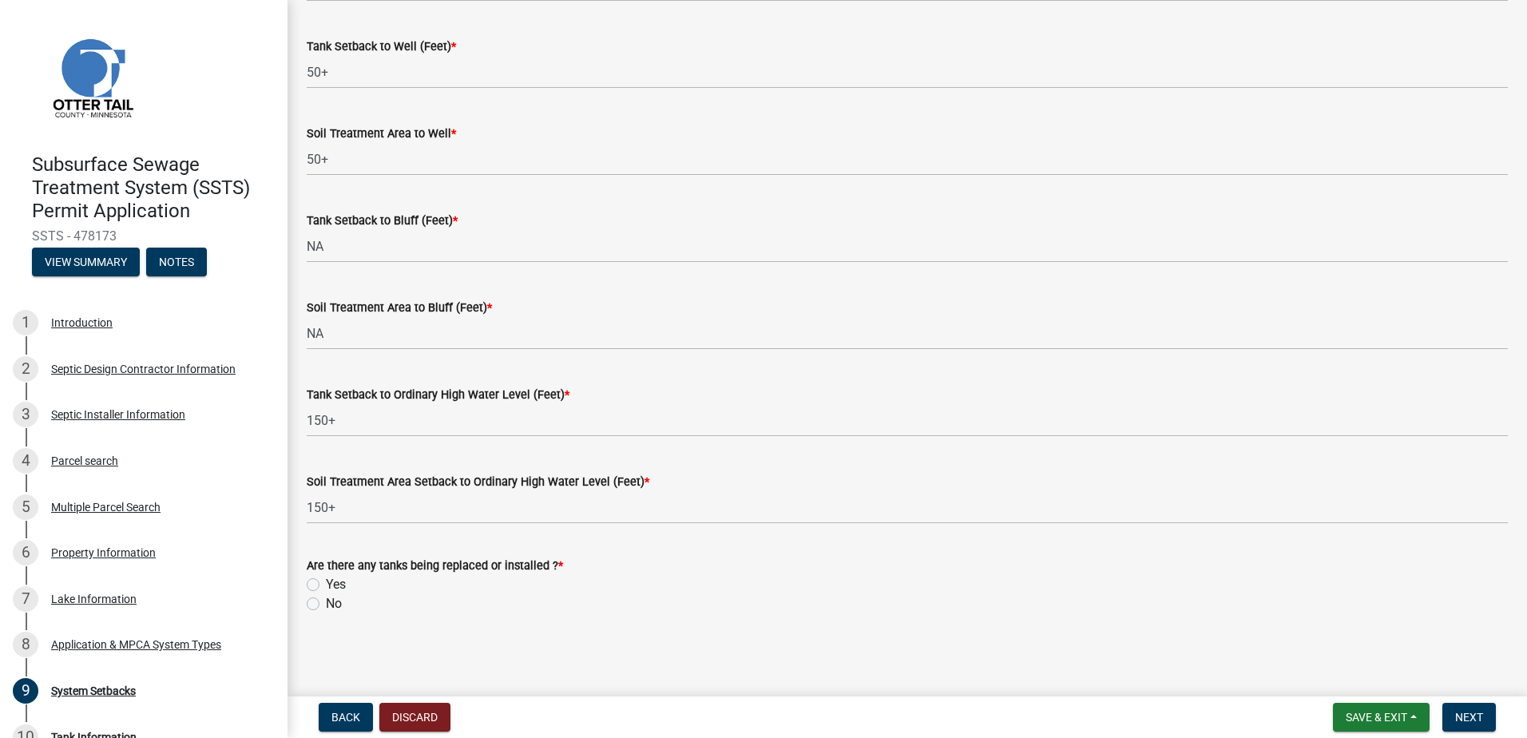
click at [326, 584] on label "Yes" at bounding box center [336, 584] width 20 height 19
click at [326, 584] on input "Yes" at bounding box center [331, 580] width 10 height 10
radio input "true"
click at [1468, 719] on span "Next" at bounding box center [1470, 717] width 28 height 13
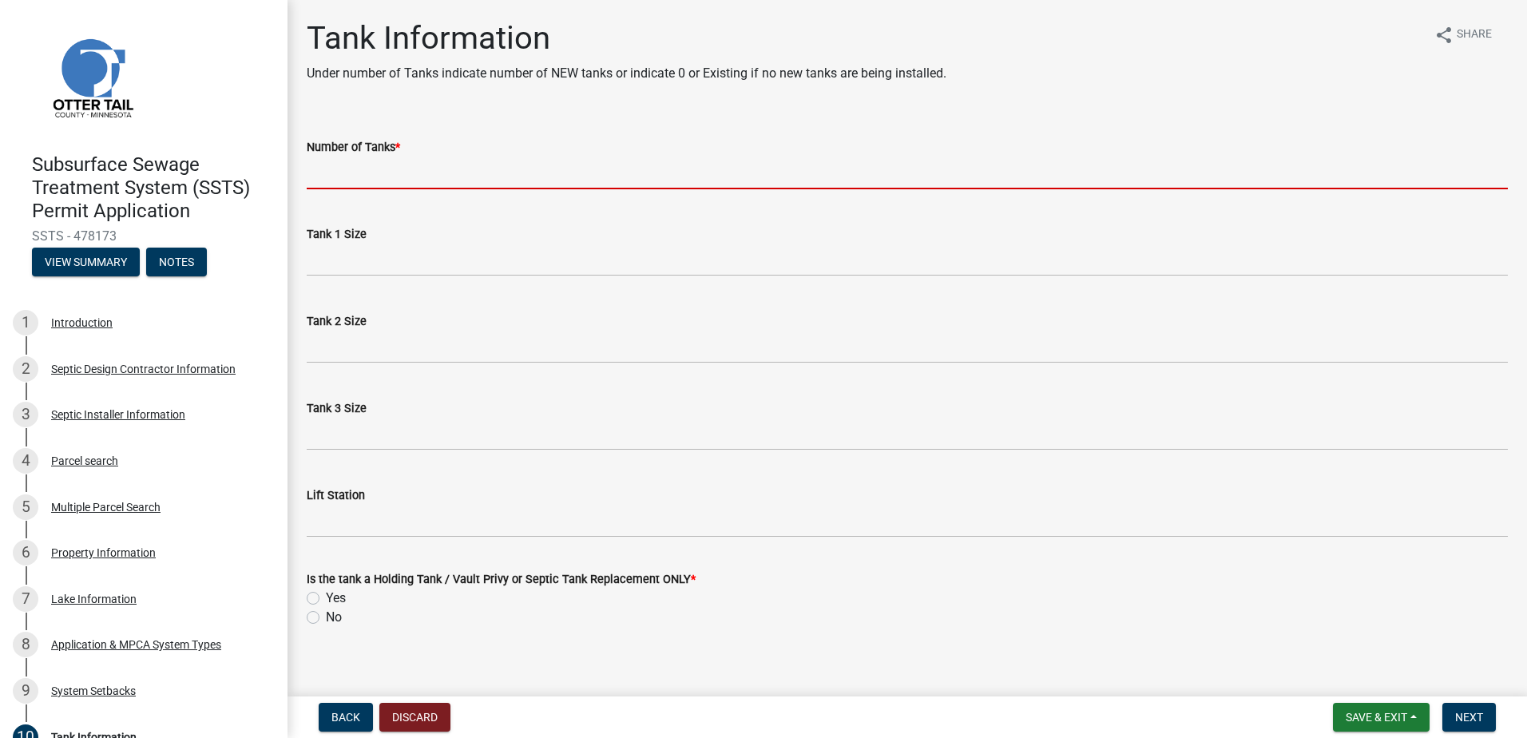
drag, startPoint x: 321, startPoint y: 178, endPoint x: 332, endPoint y: 183, distance: 12.2
click at [324, 179] on input "Number of Tanks *" at bounding box center [907, 173] width 1201 height 33
type input "2"
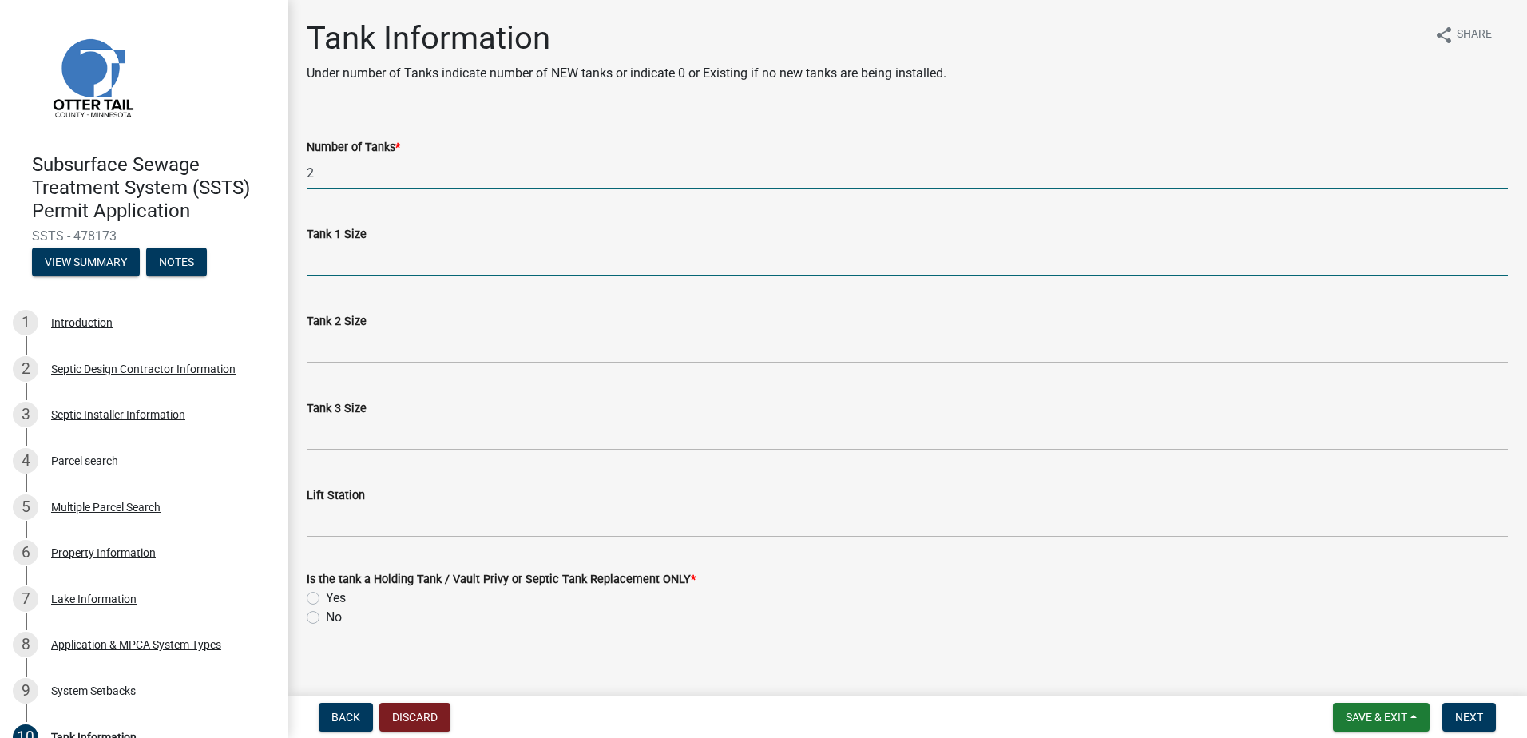
drag, startPoint x: 313, startPoint y: 265, endPoint x: 365, endPoint y: 256, distance: 52.8
click at [314, 265] on input "Tank 1 Size" at bounding box center [907, 260] width 1201 height 33
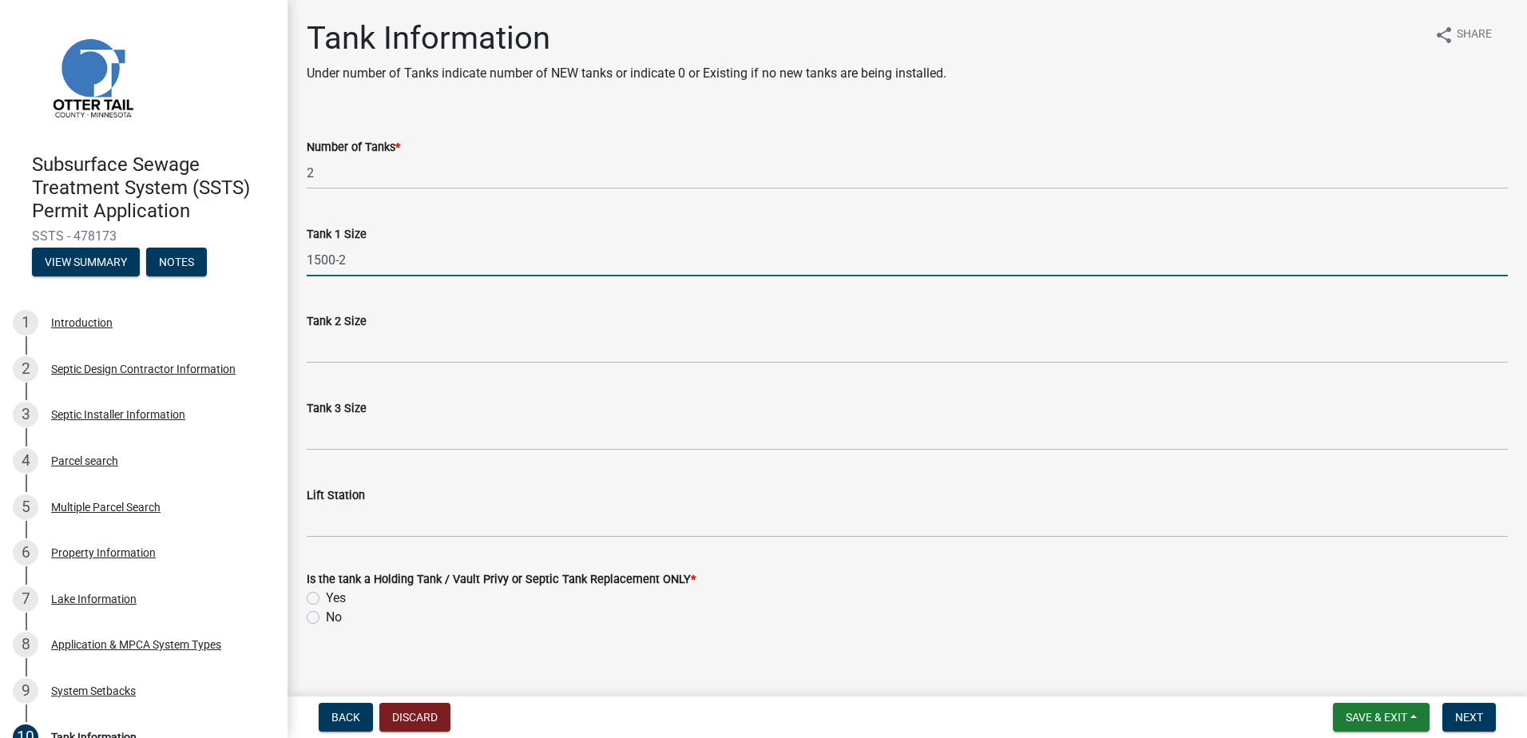
type input "1500-2"
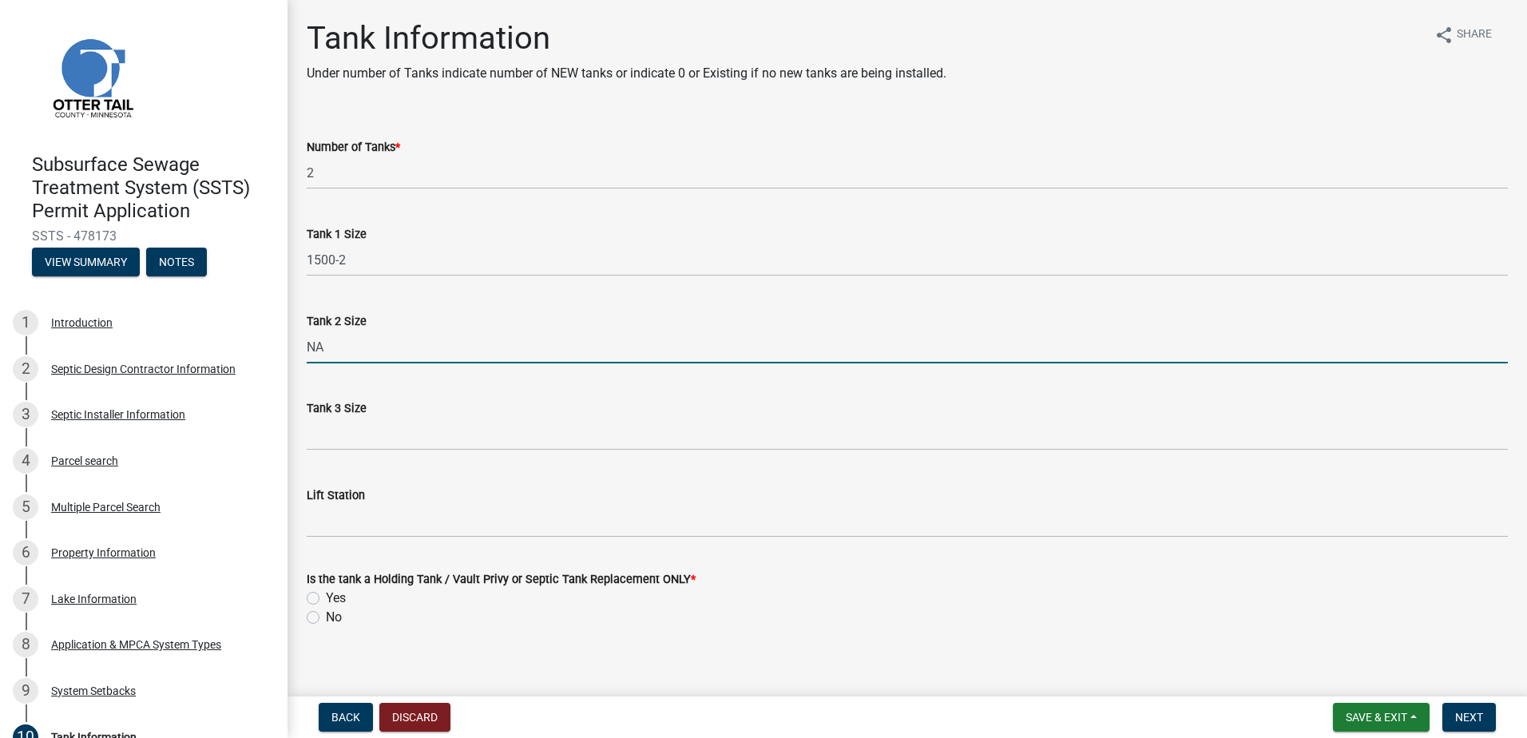
type input "NA"
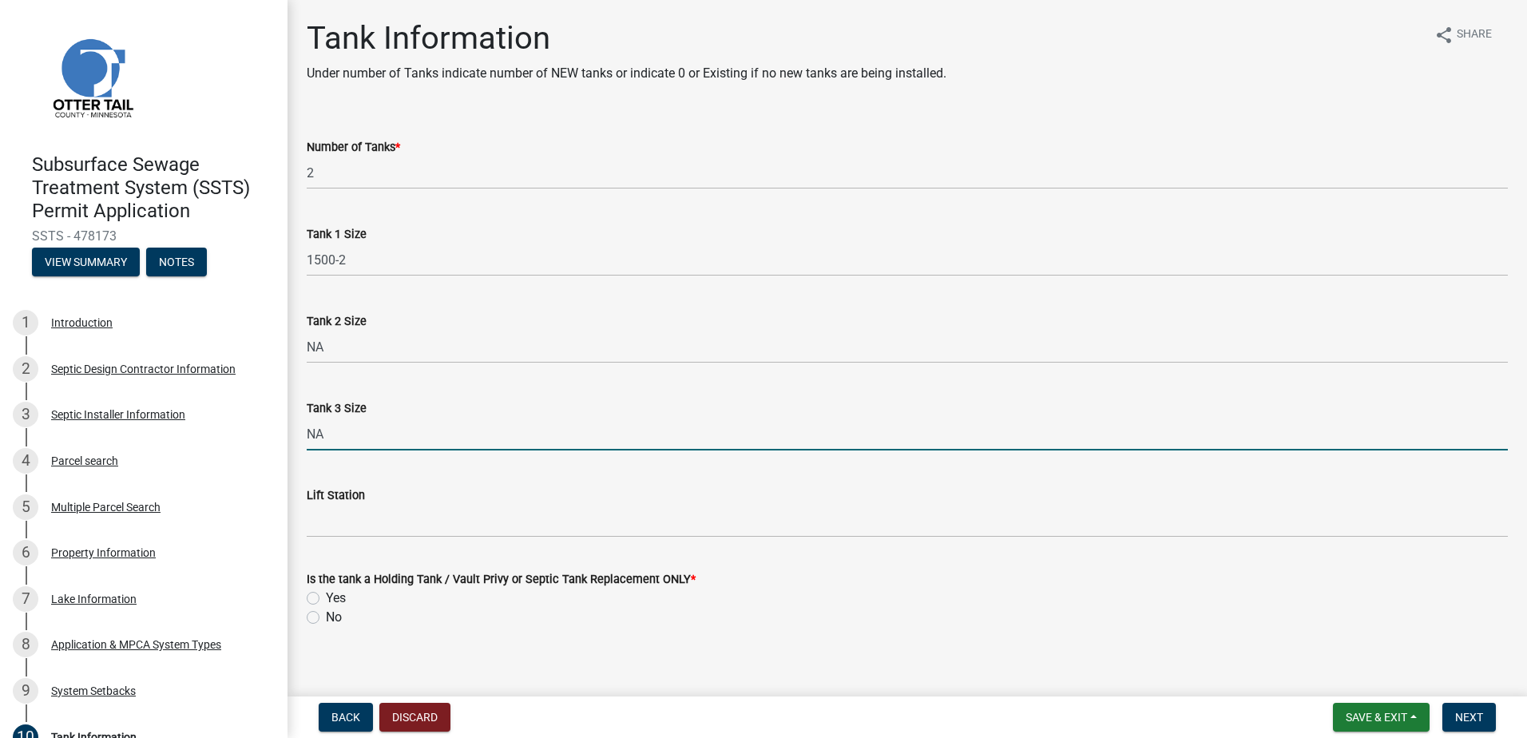
type input "NA"
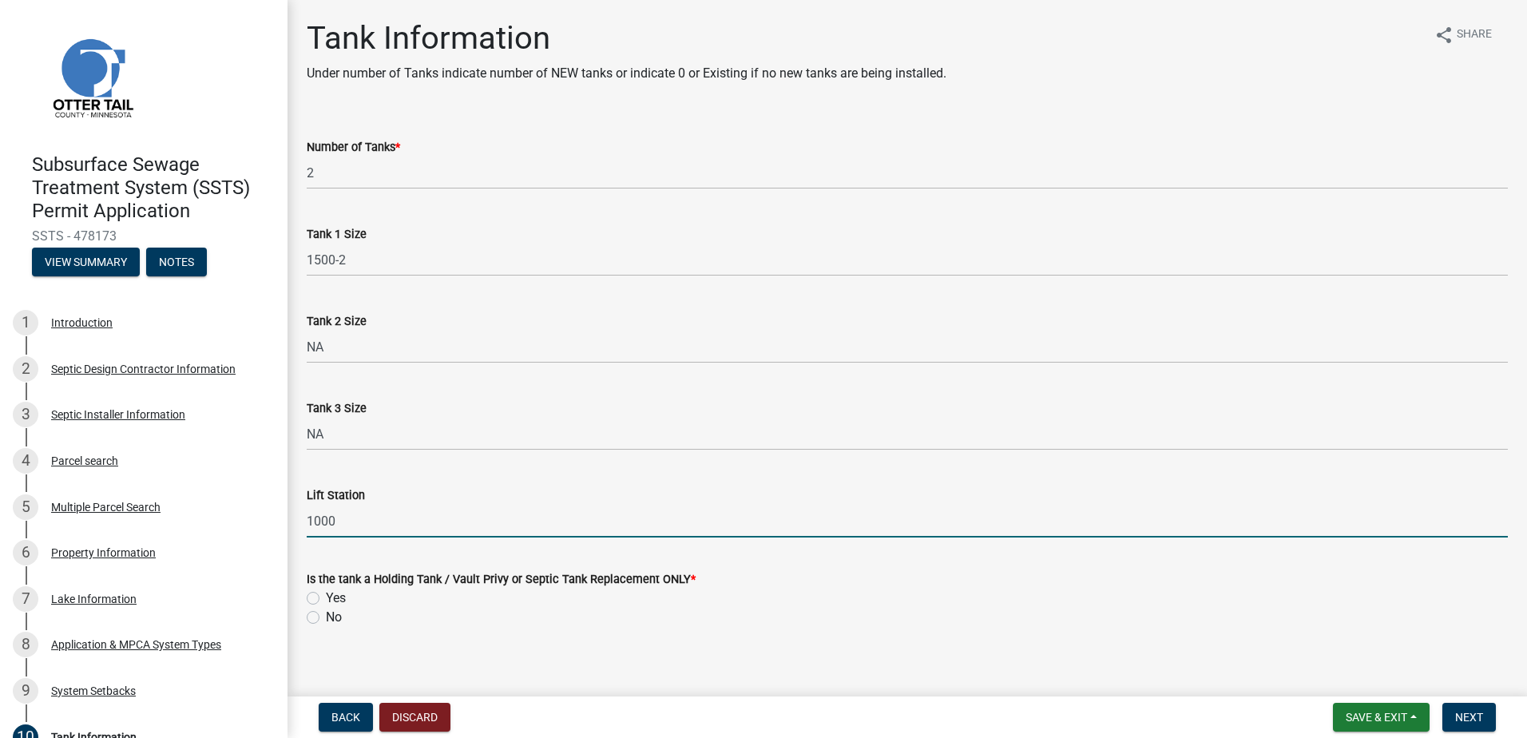
type input "1000"
click at [326, 615] on label "No" at bounding box center [334, 617] width 16 height 19
click at [326, 615] on input "No" at bounding box center [331, 613] width 10 height 10
radio input "true"
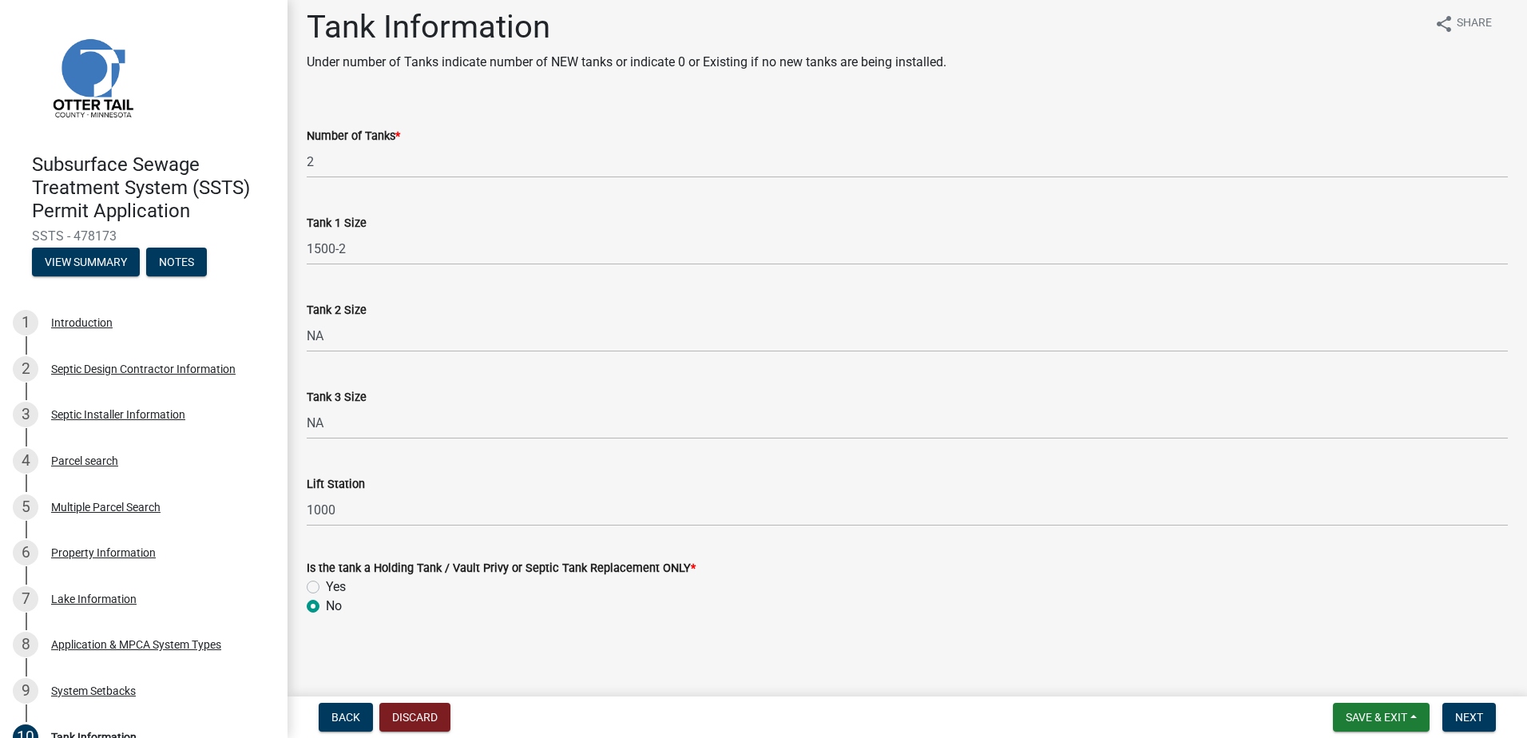
scroll to position [14, 0]
click at [1467, 721] on span "Next" at bounding box center [1470, 717] width 28 height 13
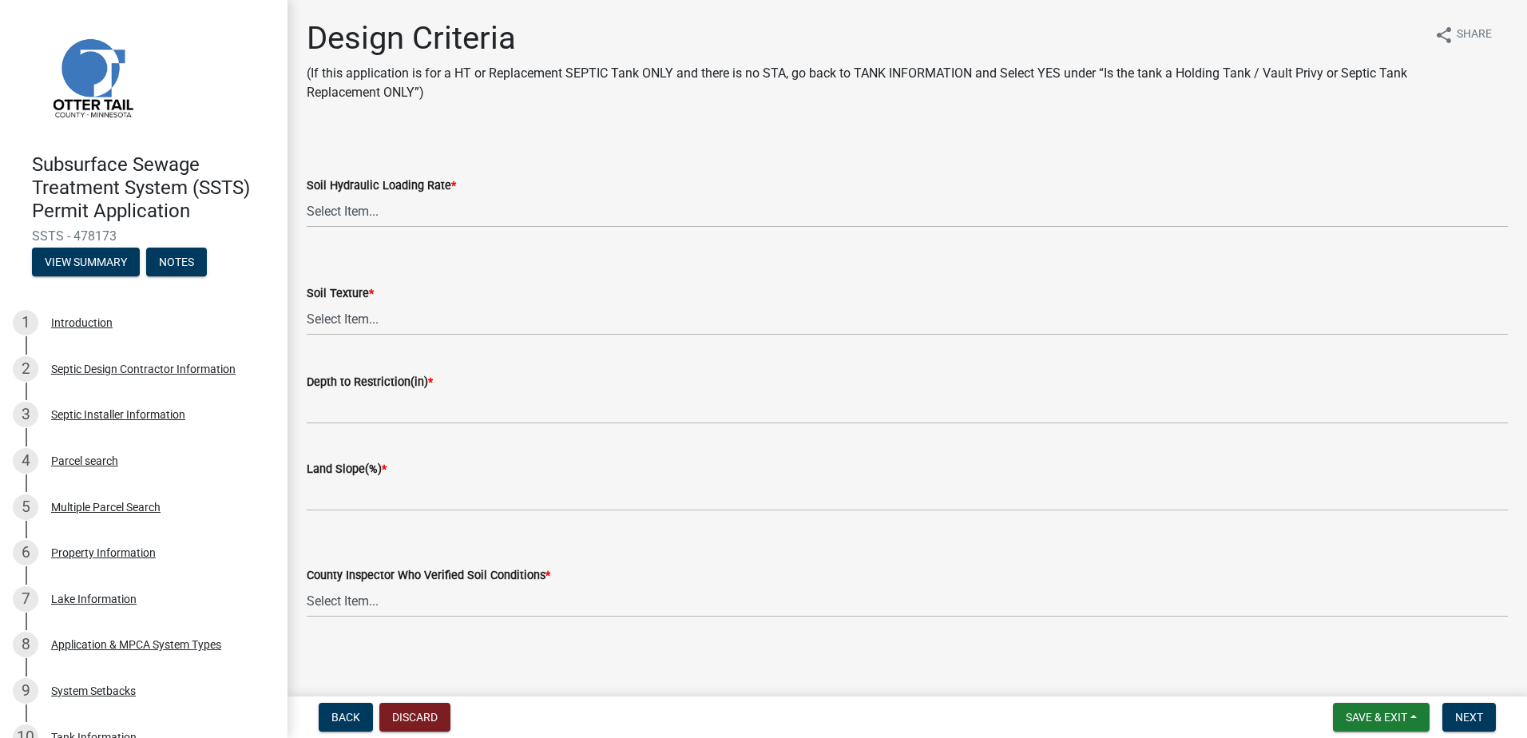
click at [301, 210] on div "Soil Hydraulic Loading Rate * Select Item... 1.6 gpd/ft2 1.2 gpd/ft2 1.0 gpd/ft…" at bounding box center [907, 180] width 1225 height 93
click at [331, 218] on select "Select Item... 1.6 gpd/ft2 1.2 gpd/ft2 1.0 gpd/ft2 0.87 gpd/ft2 0.78 gpd/ft2 0.…" at bounding box center [907, 211] width 1201 height 33
click at [307, 195] on select "Select Item... 1.6 gpd/ft2 1.2 gpd/ft2 1.0 gpd/ft2 0.87 gpd/ft2 0.78 gpd/ft2 0.…" at bounding box center [907, 211] width 1201 height 33
select select "161dc003-2926-44f5-9717-bc9d566eecc1"
click at [334, 322] on select "Select Item... Coarse Sand (COS) Sand (S) Fine Sand (FS) Very Fine Sand (VFS) L…" at bounding box center [907, 319] width 1201 height 33
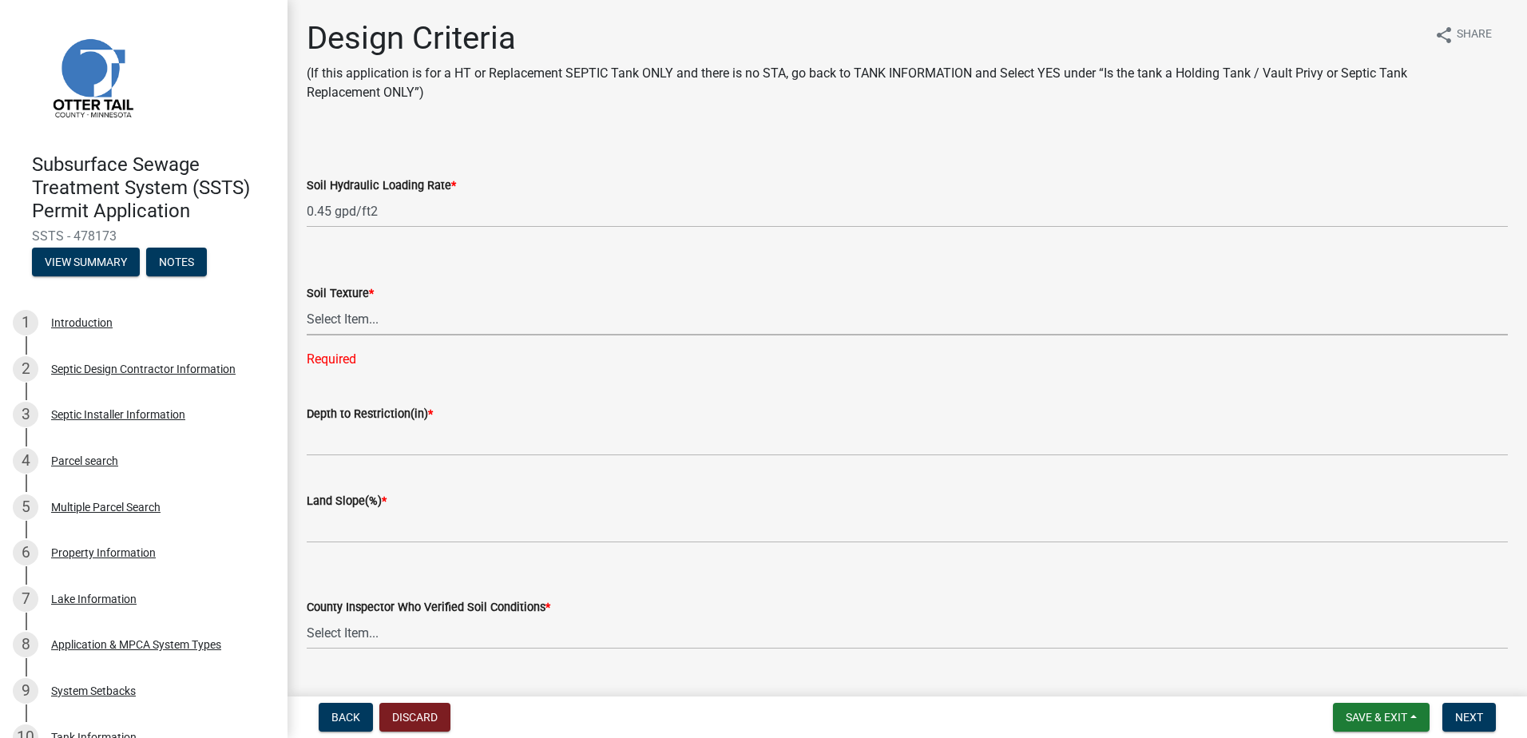
click at [348, 323] on select "Select Item... Coarse Sand (COS) Sand (S) Fine Sand (FS) Very Fine Sand (VFS) L…" at bounding box center [907, 319] width 1201 height 33
click at [307, 303] on select "Select Item... Coarse Sand (COS) Sand (S) Fine Sand (FS) Very Fine Sand (VFS) L…" at bounding box center [907, 319] width 1201 height 33
select select "3ca66991-ccde-4548-bdad-f82583be96e2"
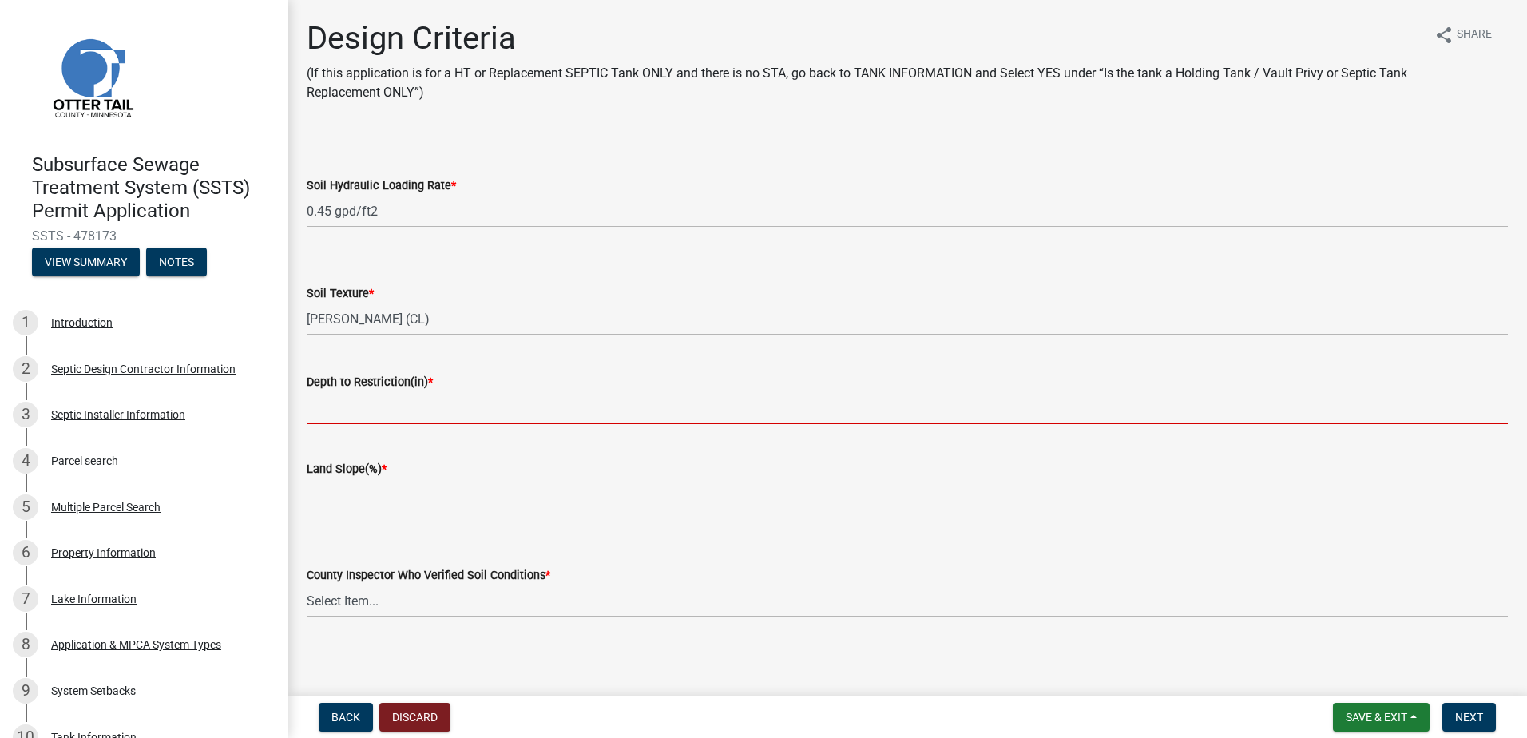
click at [342, 417] on input "Depth to Restriction(in) *" at bounding box center [907, 407] width 1201 height 33
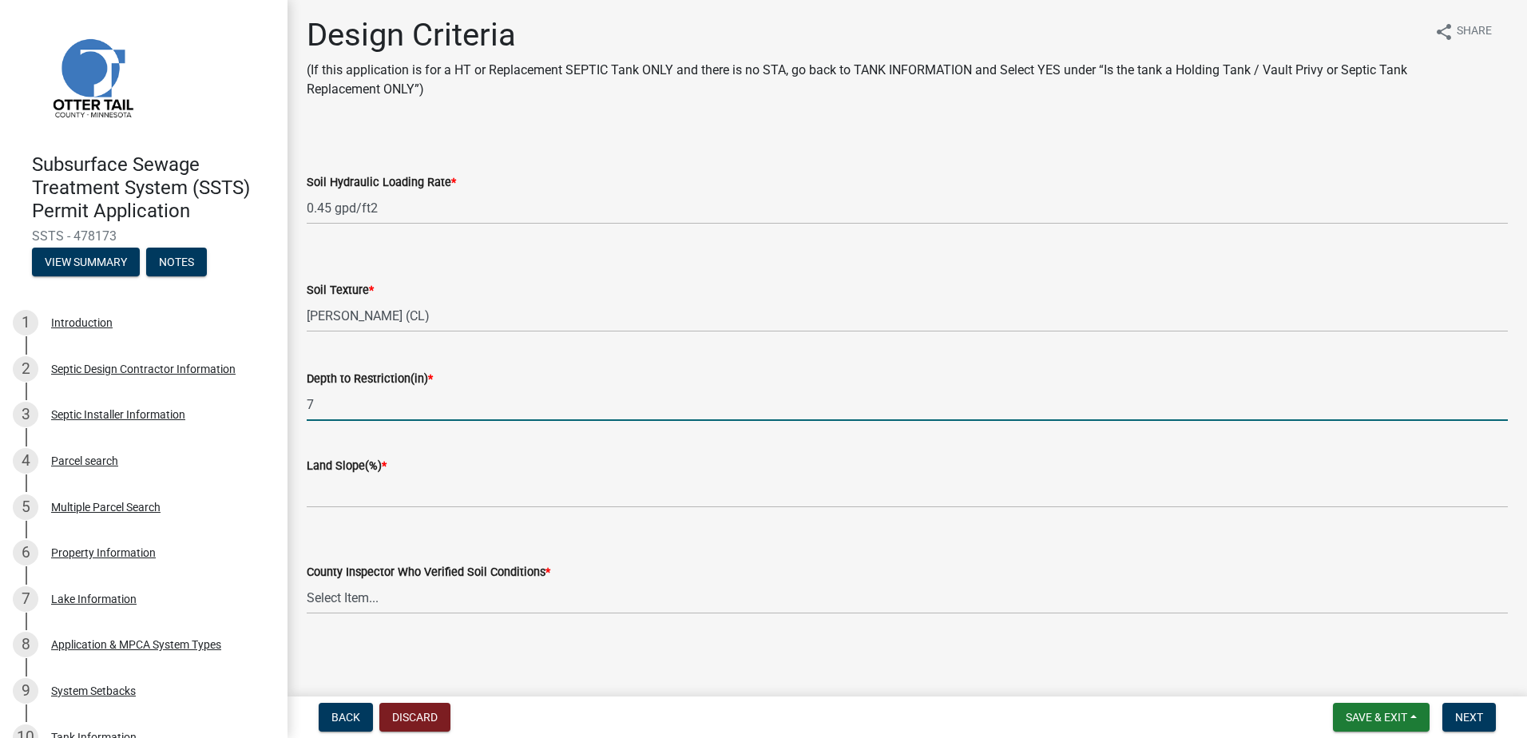
scroll to position [4, 0]
type input "7"
click at [301, 495] on div "Land Slope(%) *" at bounding box center [907, 470] width 1225 height 74
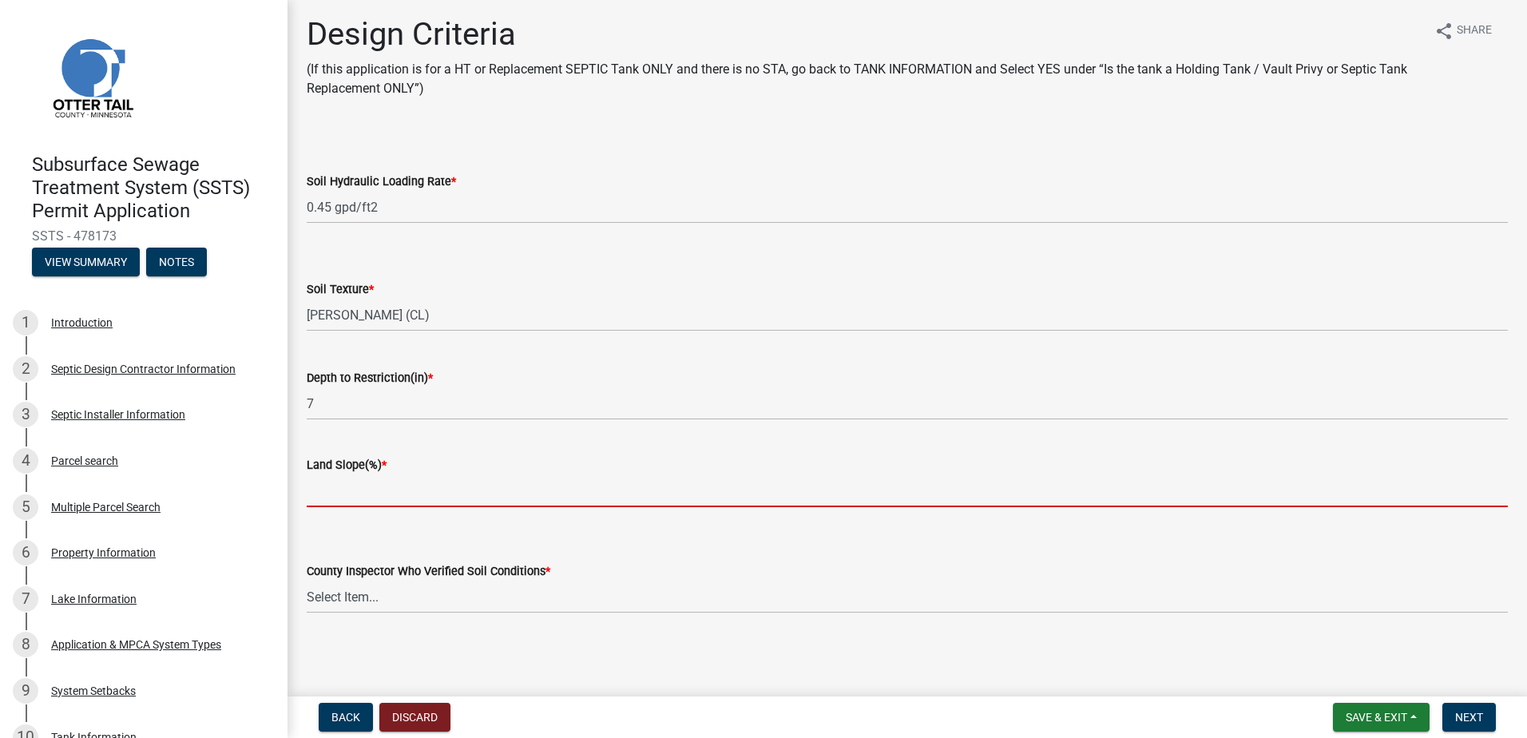
click at [327, 498] on input "Land Slope(%) *" at bounding box center [907, 491] width 1201 height 33
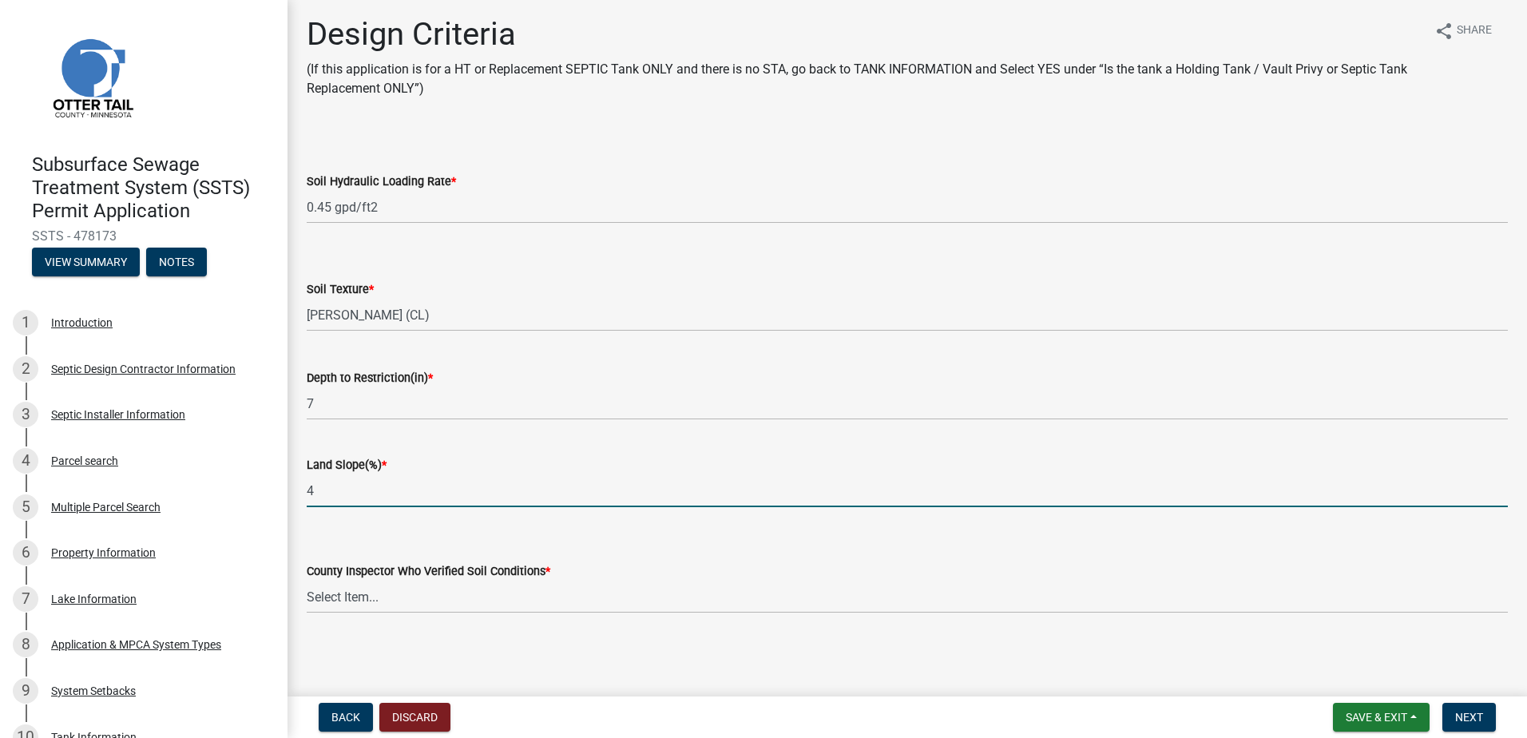
type input "4"
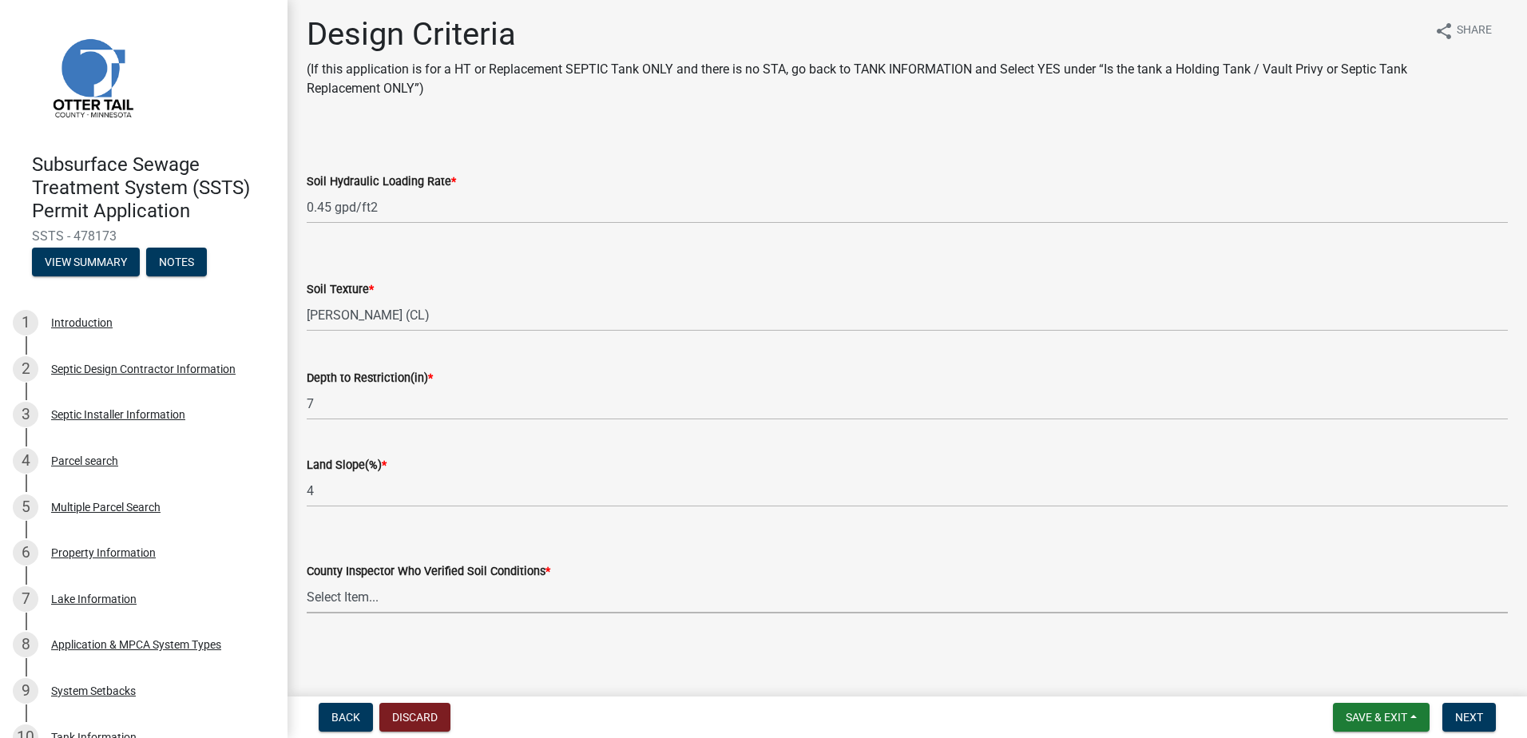
click at [320, 594] on select "Select Item... [PERSON_NAME] [PERSON_NAME] [PERSON_NAME] [PERSON_NAME] [PERSON_…" at bounding box center [907, 597] width 1201 height 33
click at [307, 581] on select "Select Item... [PERSON_NAME] [PERSON_NAME] [PERSON_NAME] [PERSON_NAME] [PERSON_…" at bounding box center [907, 597] width 1201 height 33
select select "643267e1-855b-462d-a385-c521968adb40"
click at [1456, 709] on button "Next" at bounding box center [1470, 717] width 54 height 29
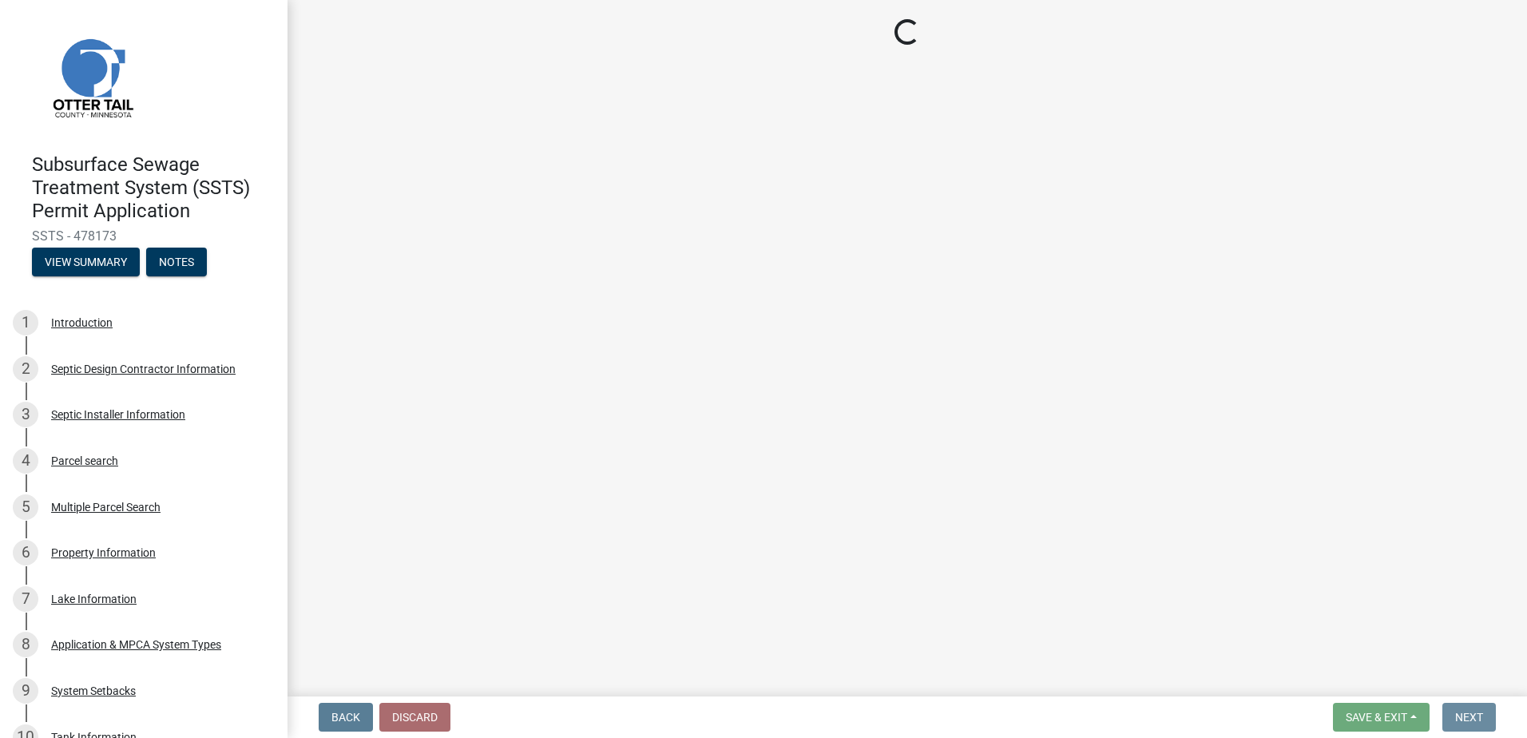
scroll to position [0, 0]
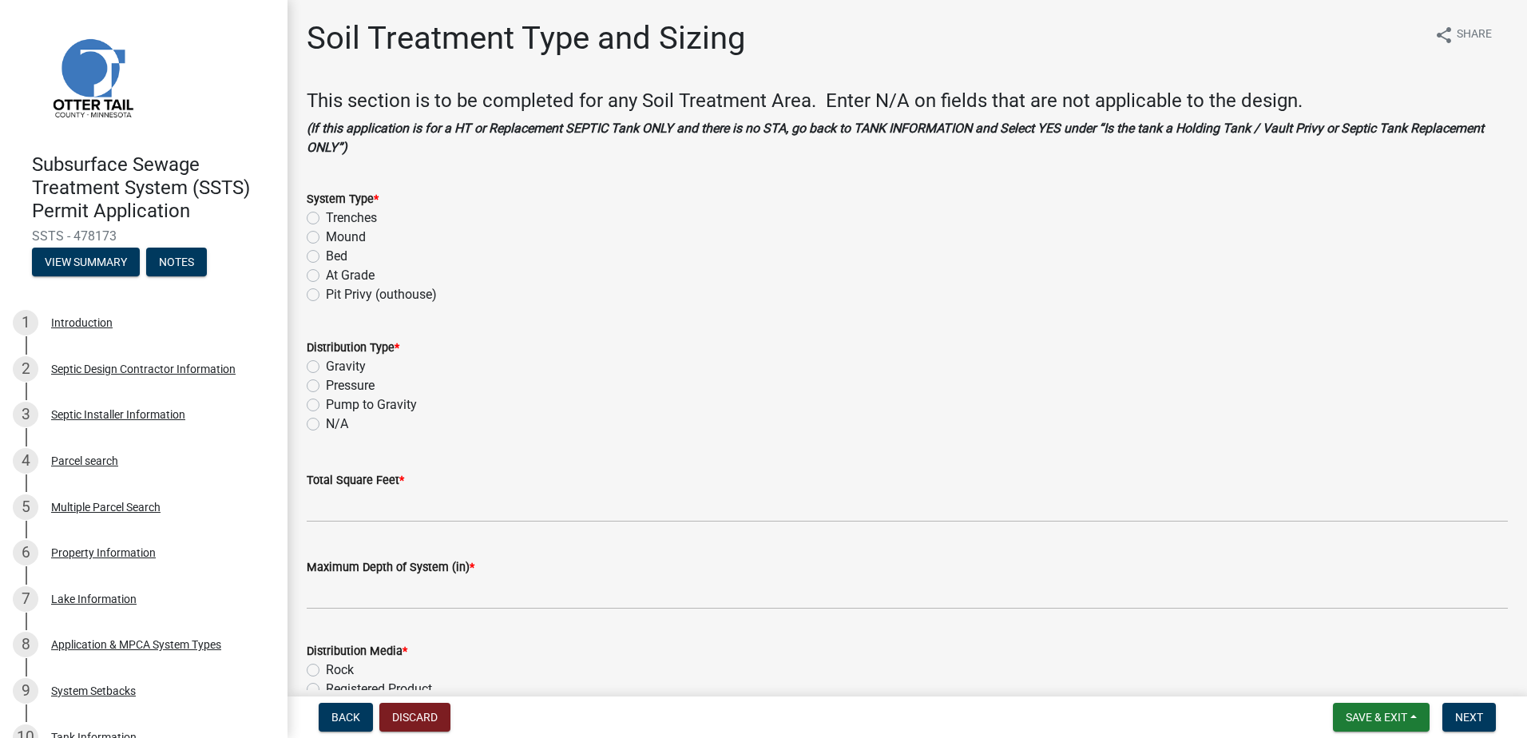
click at [326, 236] on label "Mound" at bounding box center [346, 237] width 40 height 19
click at [326, 236] on input "Mound" at bounding box center [331, 233] width 10 height 10
radio input "true"
click at [326, 385] on label "Pressure" at bounding box center [350, 385] width 49 height 19
click at [326, 385] on input "Pressure" at bounding box center [331, 381] width 10 height 10
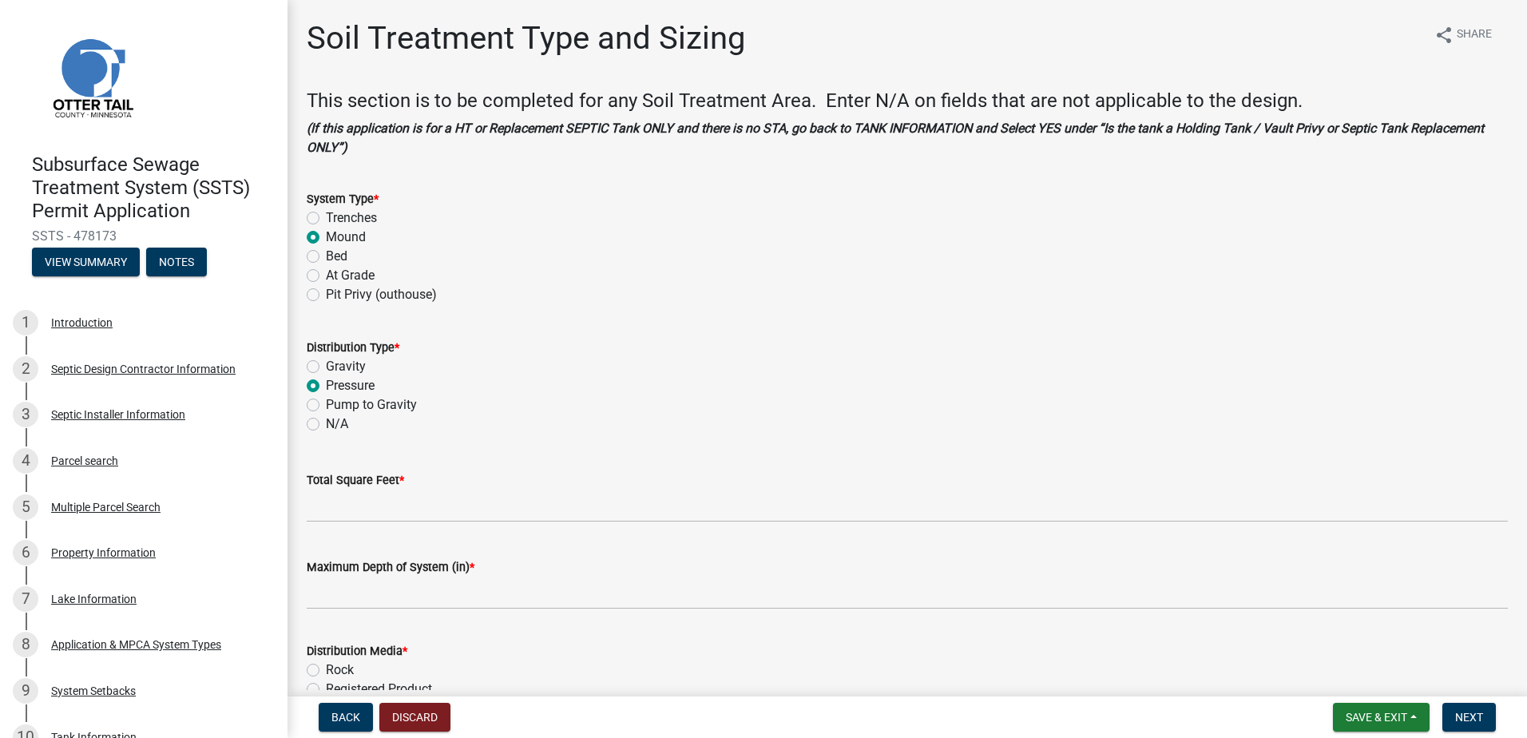
radio input "true"
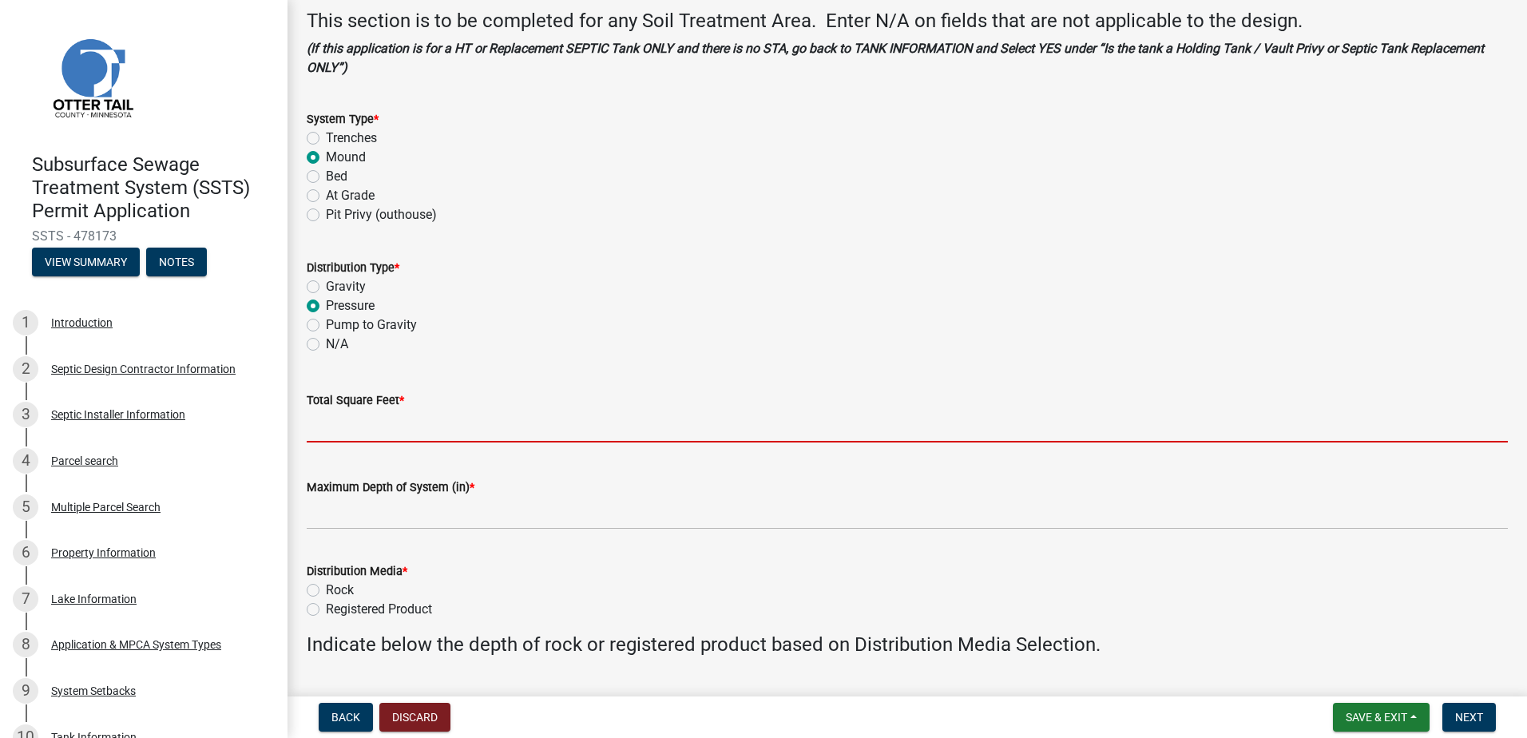
click at [319, 421] on input "Total Square Feet *" at bounding box center [907, 426] width 1201 height 33
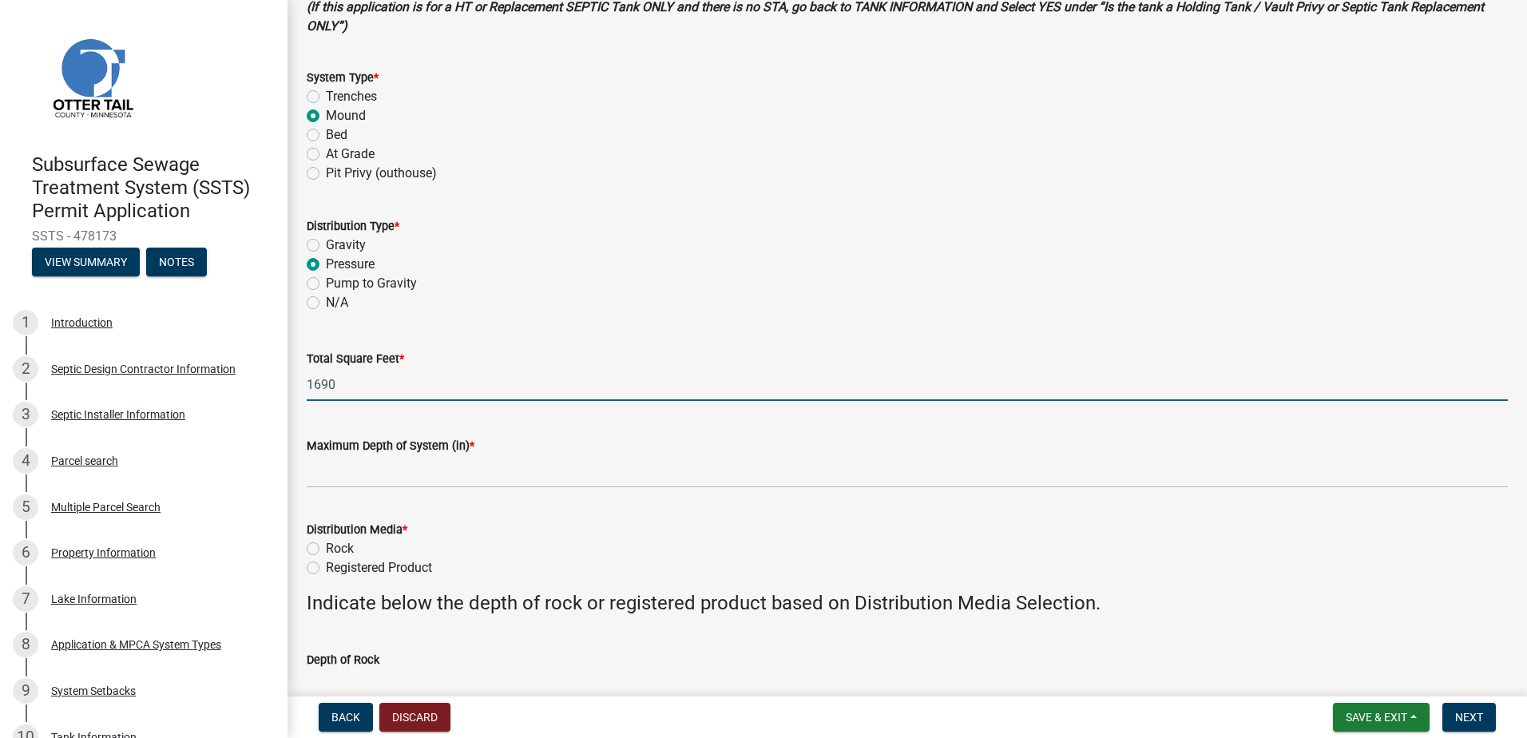
scroll to position [160, 0]
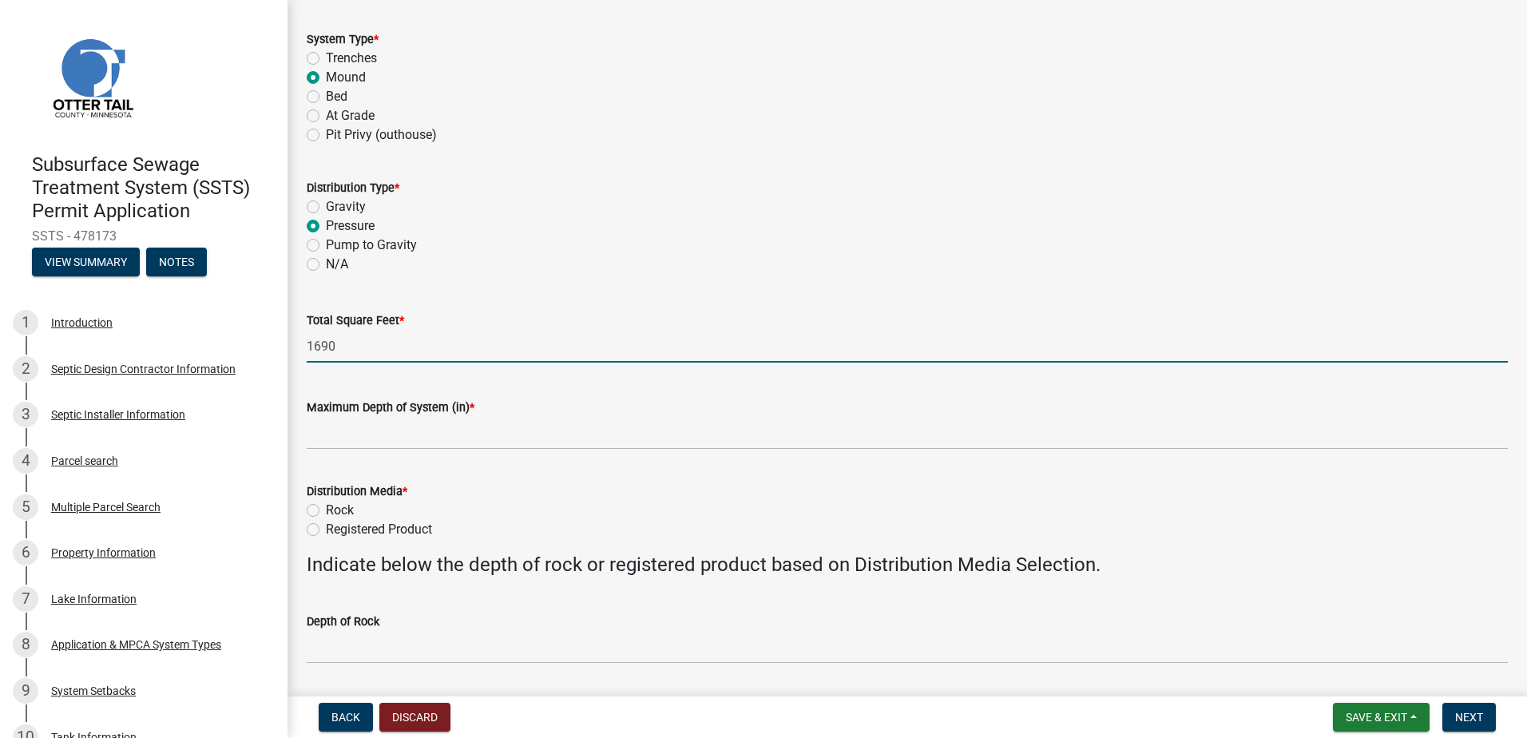
type input "1690"
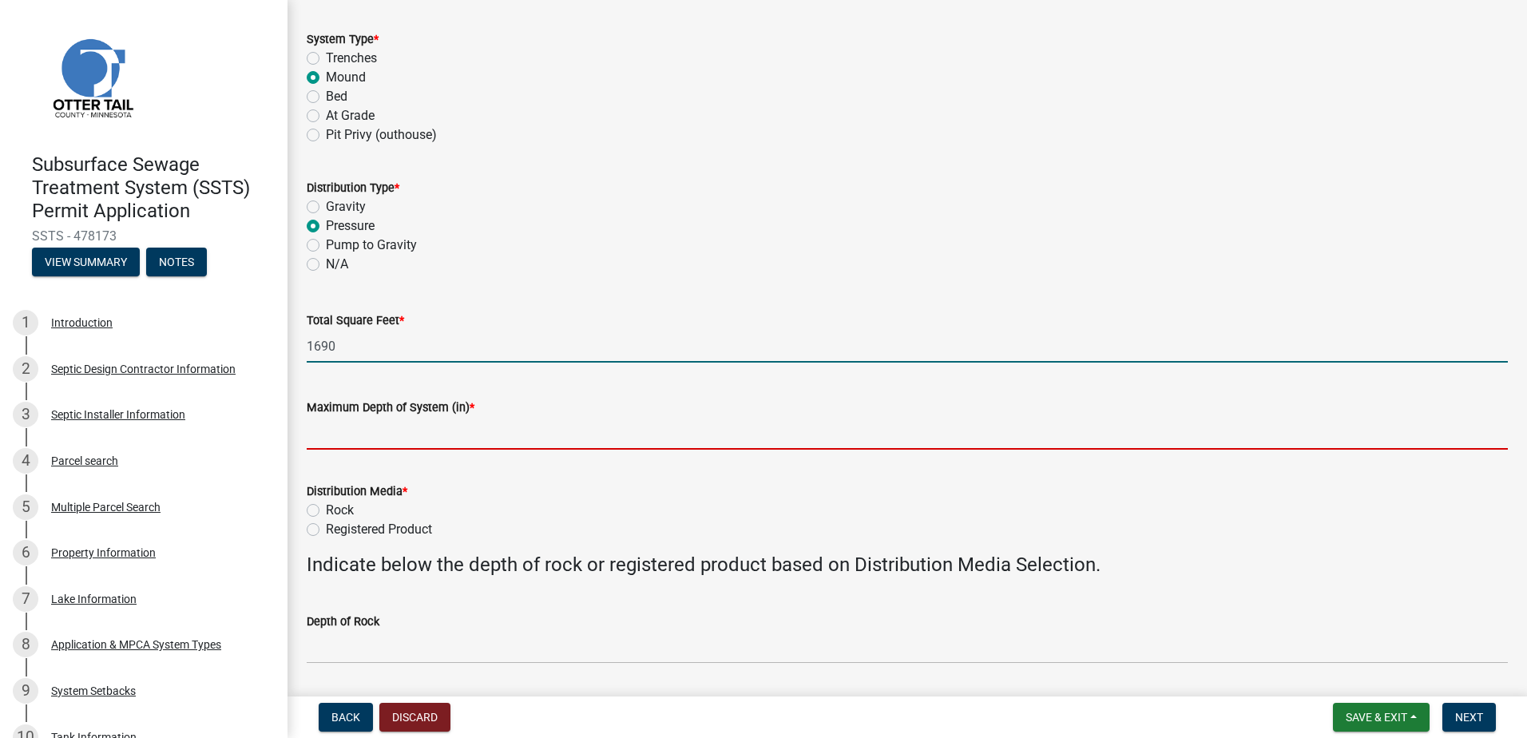
click at [329, 441] on input "Maximum Depth of System (in) *" at bounding box center [907, 433] width 1201 height 33
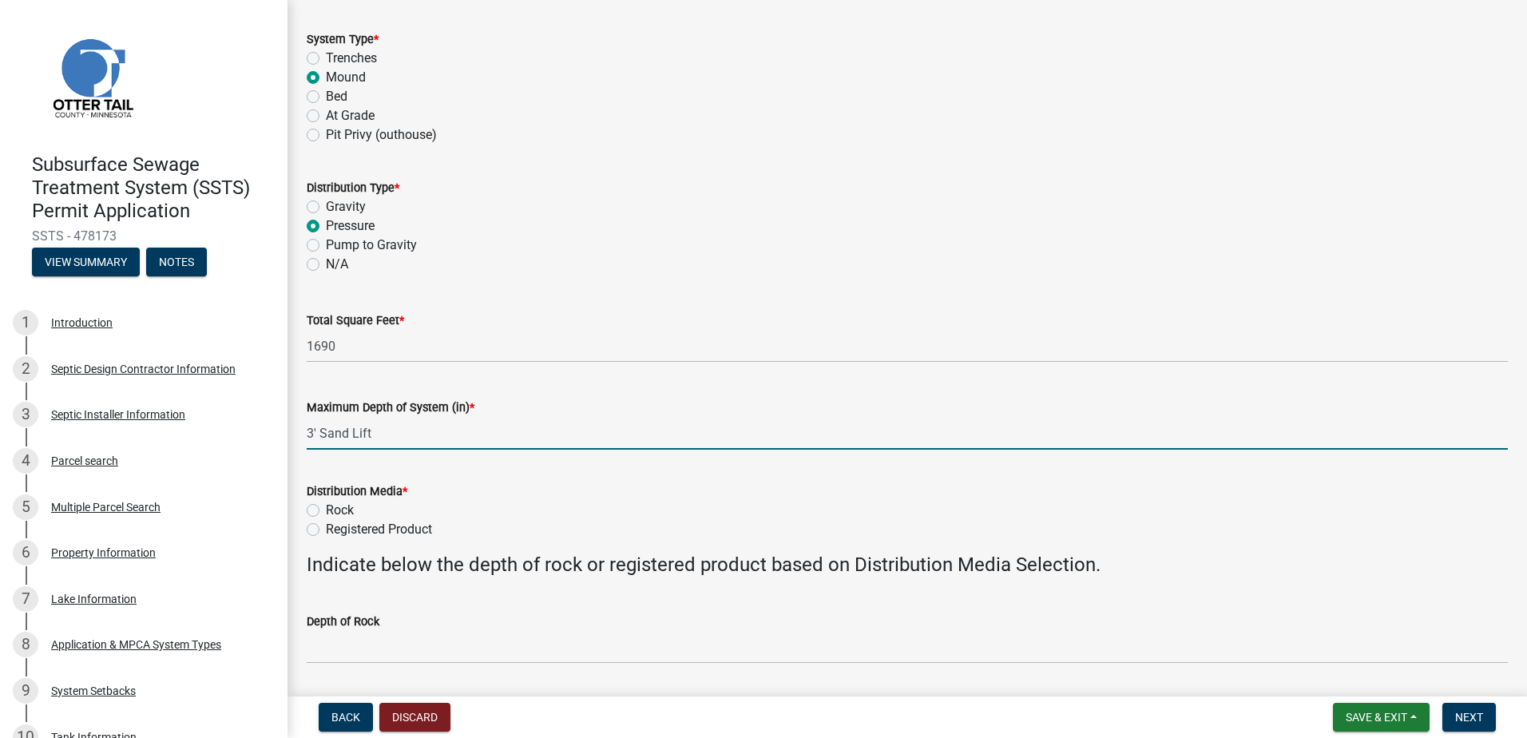
type input "3' Sand Lift"
click at [326, 530] on label "Registered Product" at bounding box center [379, 529] width 106 height 19
click at [326, 530] on input "Registered Product" at bounding box center [331, 525] width 10 height 10
radio input "true"
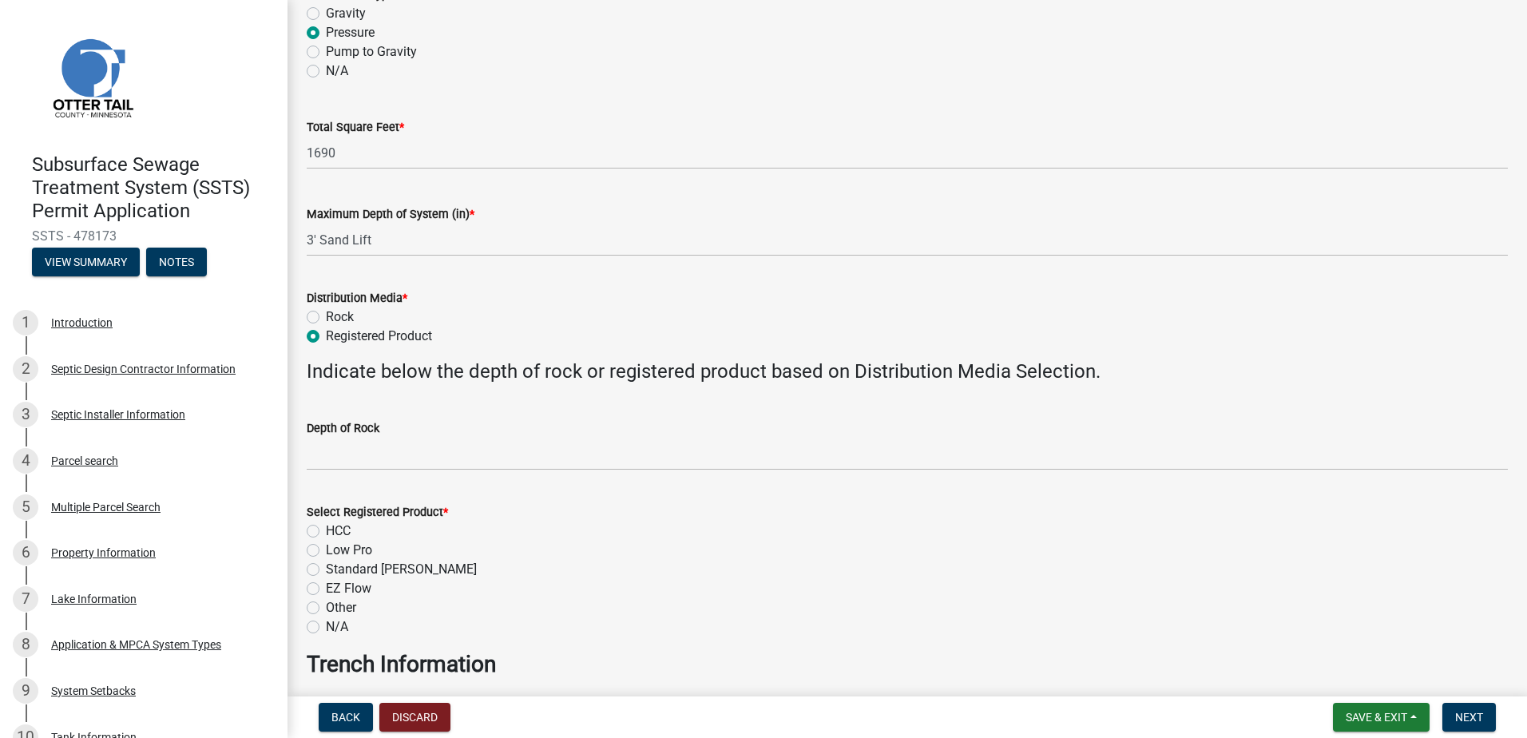
scroll to position [399, 0]
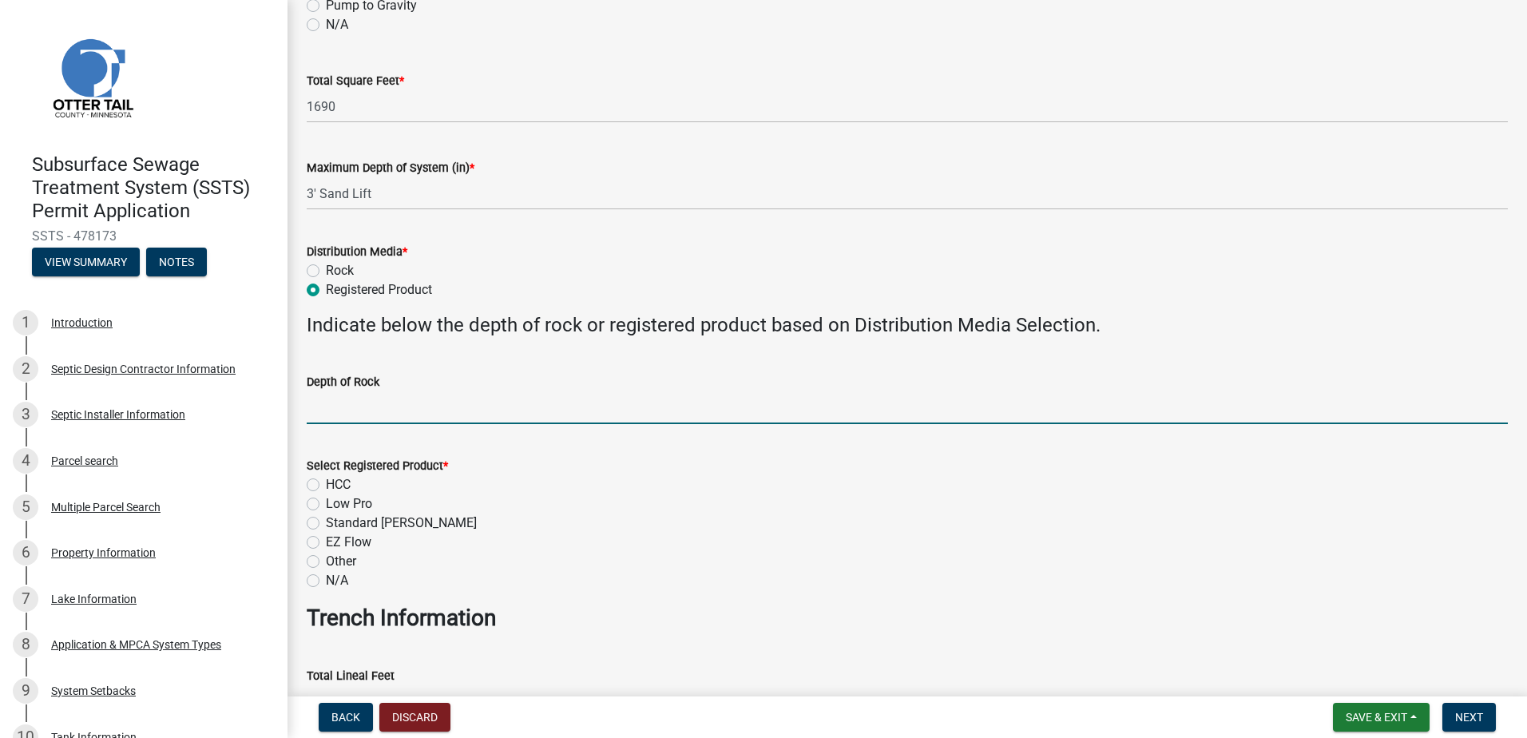
click at [336, 416] on input "Depth of Rock" at bounding box center [907, 407] width 1201 height 33
type input "NA"
type input "15"
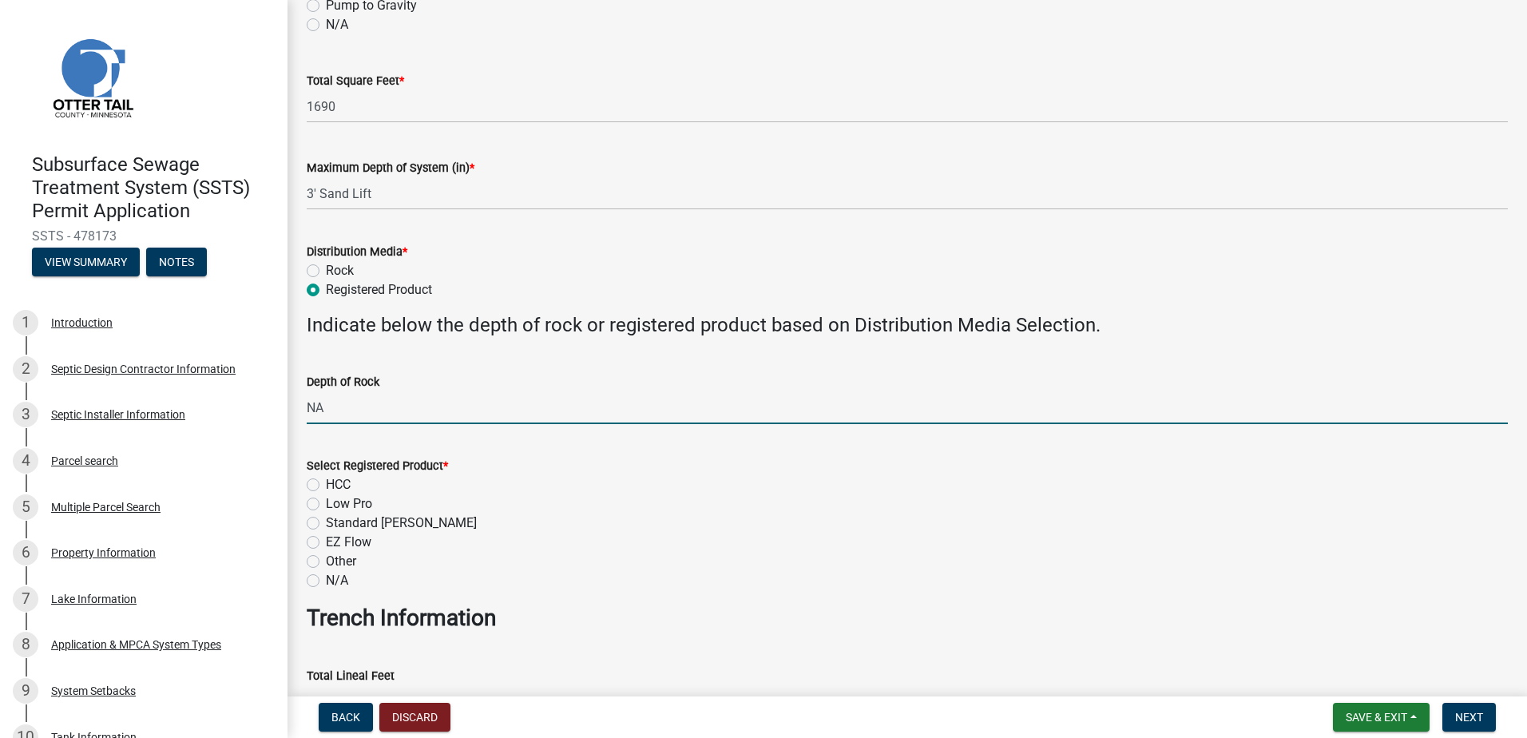
type input "32"
type input "NA"
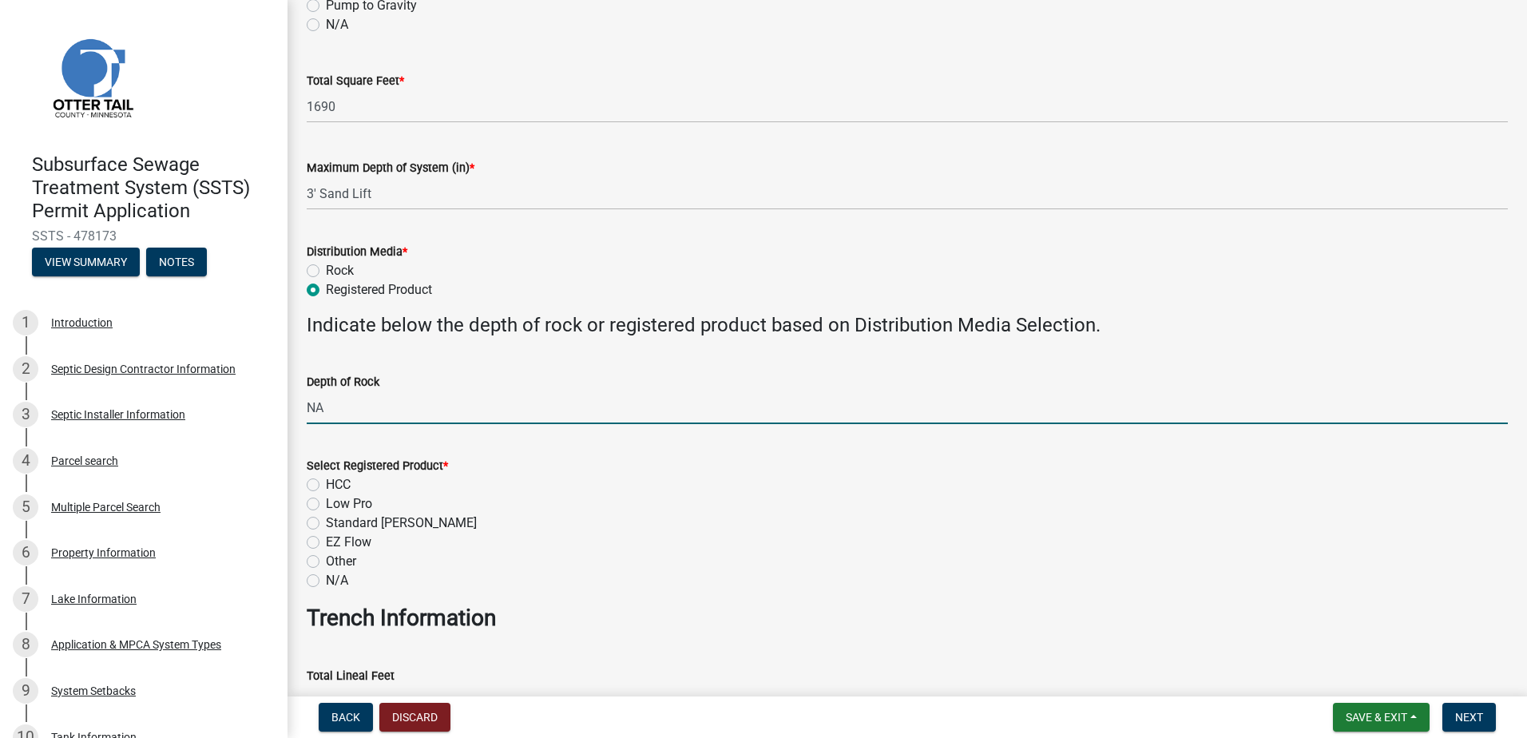
click at [326, 543] on label "EZ Flow" at bounding box center [349, 542] width 46 height 19
click at [326, 543] on input "EZ Flow" at bounding box center [331, 538] width 10 height 10
radio input "true"
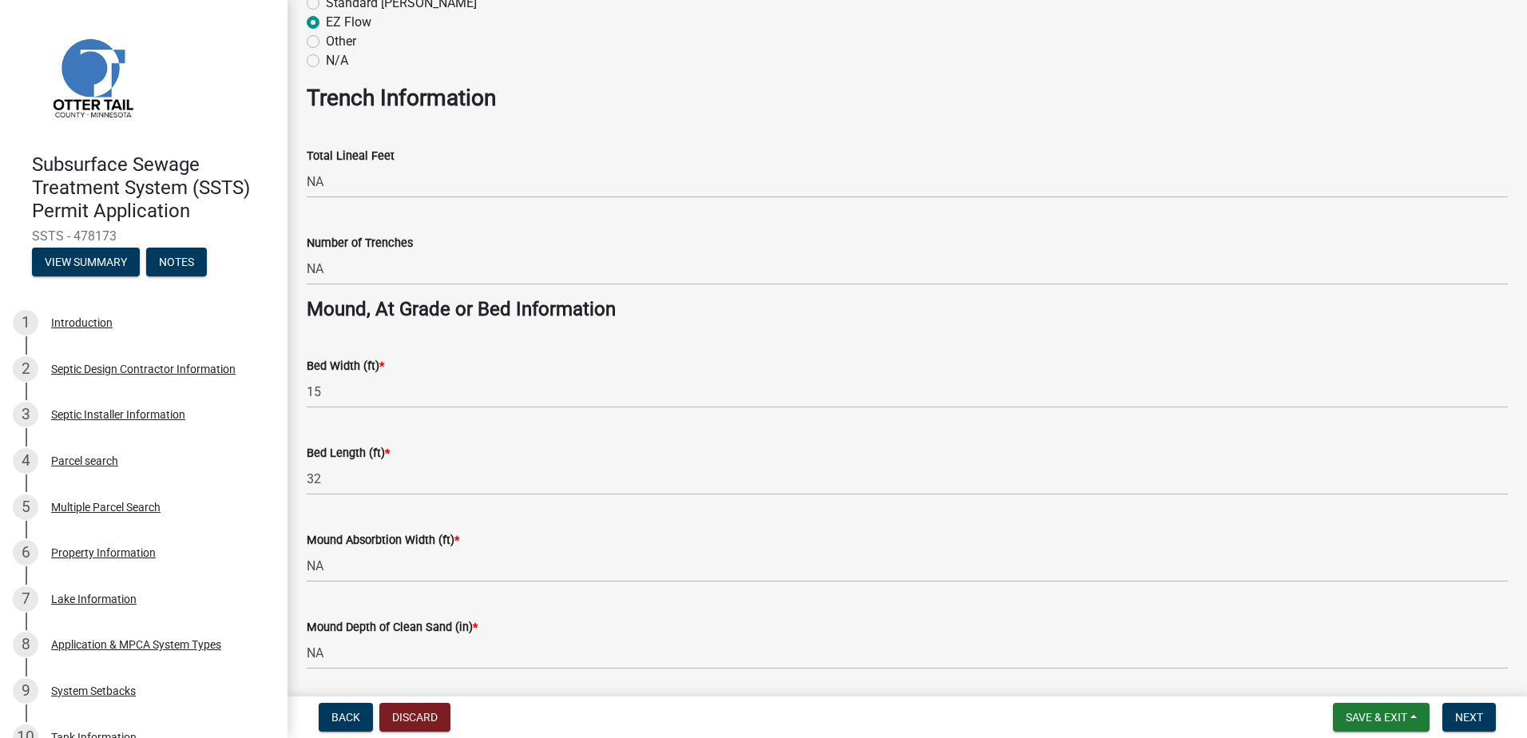
scroll to position [959, 0]
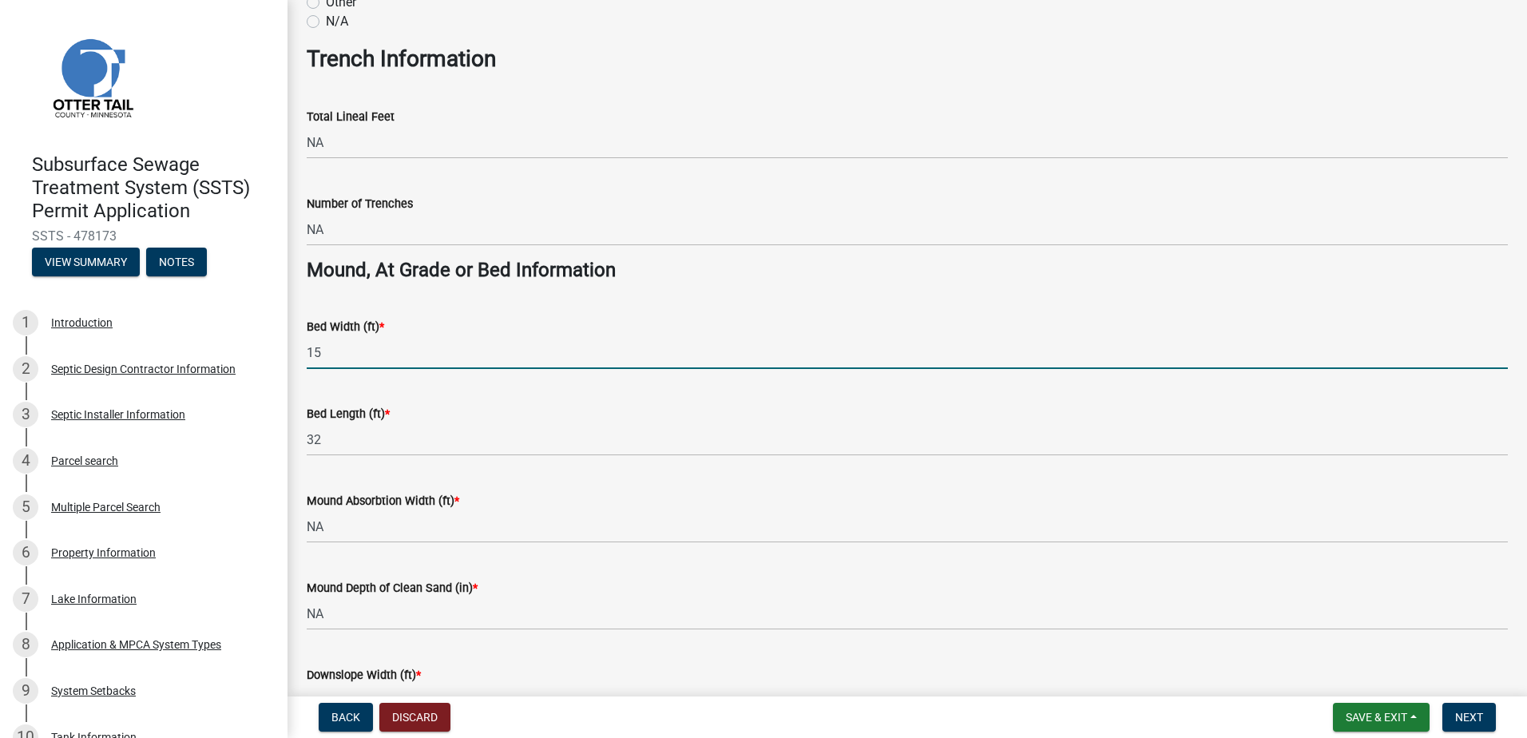
click at [326, 352] on input "15" at bounding box center [907, 352] width 1201 height 33
type input "10"
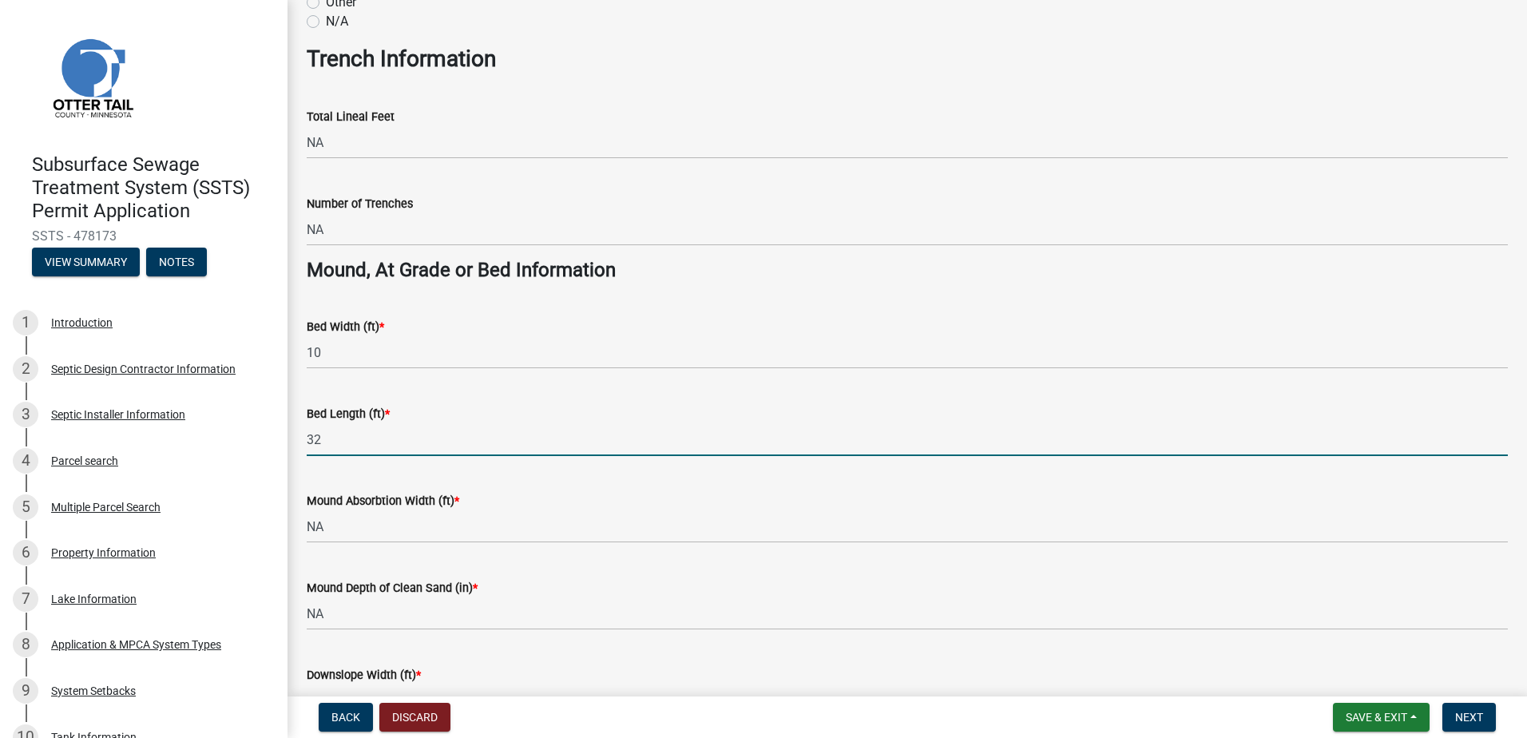
click at [336, 435] on input "32" at bounding box center [907, 439] width 1201 height 33
type input "3"
type input "65"
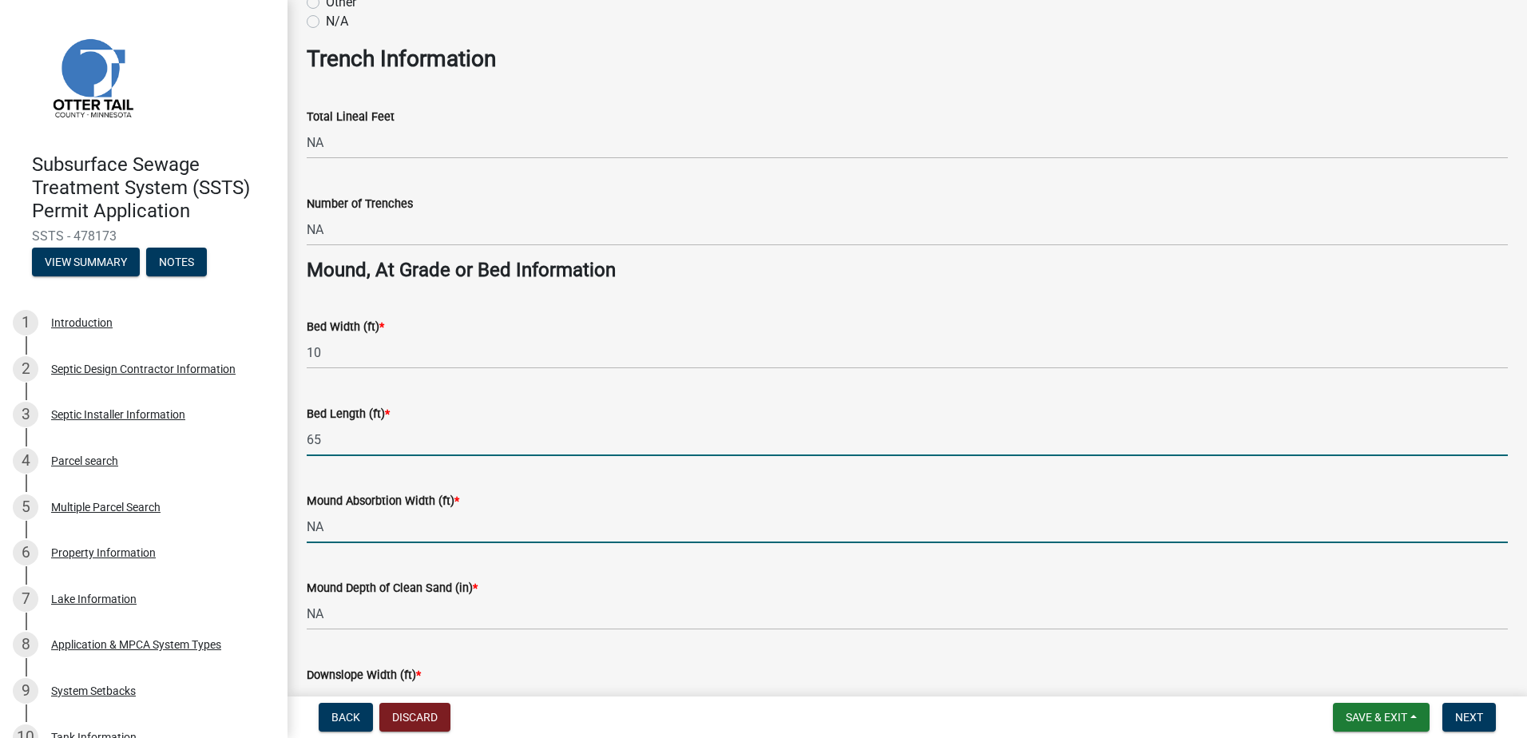
click at [326, 522] on input "NA" at bounding box center [907, 526] width 1201 height 33
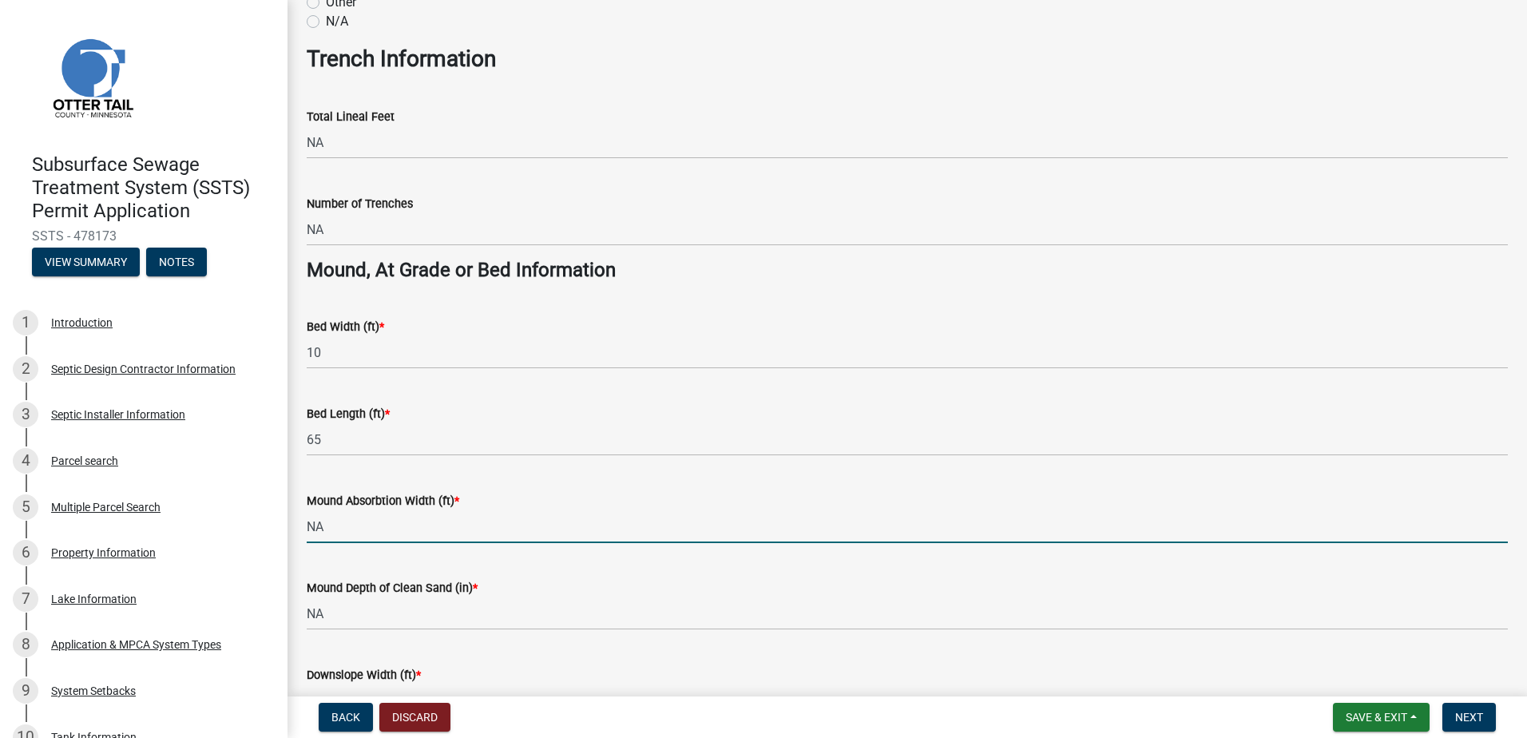
type input "N"
type input "26"
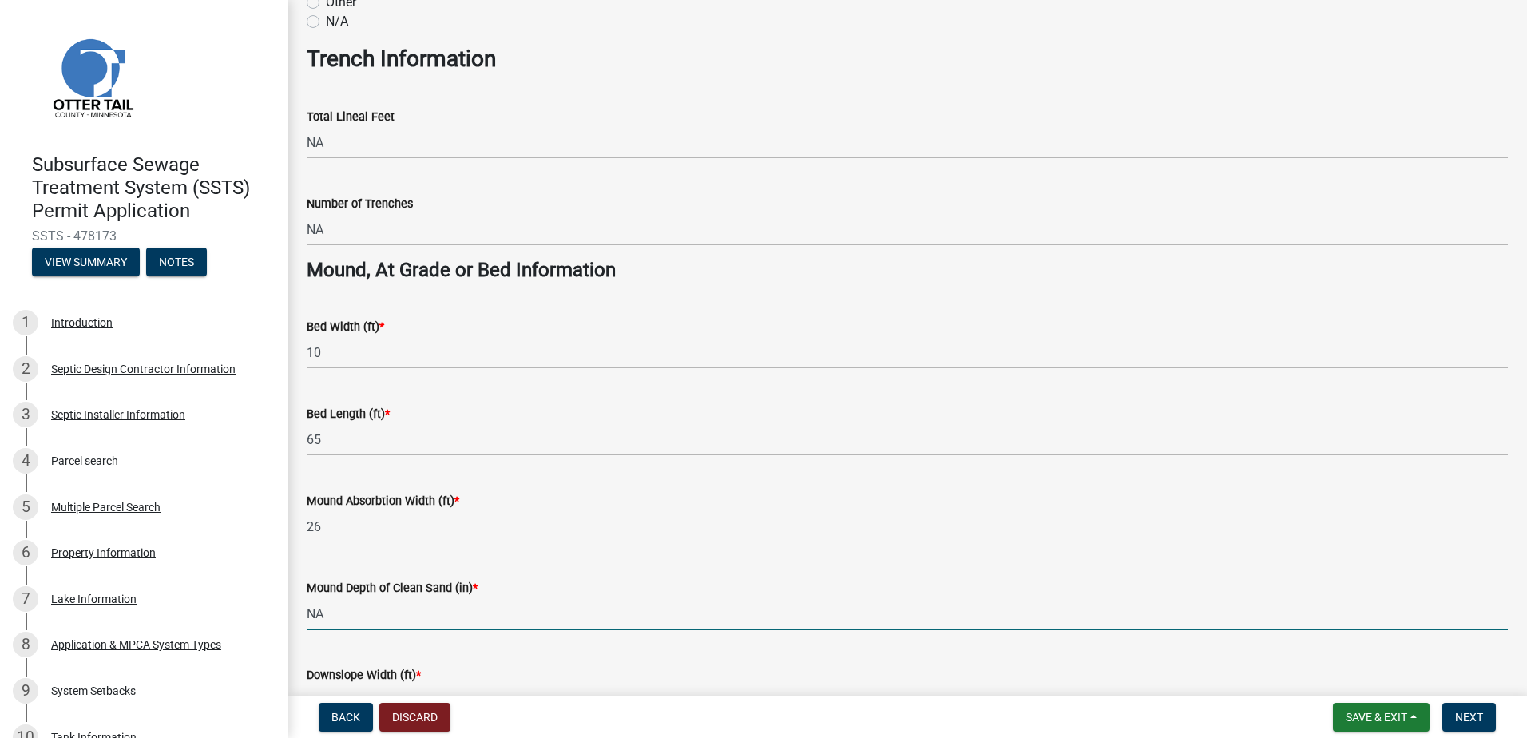
click at [324, 614] on input "NA" at bounding box center [907, 614] width 1201 height 33
click at [332, 613] on input "NA" at bounding box center [907, 614] width 1201 height 33
type input "N"
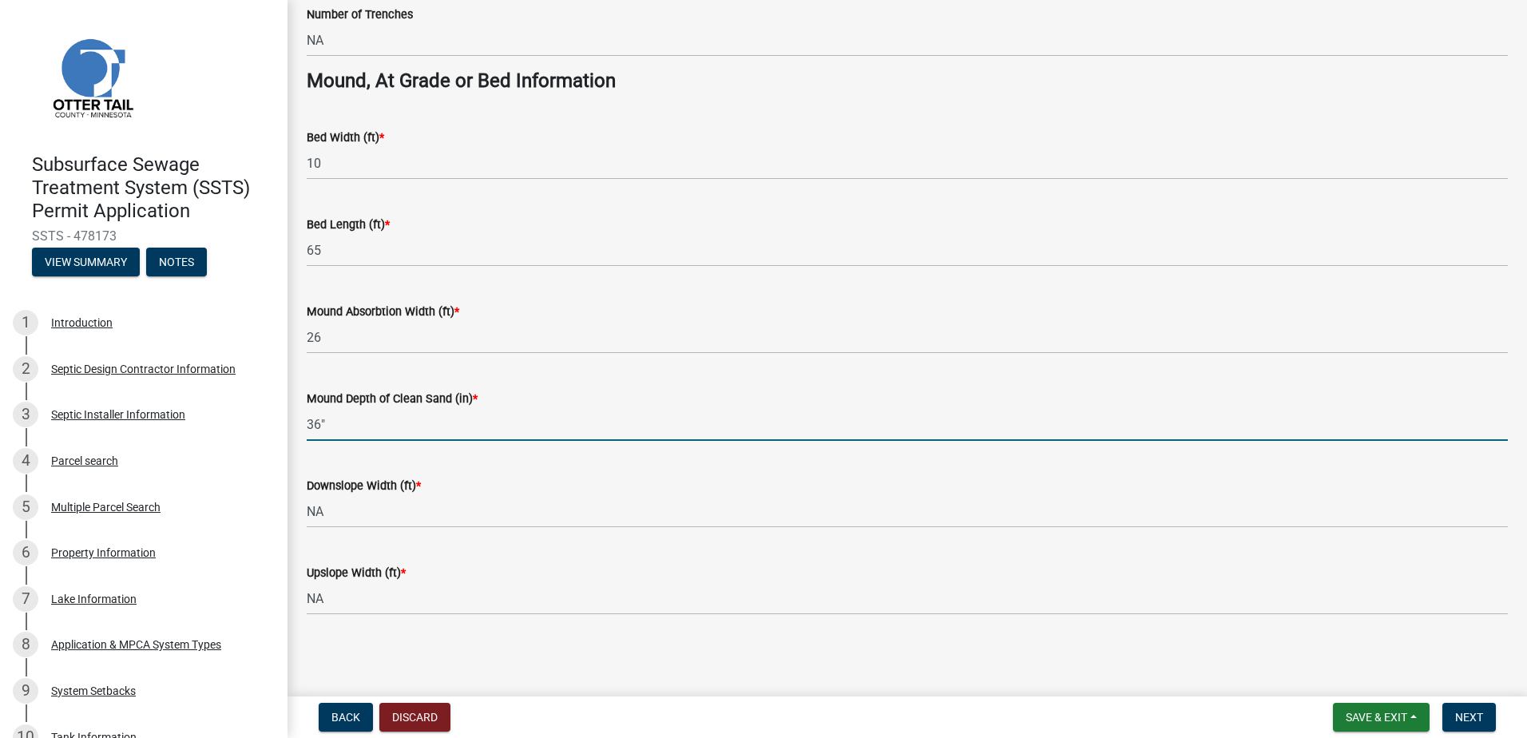
type input "36""
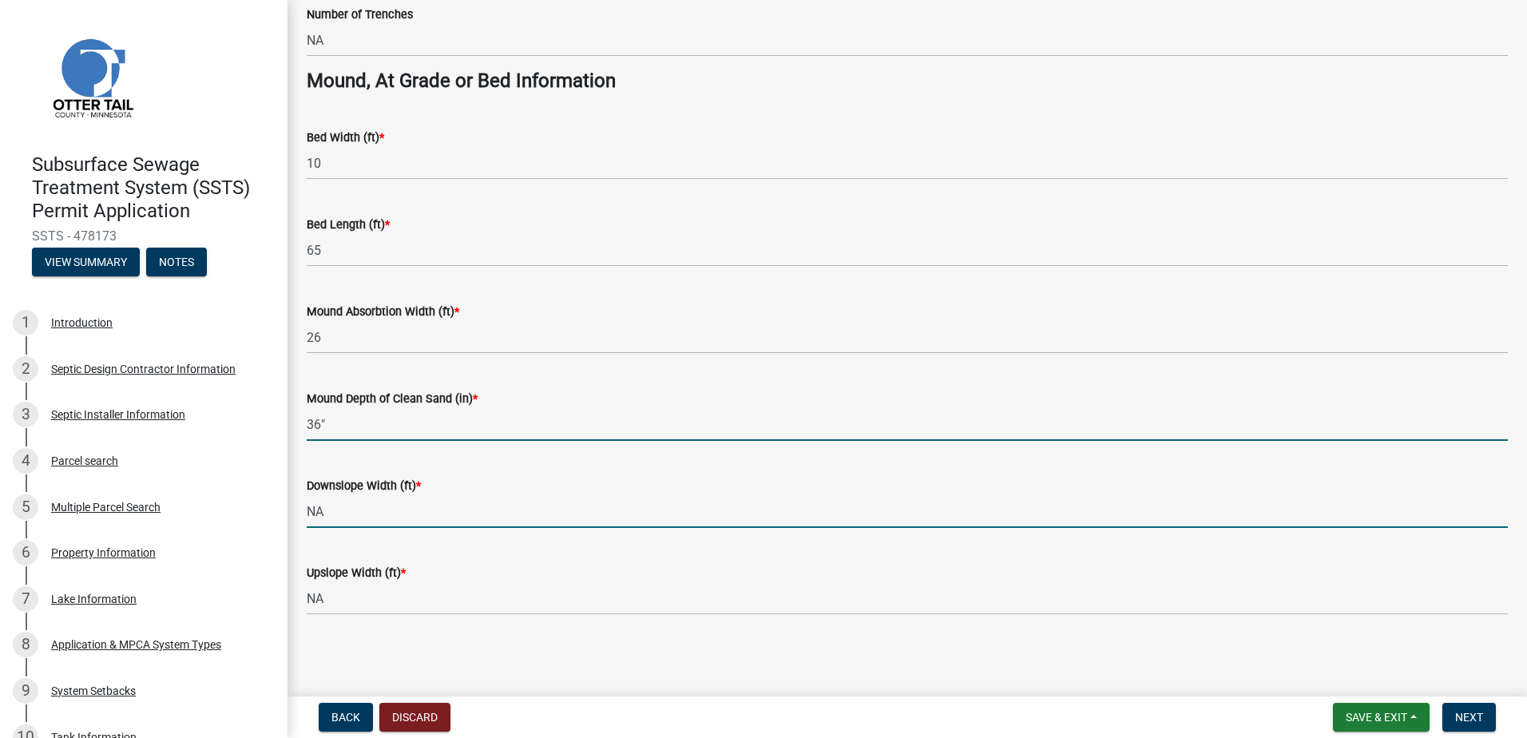
click at [337, 514] on input "NA" at bounding box center [907, 511] width 1201 height 33
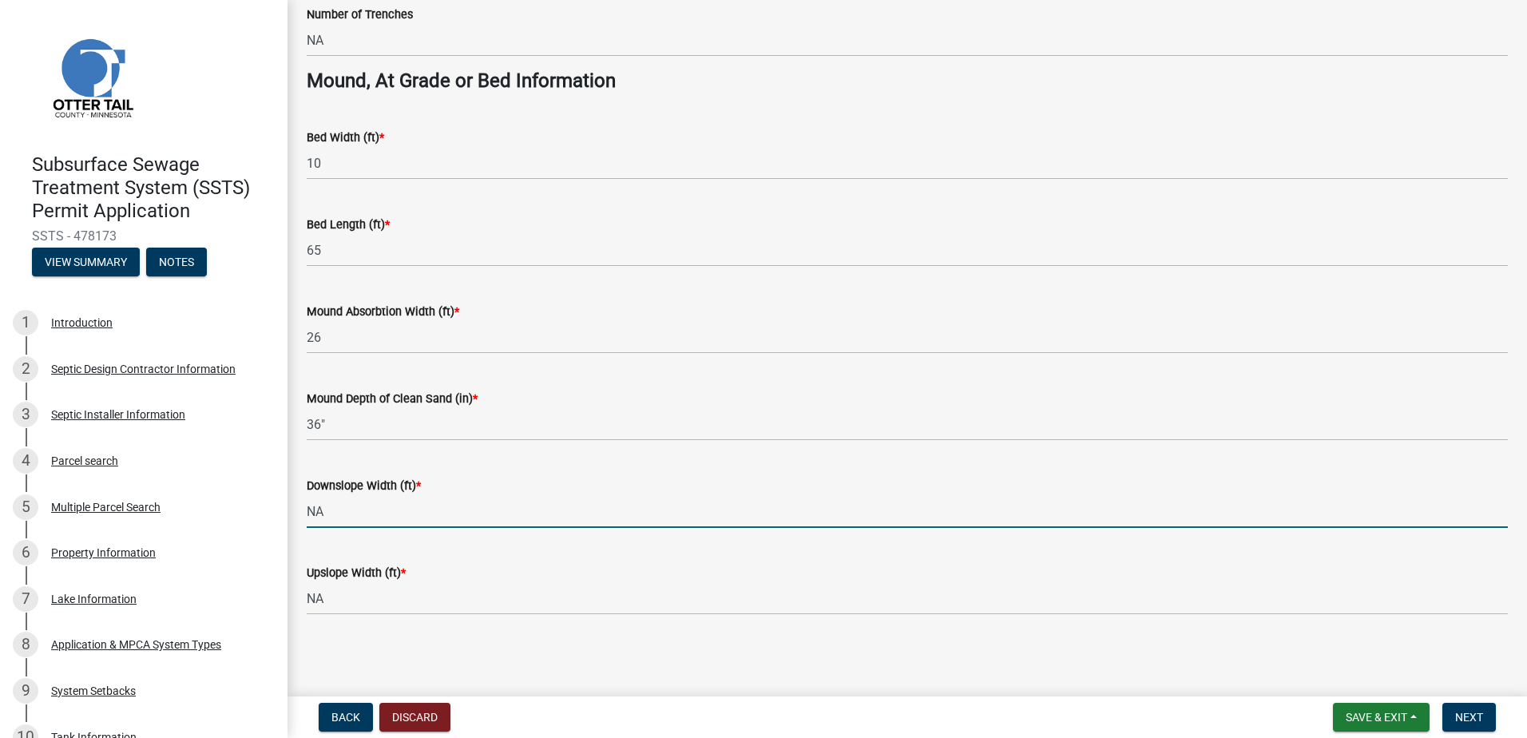
type input "N"
type input "20"
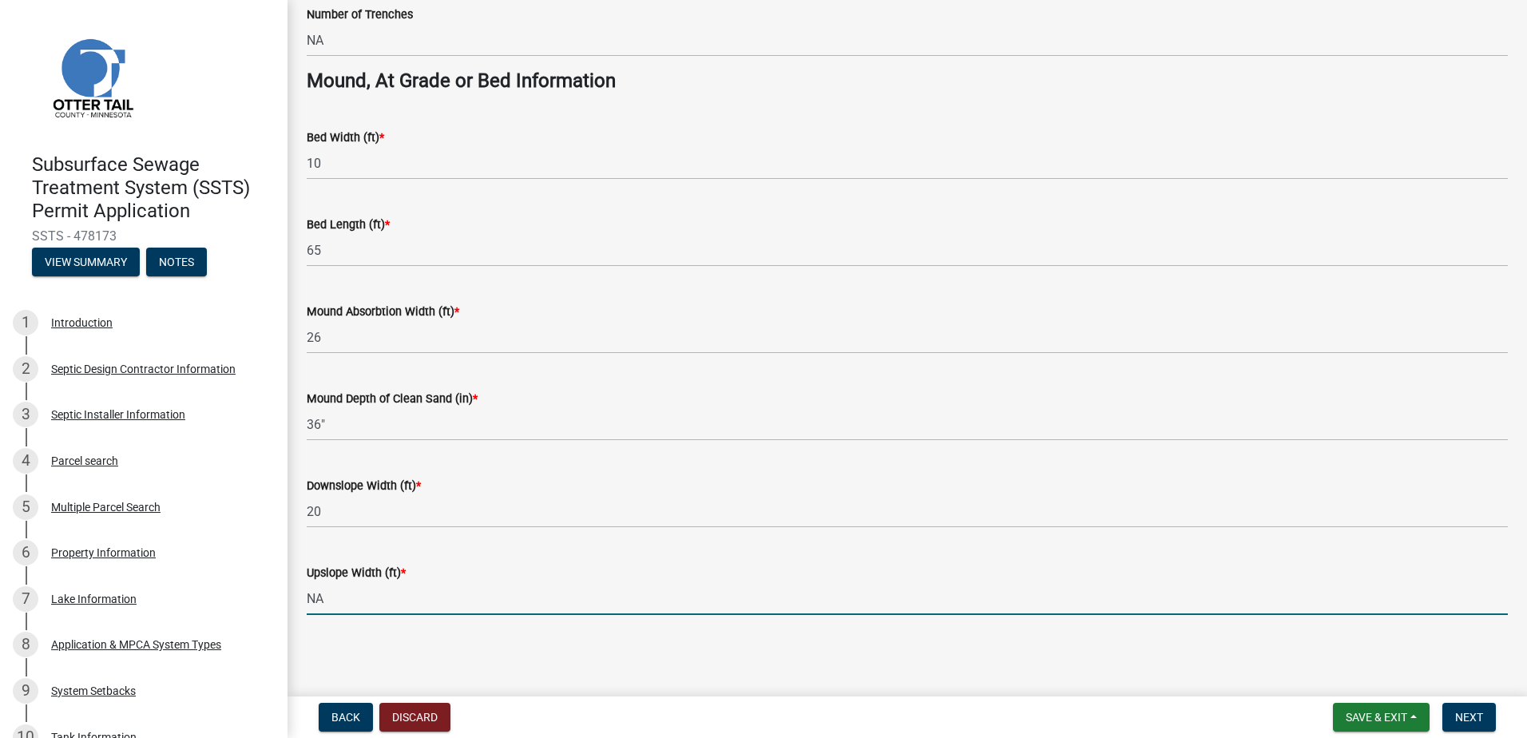
click at [325, 590] on input "NA" at bounding box center [907, 598] width 1201 height 33
type input "N"
type input "12.7"
click at [1463, 705] on button "Next" at bounding box center [1470, 717] width 54 height 29
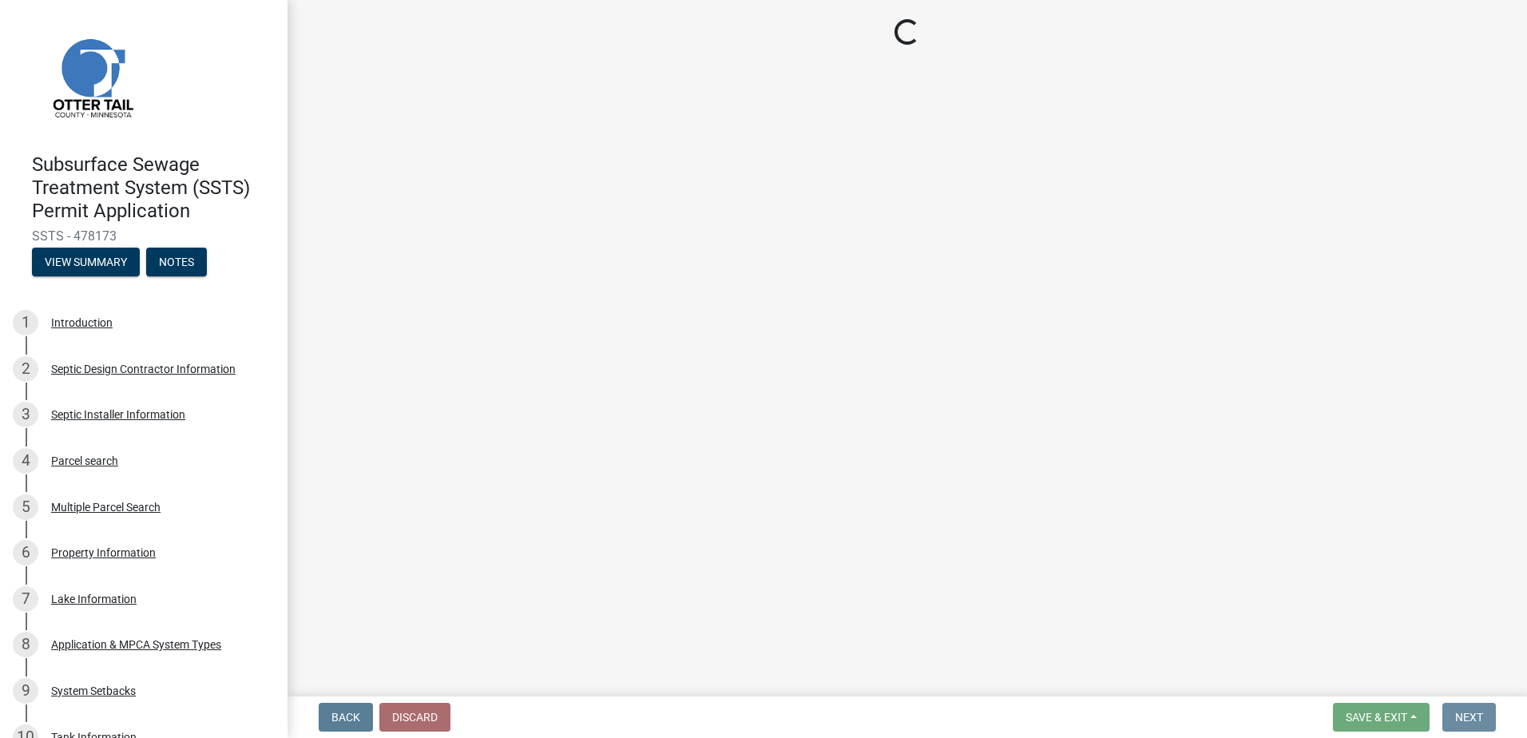
scroll to position [0, 0]
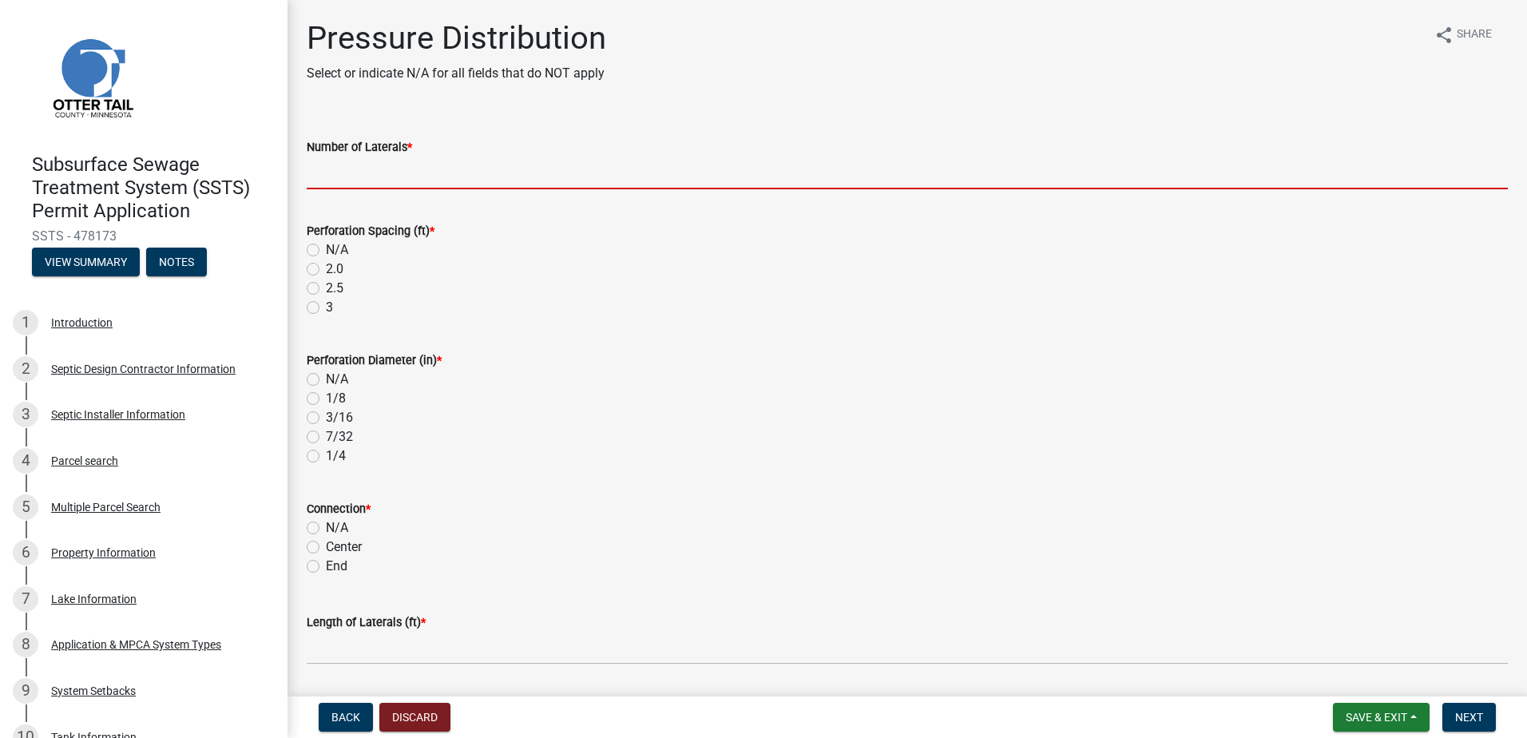
click at [344, 169] on input "Number of Laterals *" at bounding box center [907, 173] width 1201 height 33
type input "6"
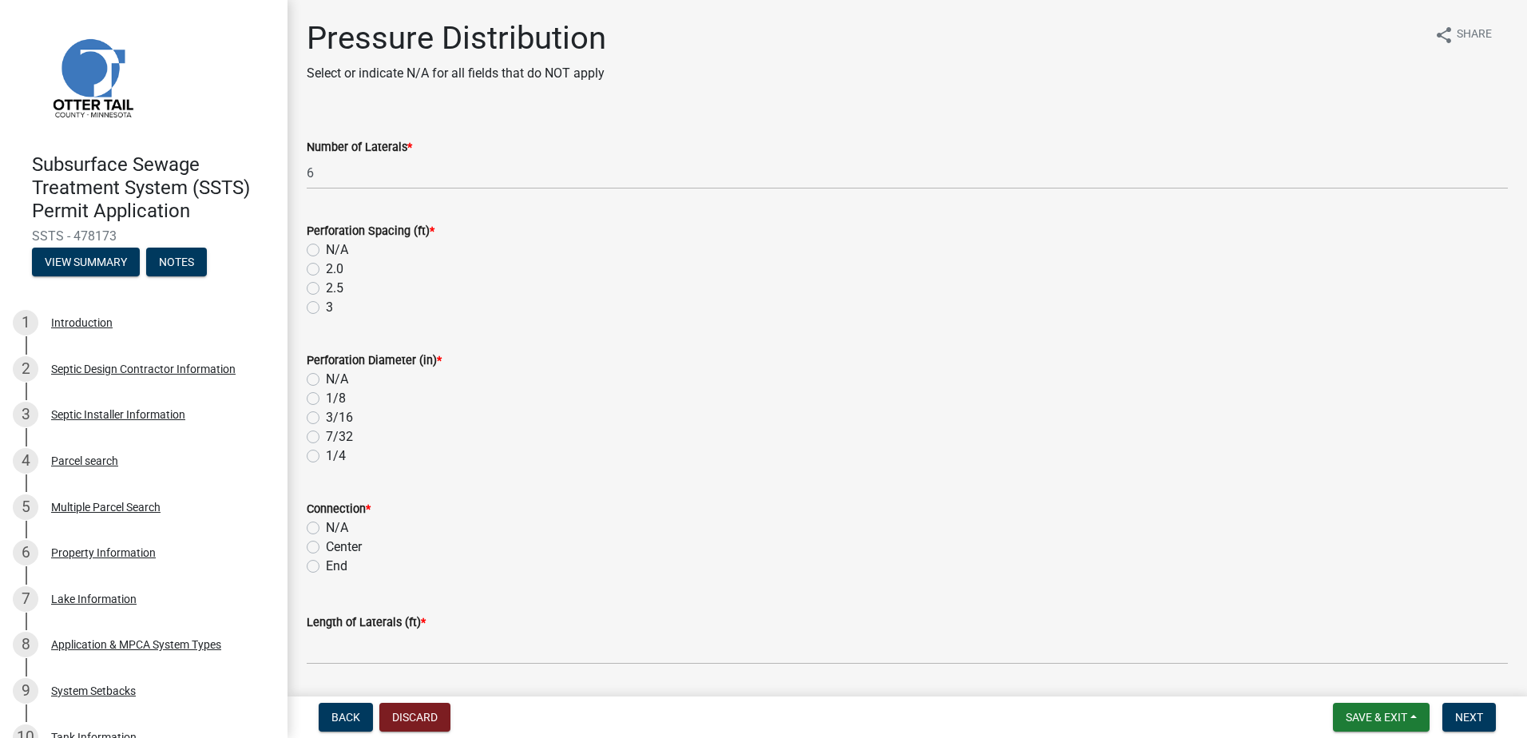
click at [326, 304] on label "3" at bounding box center [329, 307] width 7 height 19
click at [326, 304] on input "3" at bounding box center [331, 303] width 10 height 10
radio input "true"
click at [326, 436] on label "7/32" at bounding box center [339, 436] width 27 height 19
click at [326, 436] on input "7/32" at bounding box center [331, 432] width 10 height 10
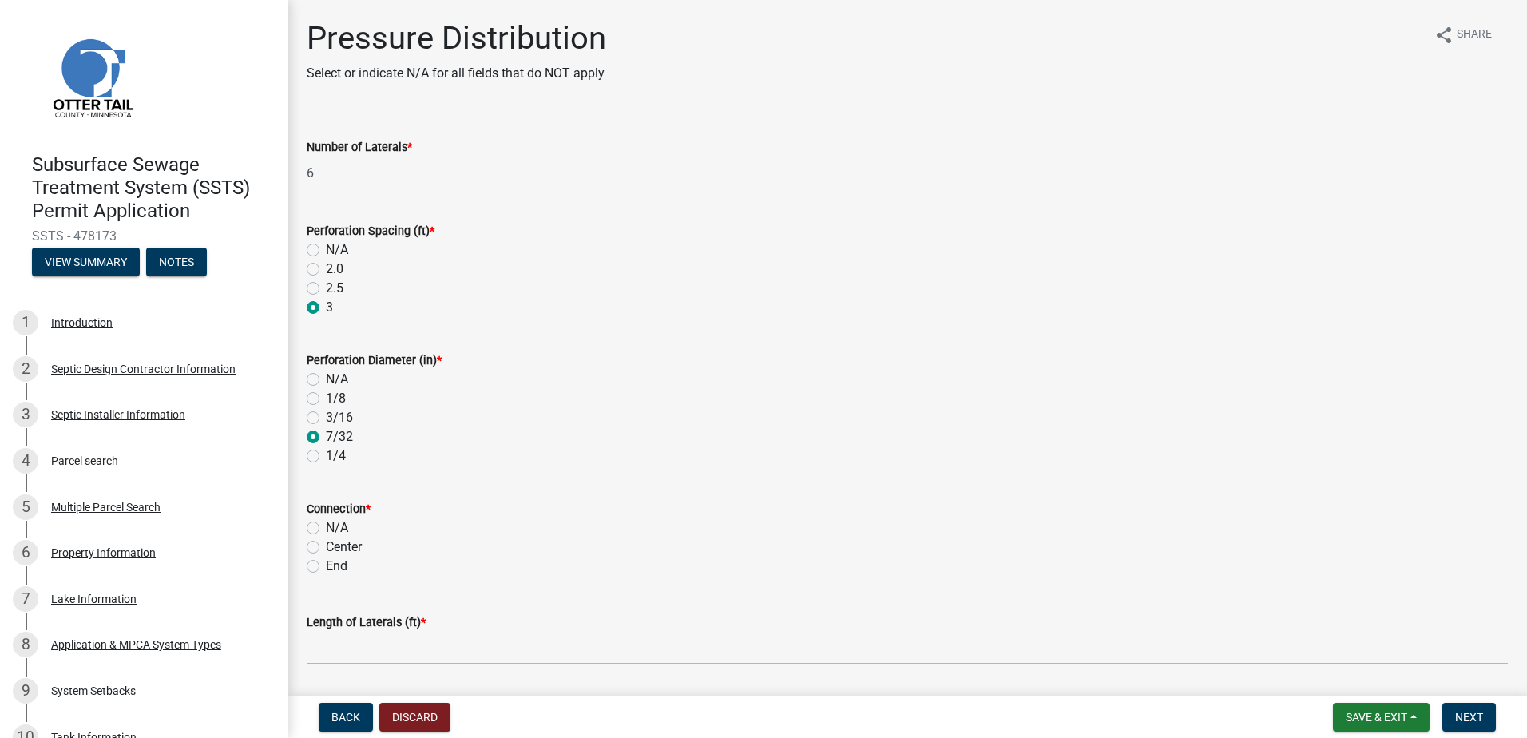
radio input "true"
click at [326, 544] on label "Center" at bounding box center [344, 547] width 36 height 19
click at [326, 544] on input "Center" at bounding box center [331, 543] width 10 height 10
radio input "true"
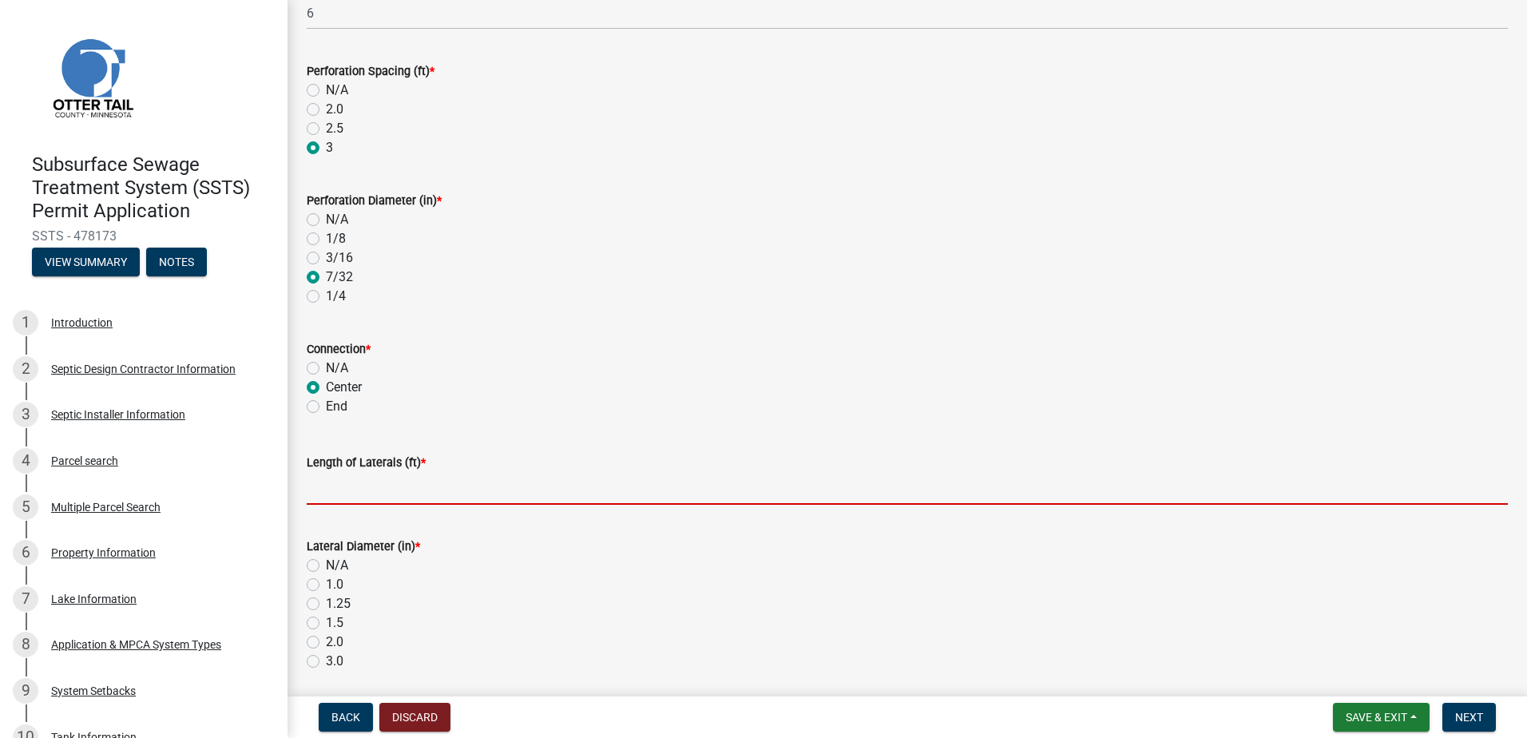
click at [337, 487] on input "Length of Laterals (ft) *" at bounding box center [907, 488] width 1201 height 33
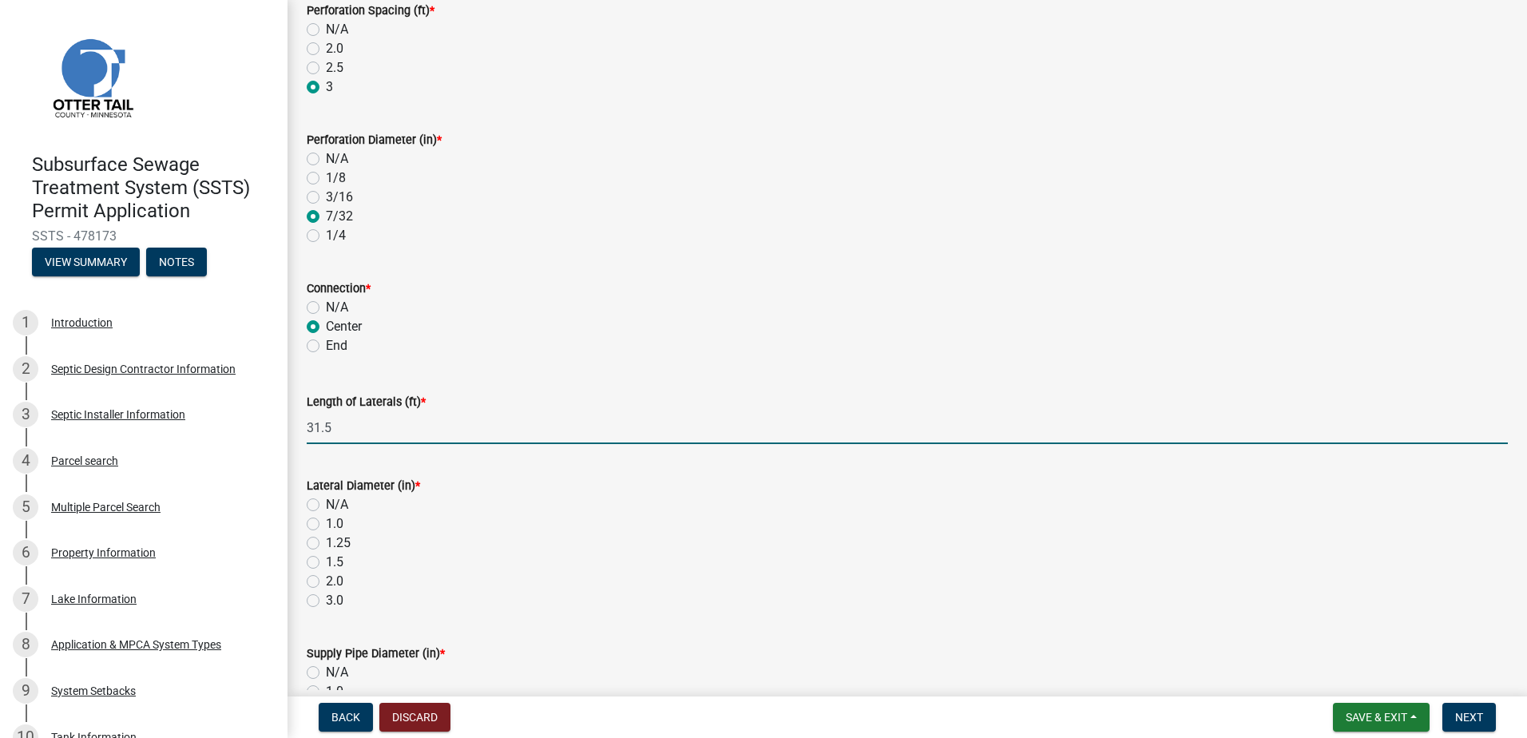
scroll to position [320, 0]
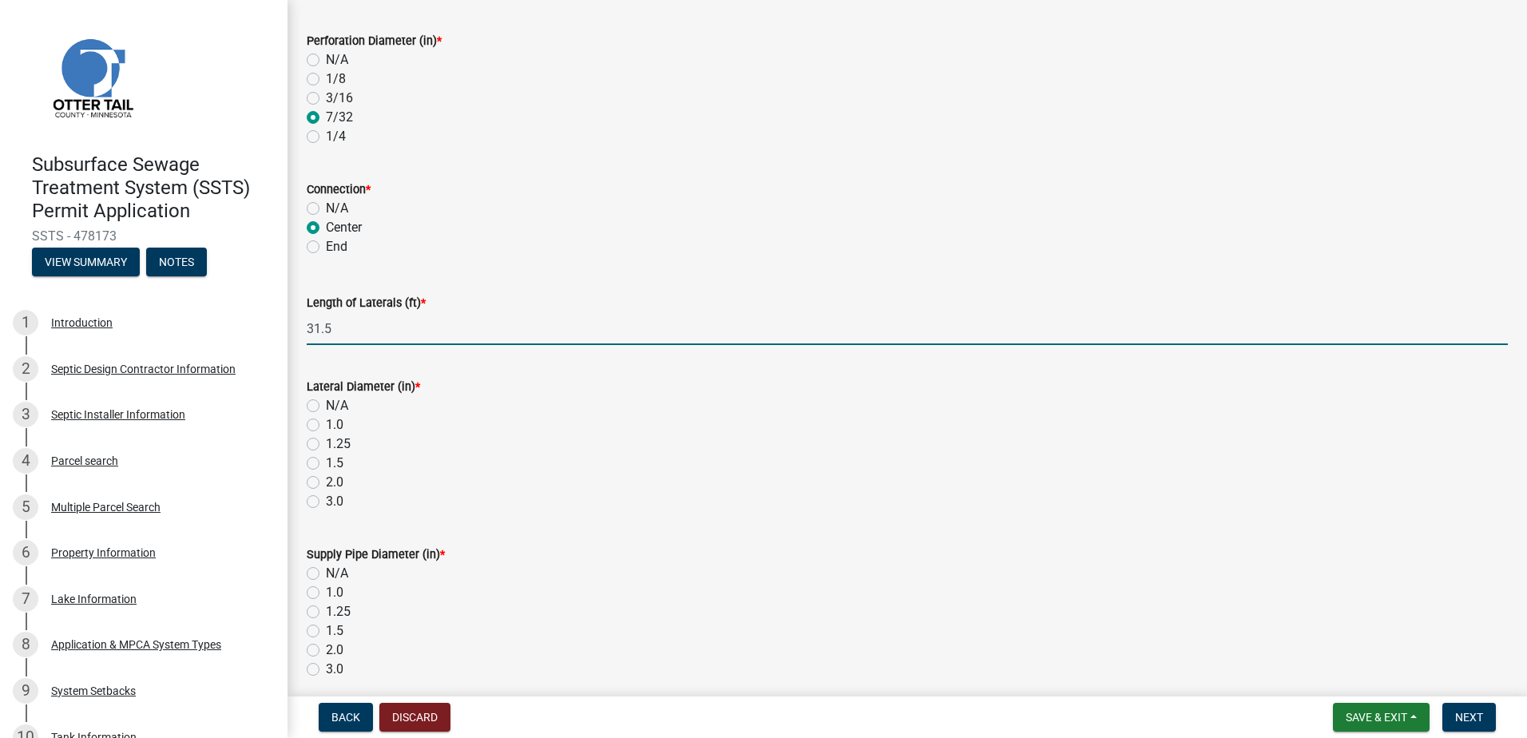
type input "31.5"
click at [326, 464] on label "1.5" at bounding box center [335, 463] width 18 height 19
click at [326, 464] on input "1.5" at bounding box center [331, 459] width 10 height 10
radio input "true"
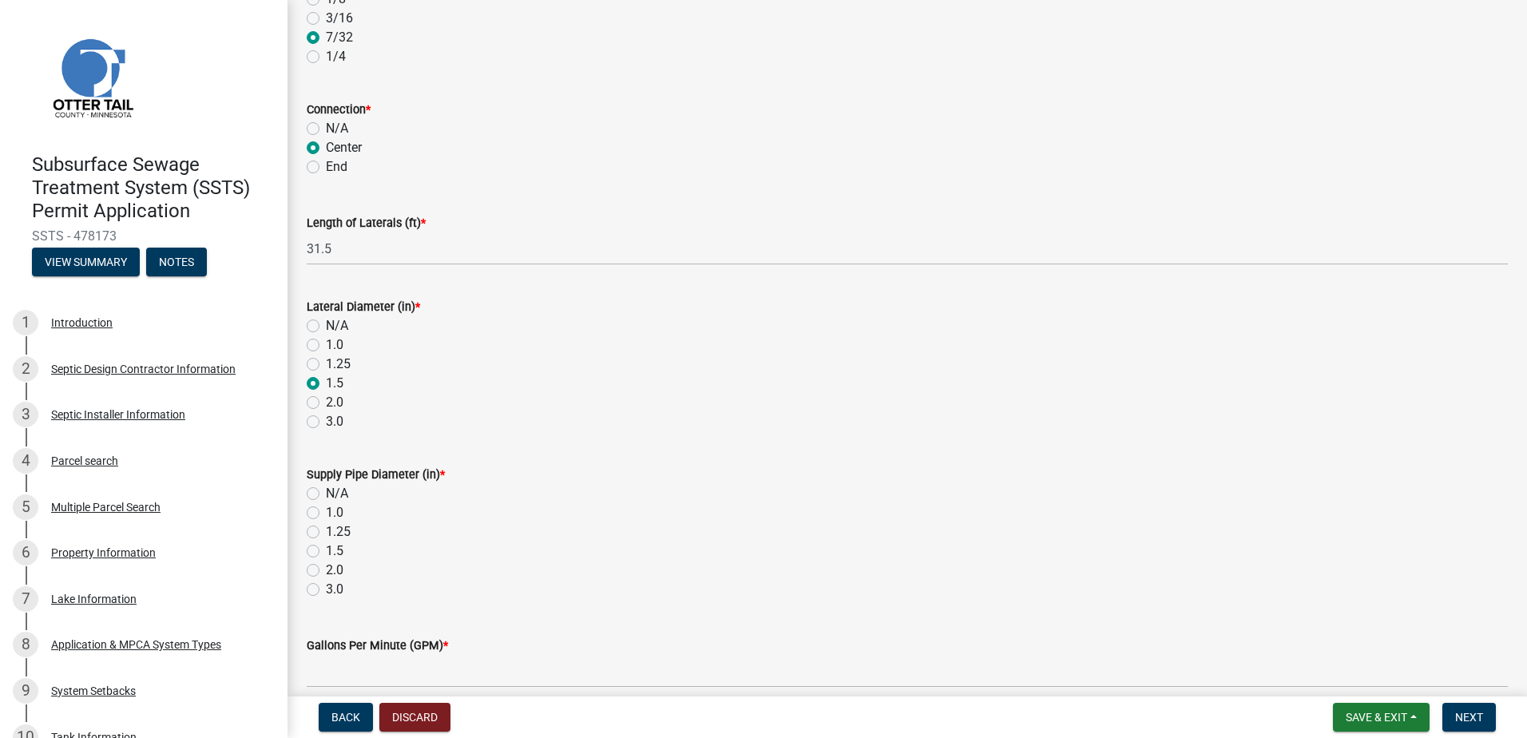
click at [326, 566] on label "2.0" at bounding box center [335, 570] width 18 height 19
click at [326, 566] on input "2.0" at bounding box center [331, 566] width 10 height 10
radio input "true"
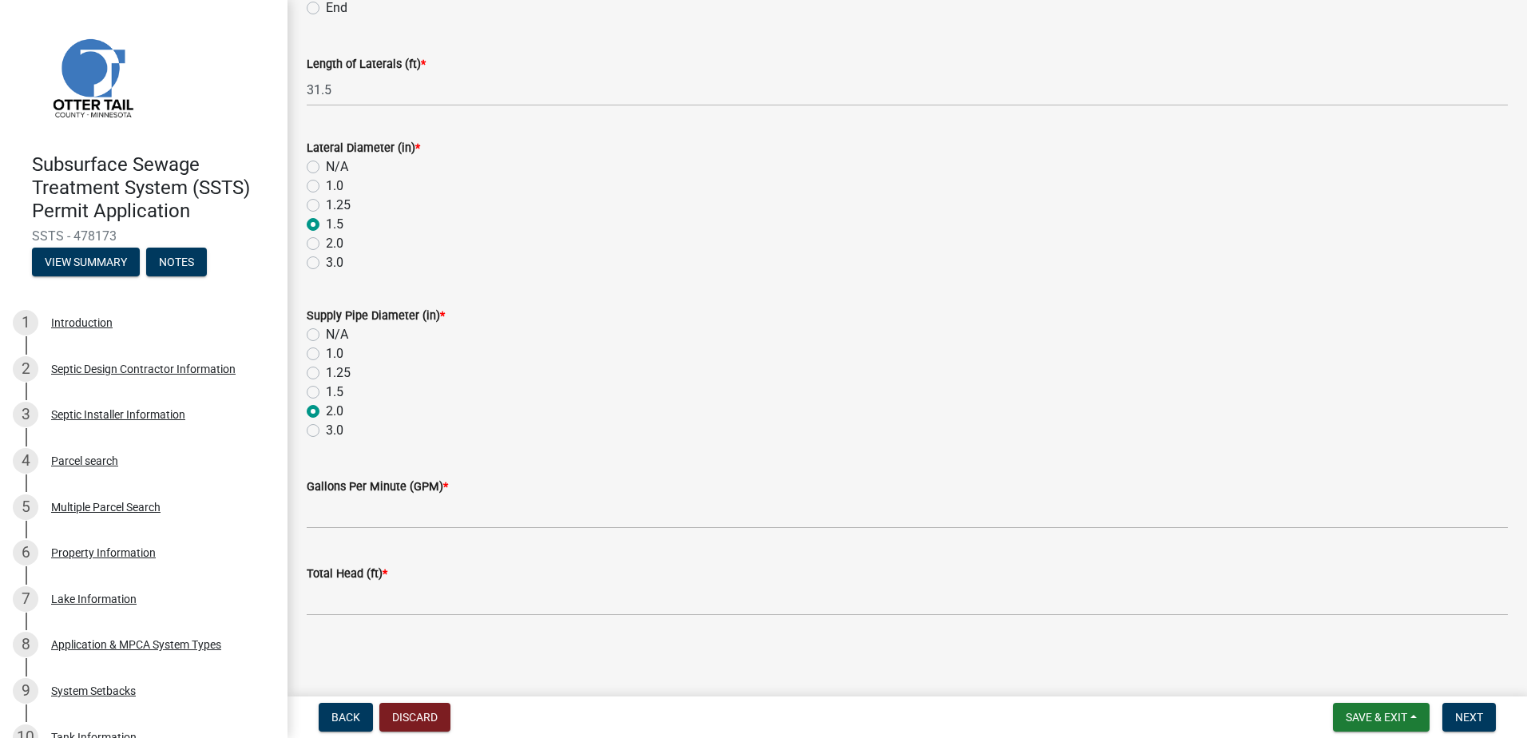
scroll to position [559, 0]
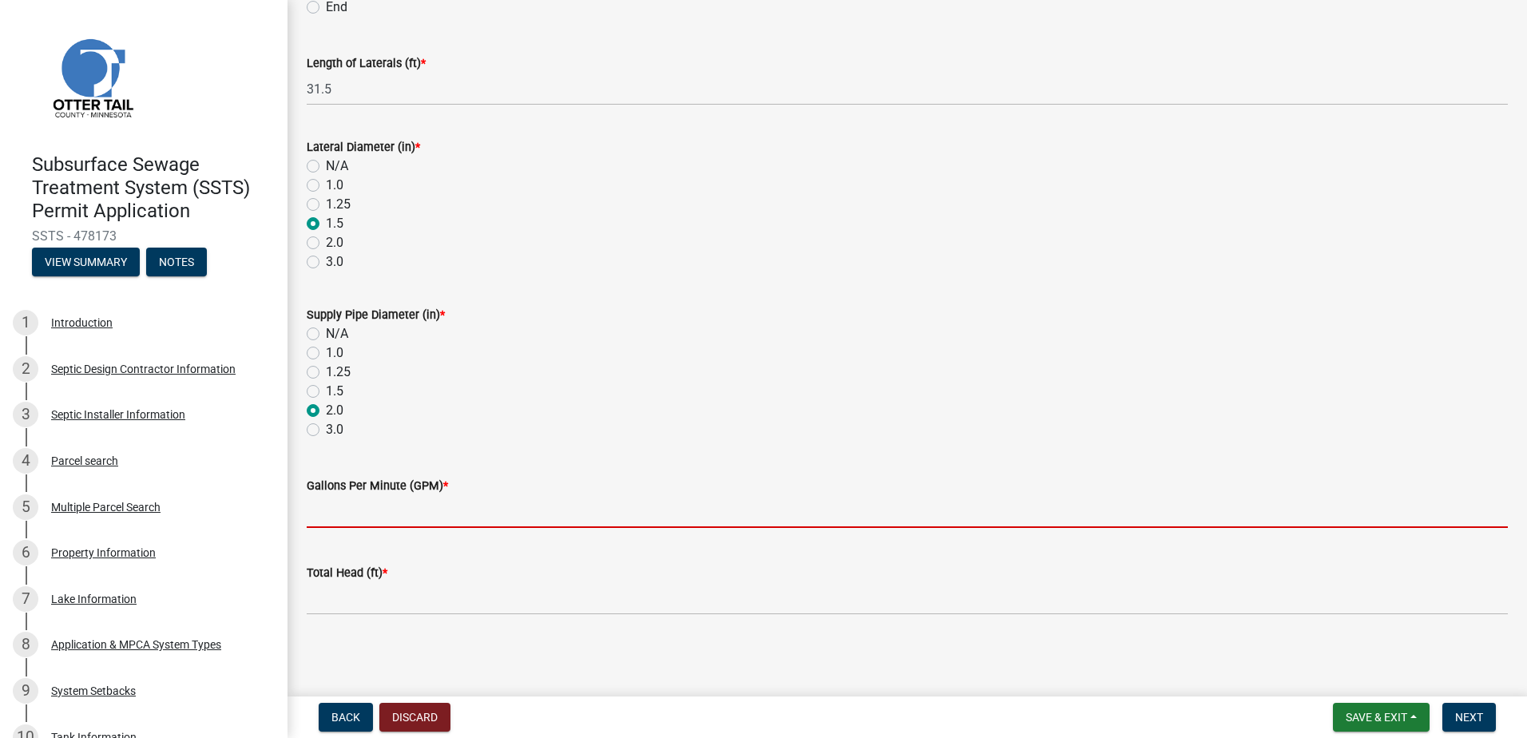
click at [328, 515] on input "Gallons Per Minute (GPM) *" at bounding box center [907, 511] width 1201 height 33
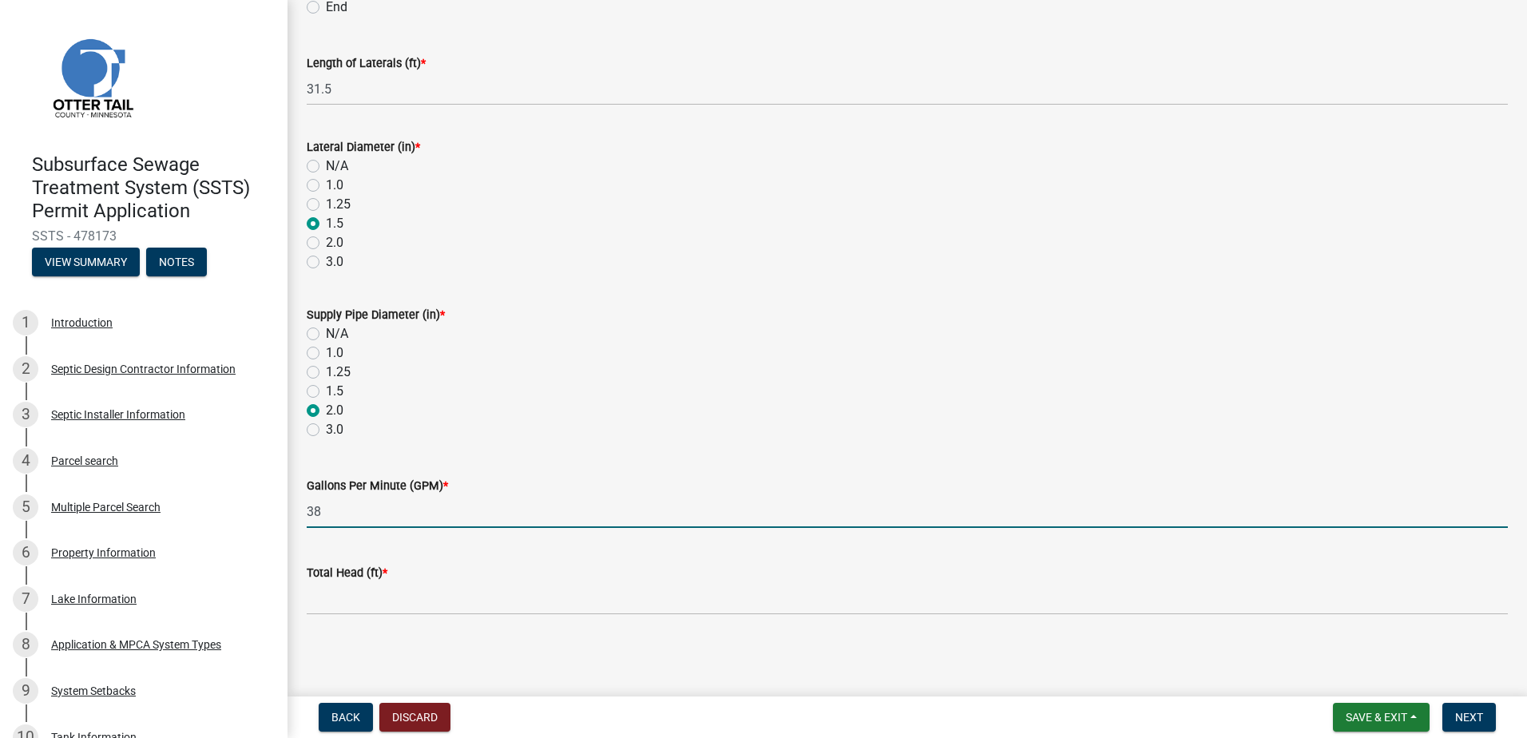
type input "38"
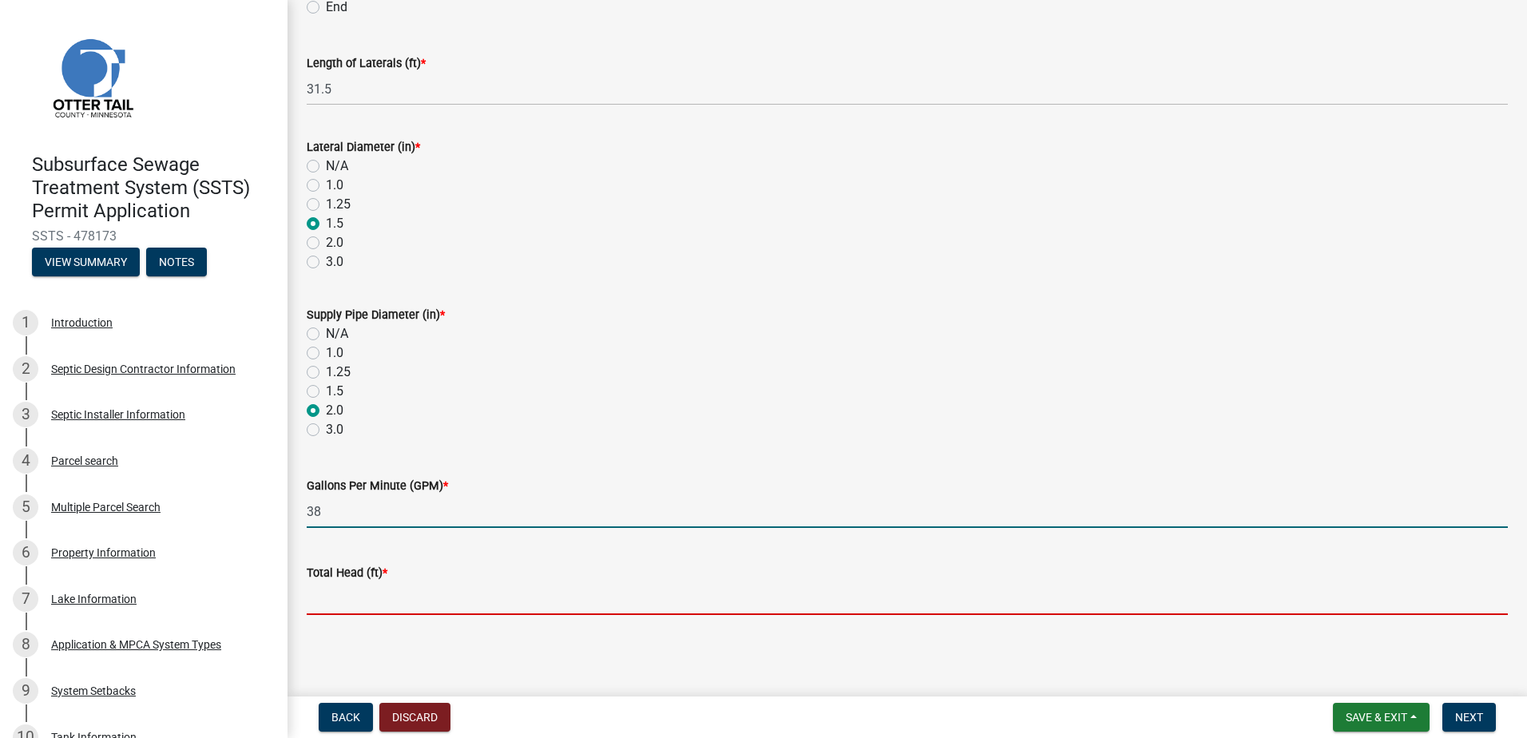
click at [326, 602] on input "Total Head (ft) *" at bounding box center [907, 598] width 1201 height 33
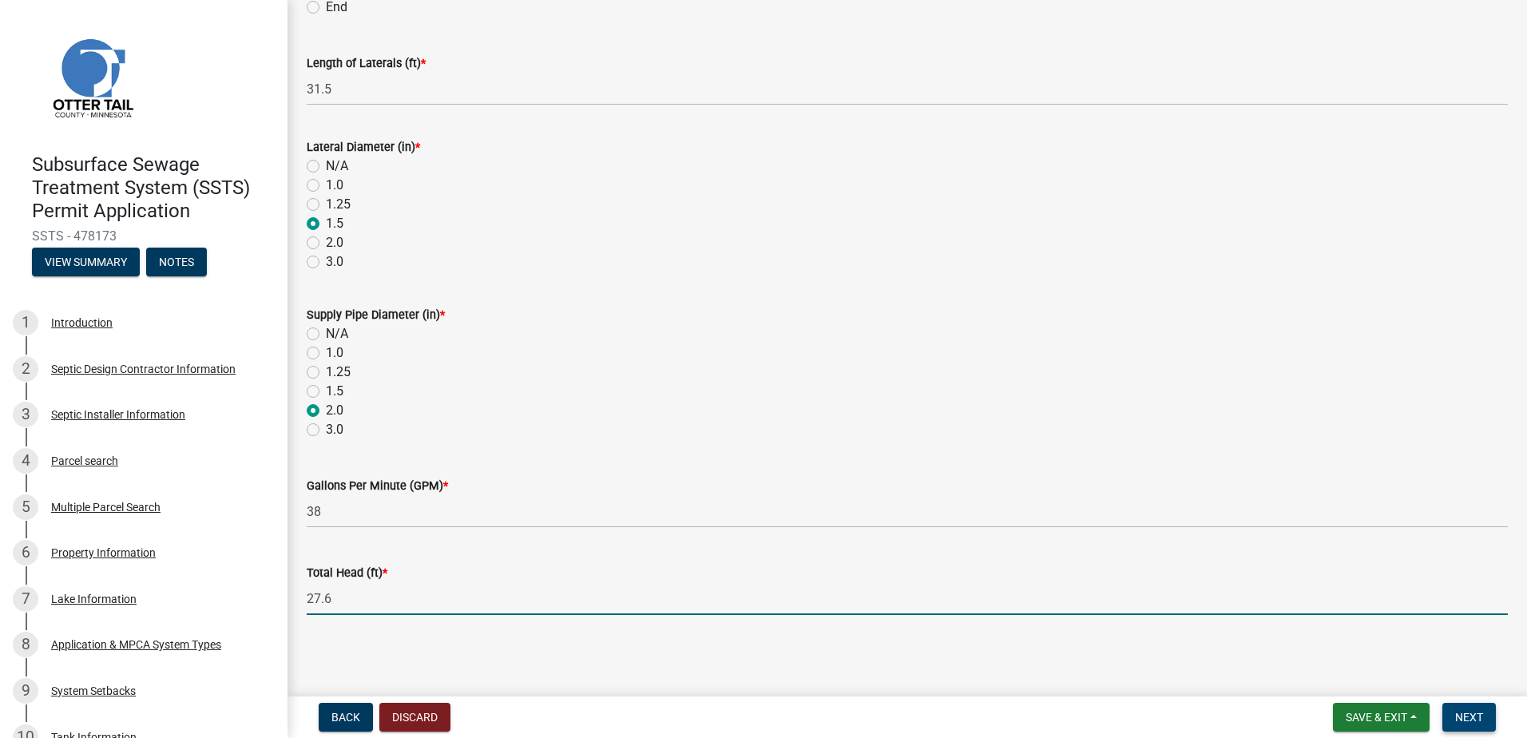
type input "27.6"
click at [1468, 718] on span "Next" at bounding box center [1470, 717] width 28 height 13
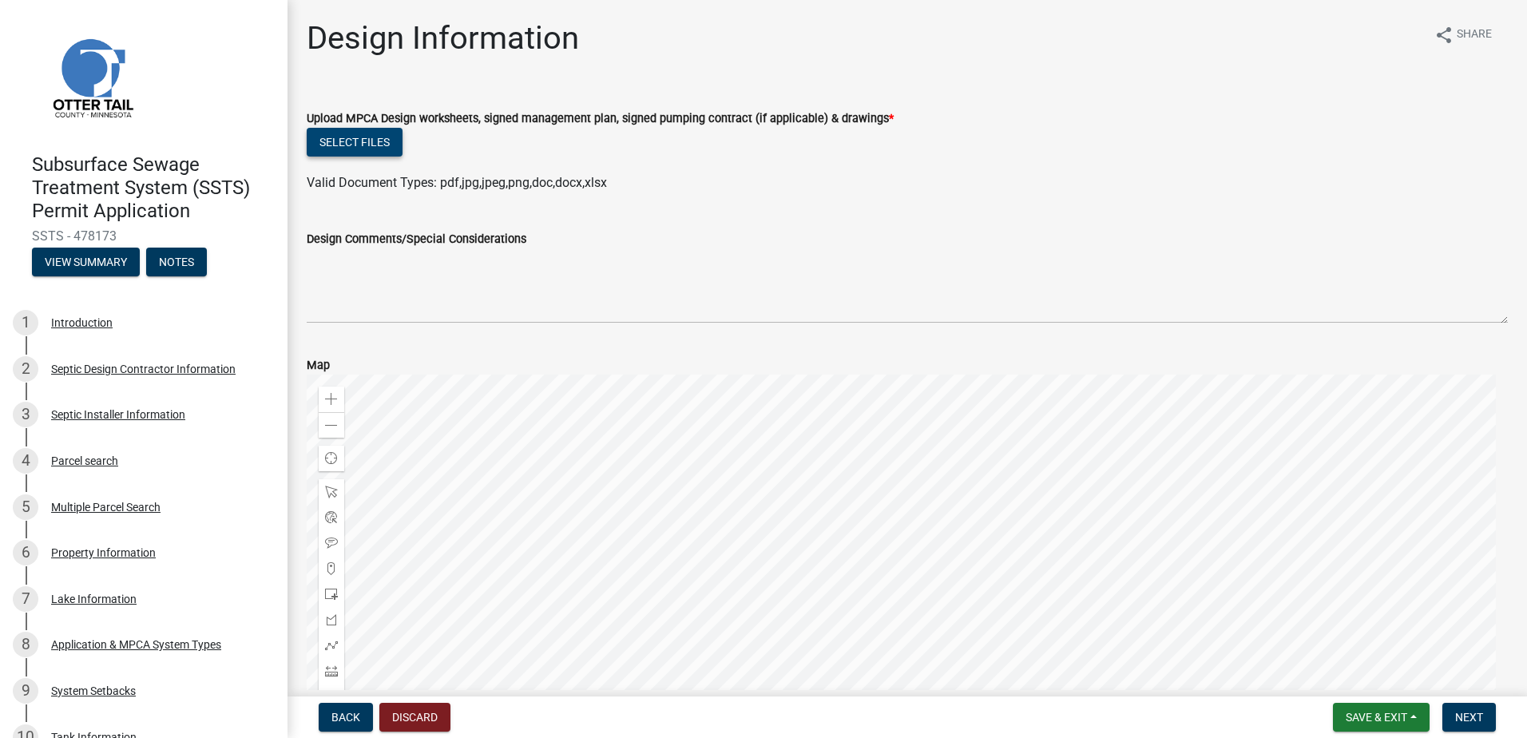
click at [349, 147] on button "Select files" at bounding box center [355, 142] width 96 height 29
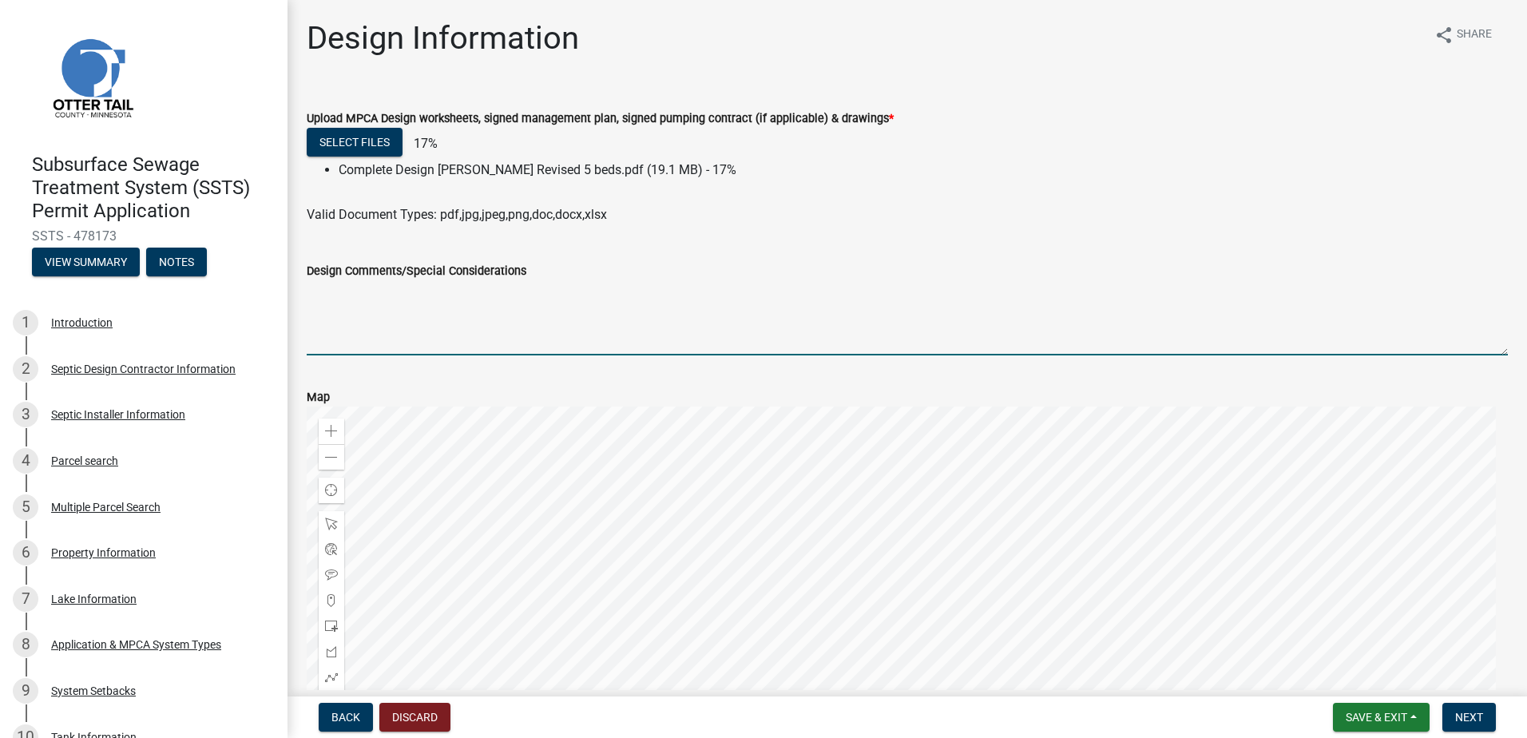
click at [343, 303] on textarea "Design Comments/Special Considerations" at bounding box center [907, 317] width 1201 height 75
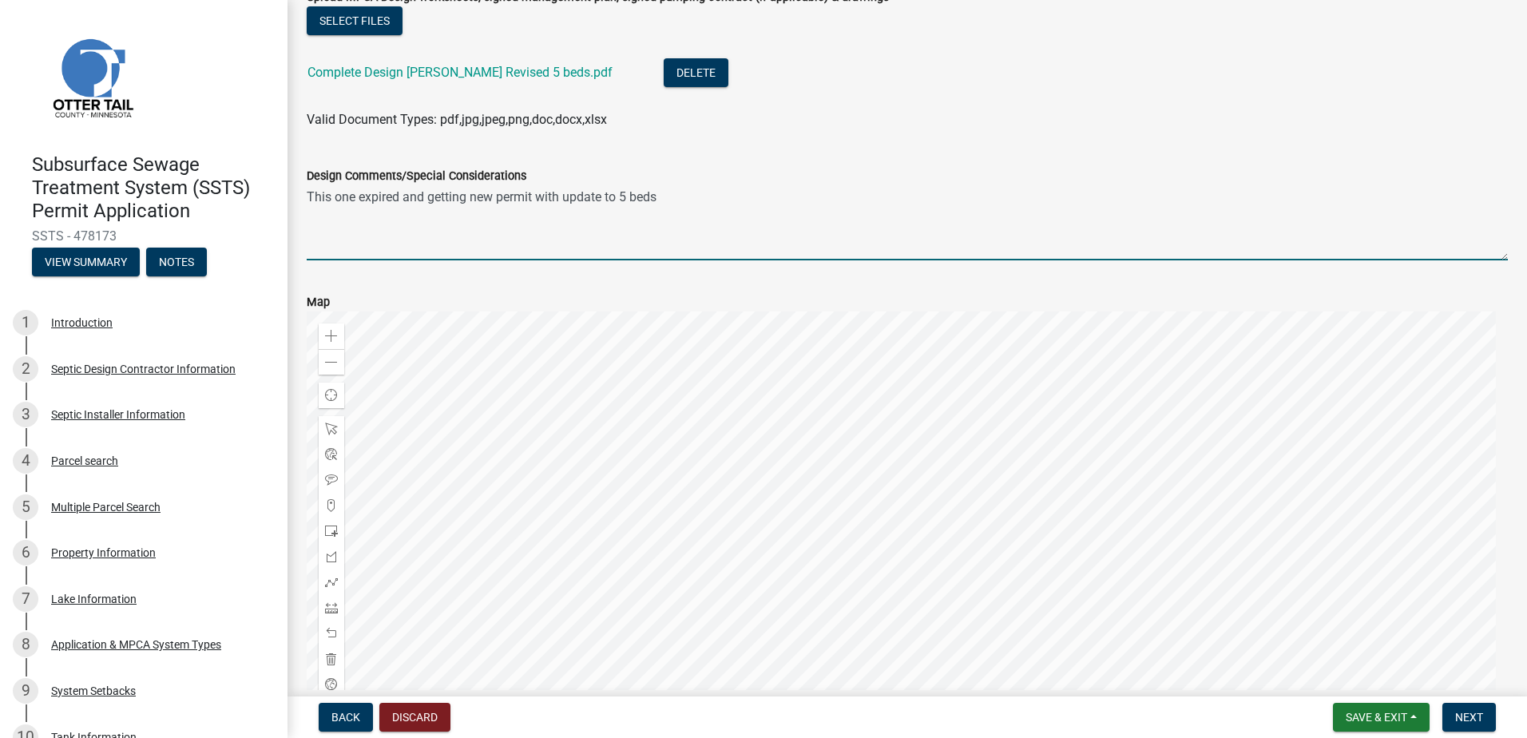
scroll to position [219, 0]
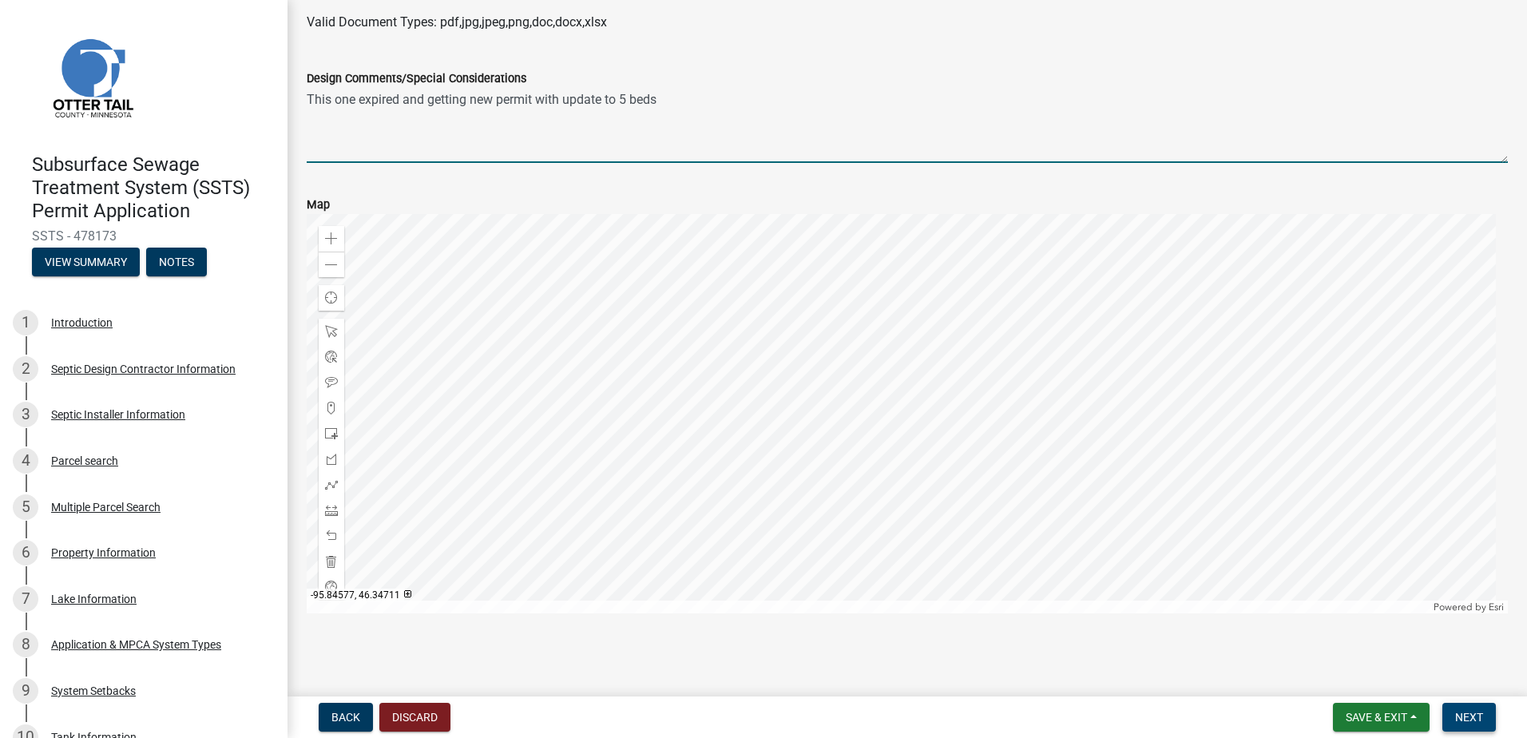
type textarea "This one expired and getting new permit with update to 5 beds"
click at [1471, 709] on button "Next" at bounding box center [1470, 717] width 54 height 29
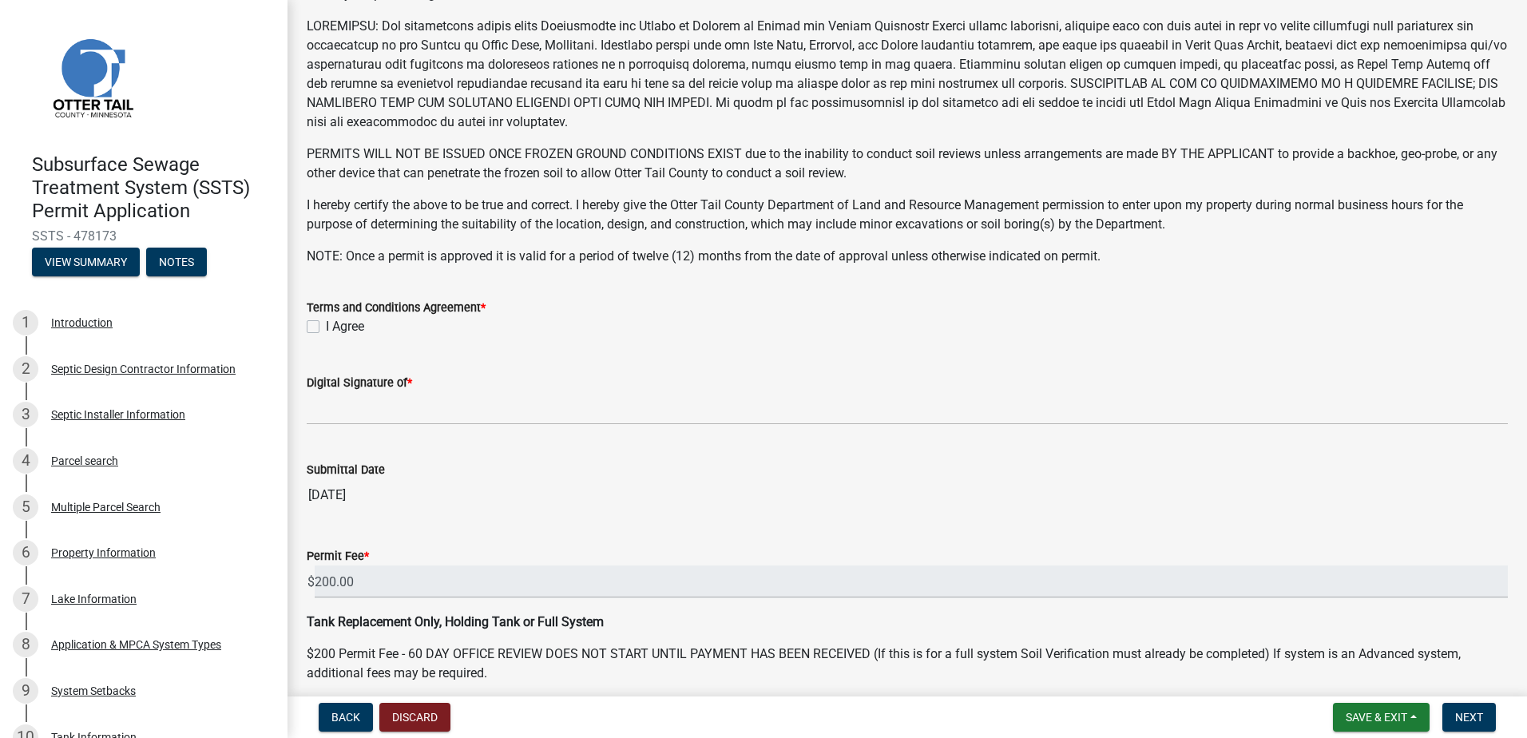
scroll to position [240, 0]
click at [326, 331] on label "I Agree" at bounding box center [345, 325] width 38 height 19
click at [326, 327] on input "I Agree" at bounding box center [331, 321] width 10 height 10
checkbox input "true"
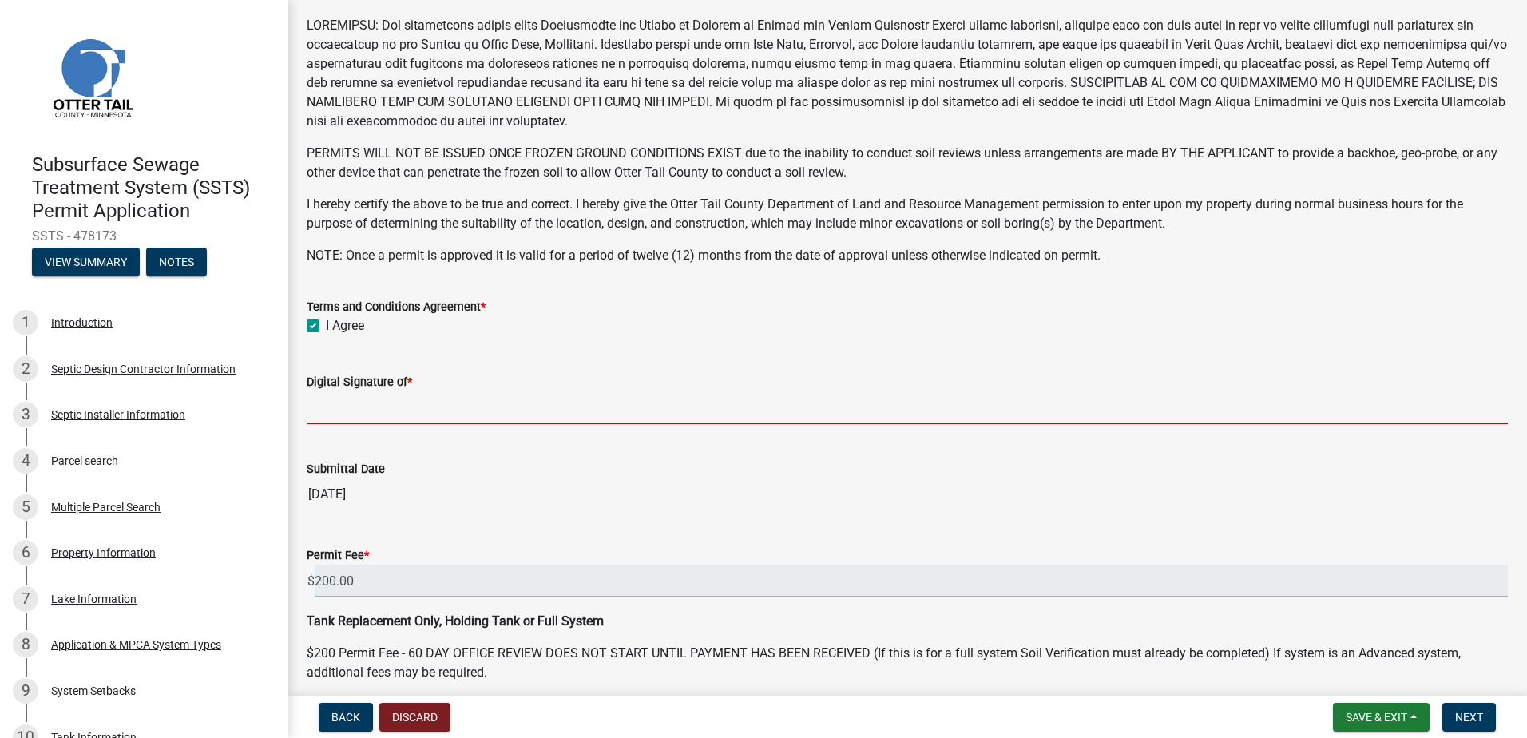
drag, startPoint x: 343, startPoint y: 410, endPoint x: 348, endPoint y: 417, distance: 8.6
click at [344, 411] on input "Digital Signature of *" at bounding box center [907, 407] width 1201 height 33
type input "[PERSON_NAME]"
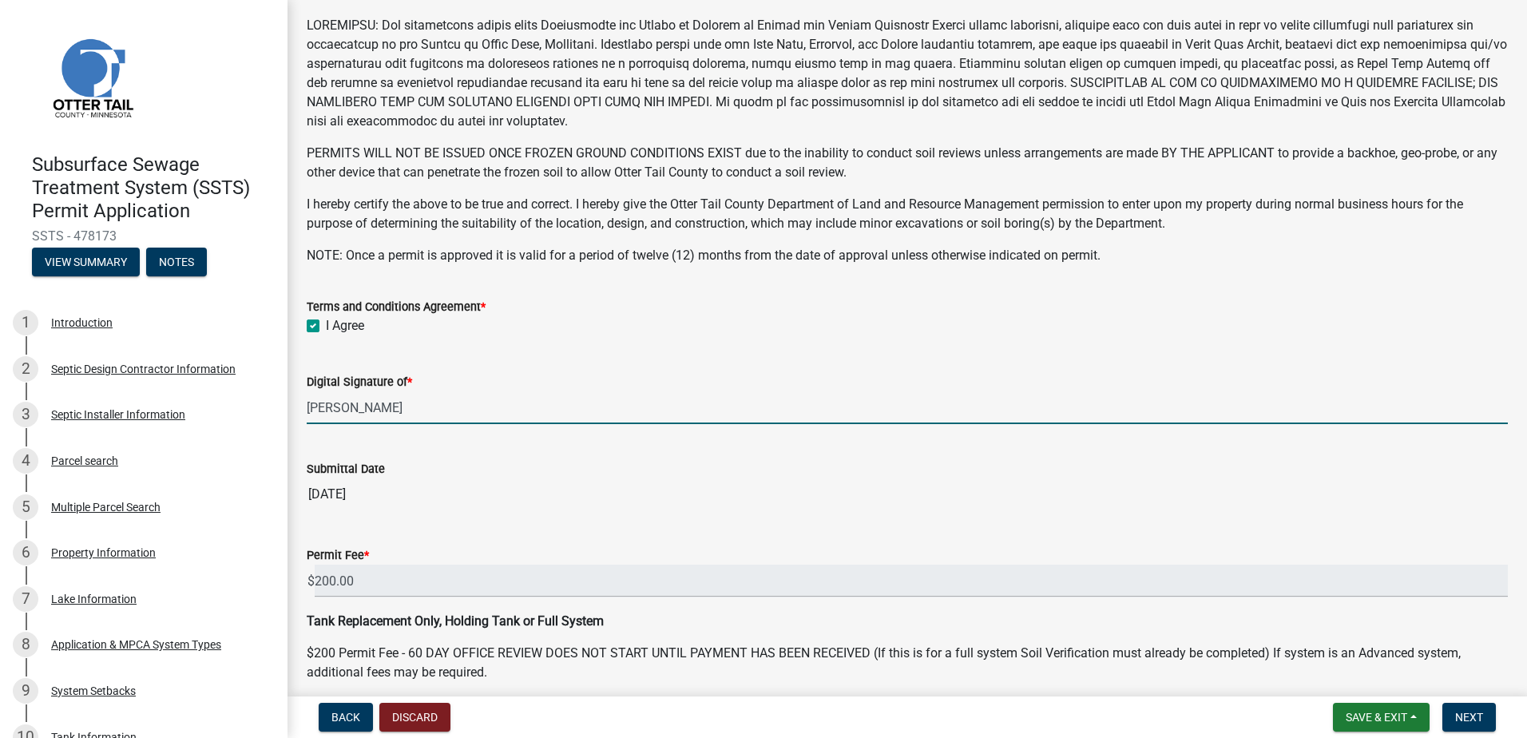
scroll to position [307, 0]
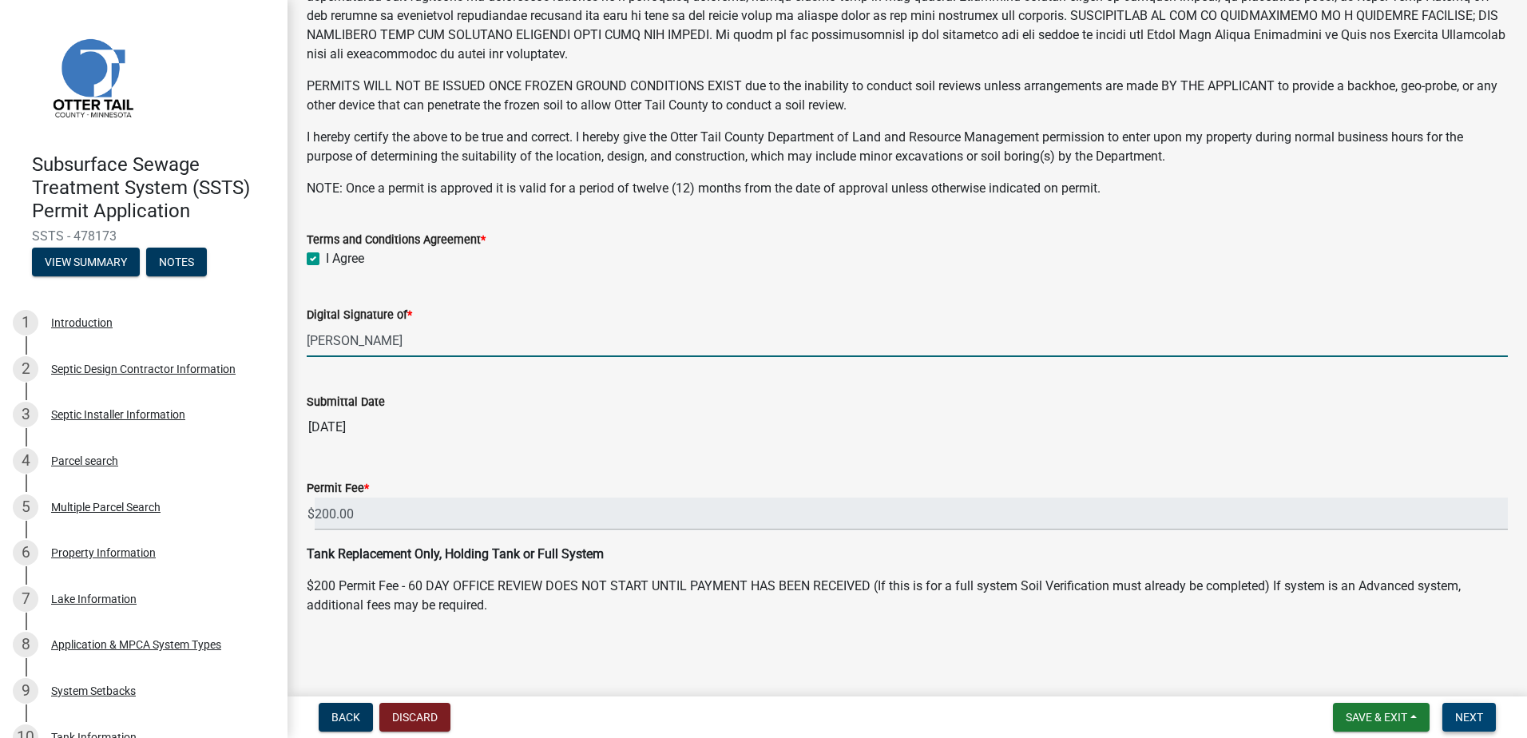
click at [1475, 725] on button "Next" at bounding box center [1470, 717] width 54 height 29
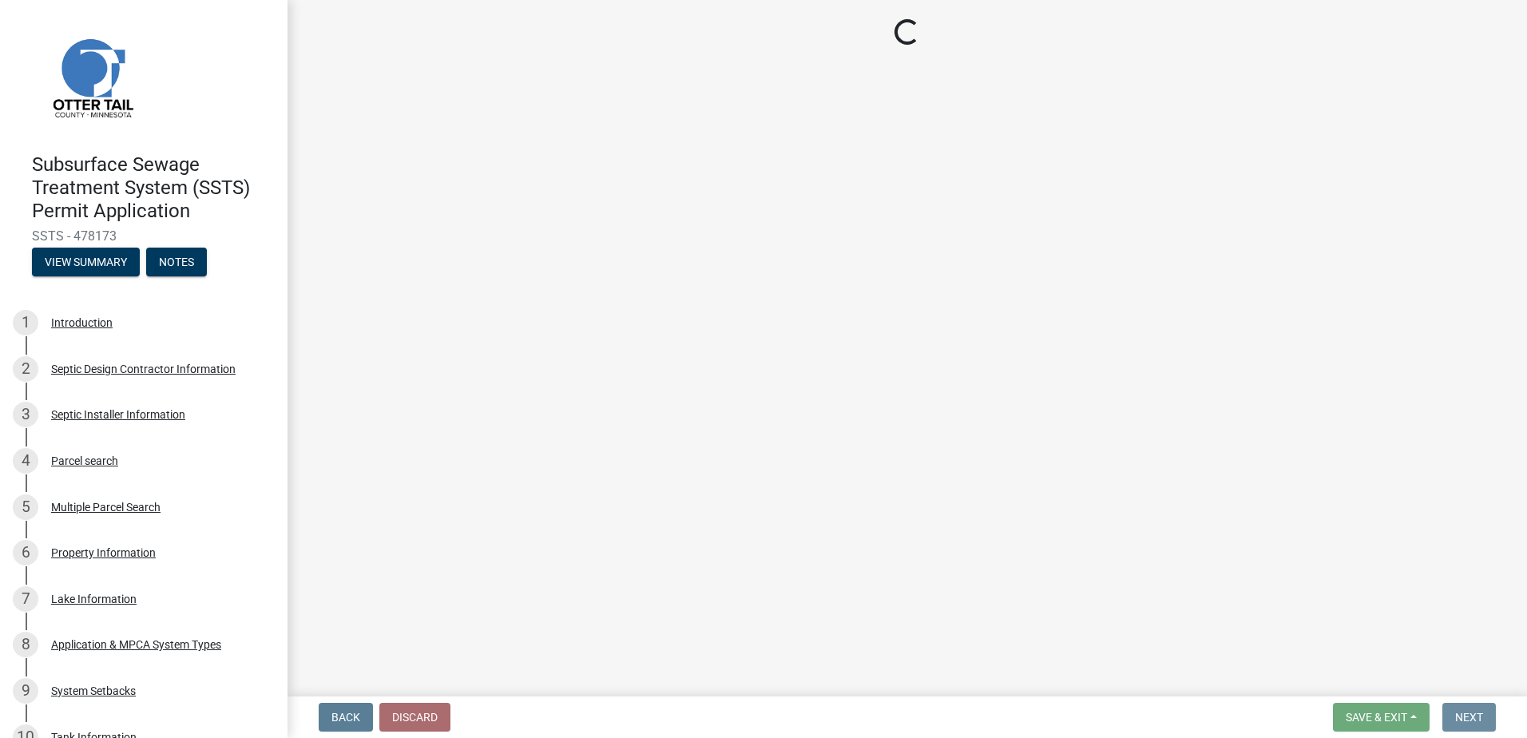
scroll to position [0, 0]
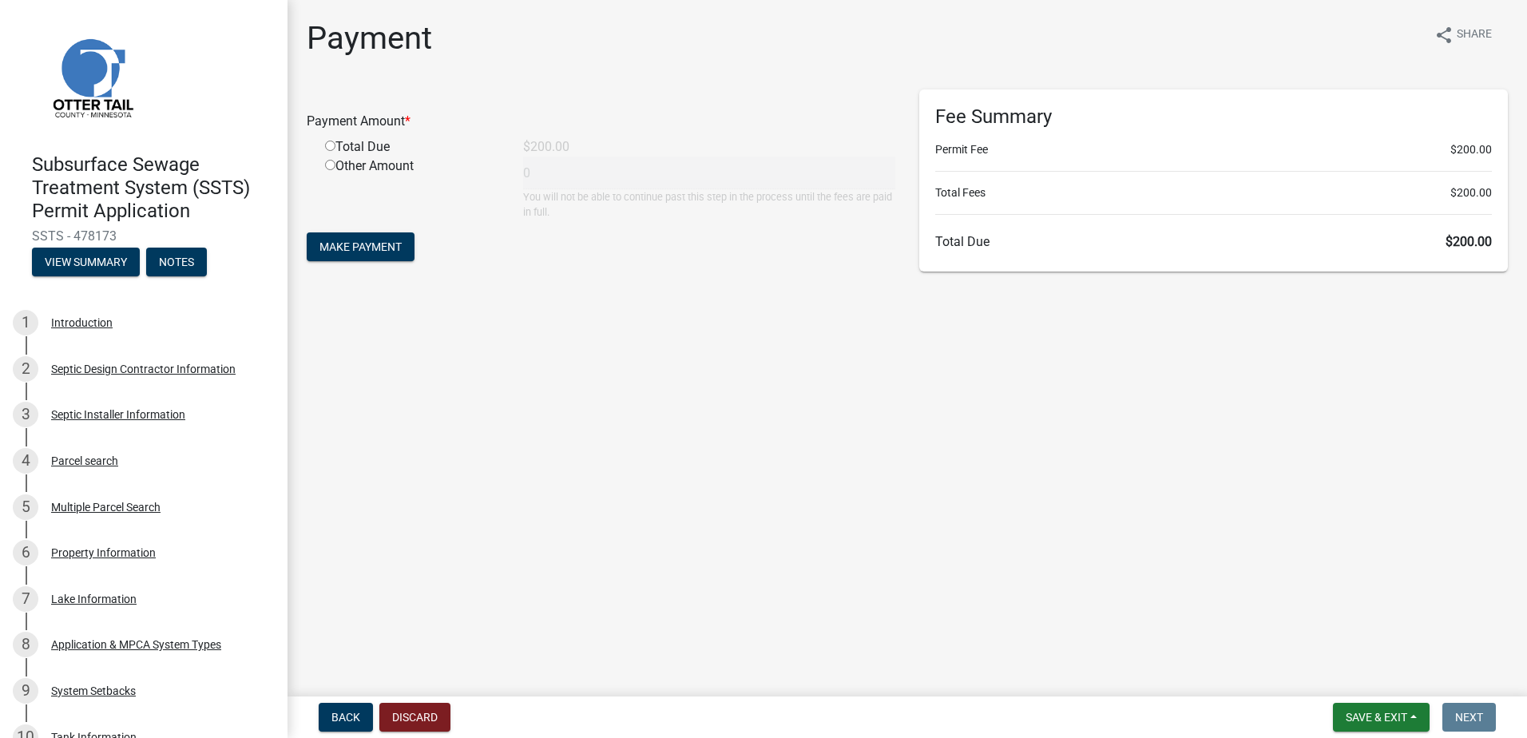
click at [328, 149] on input "radio" at bounding box center [330, 146] width 10 height 10
radio input "true"
type input "200"
click at [346, 240] on span "Make Payment" at bounding box center [361, 246] width 82 height 13
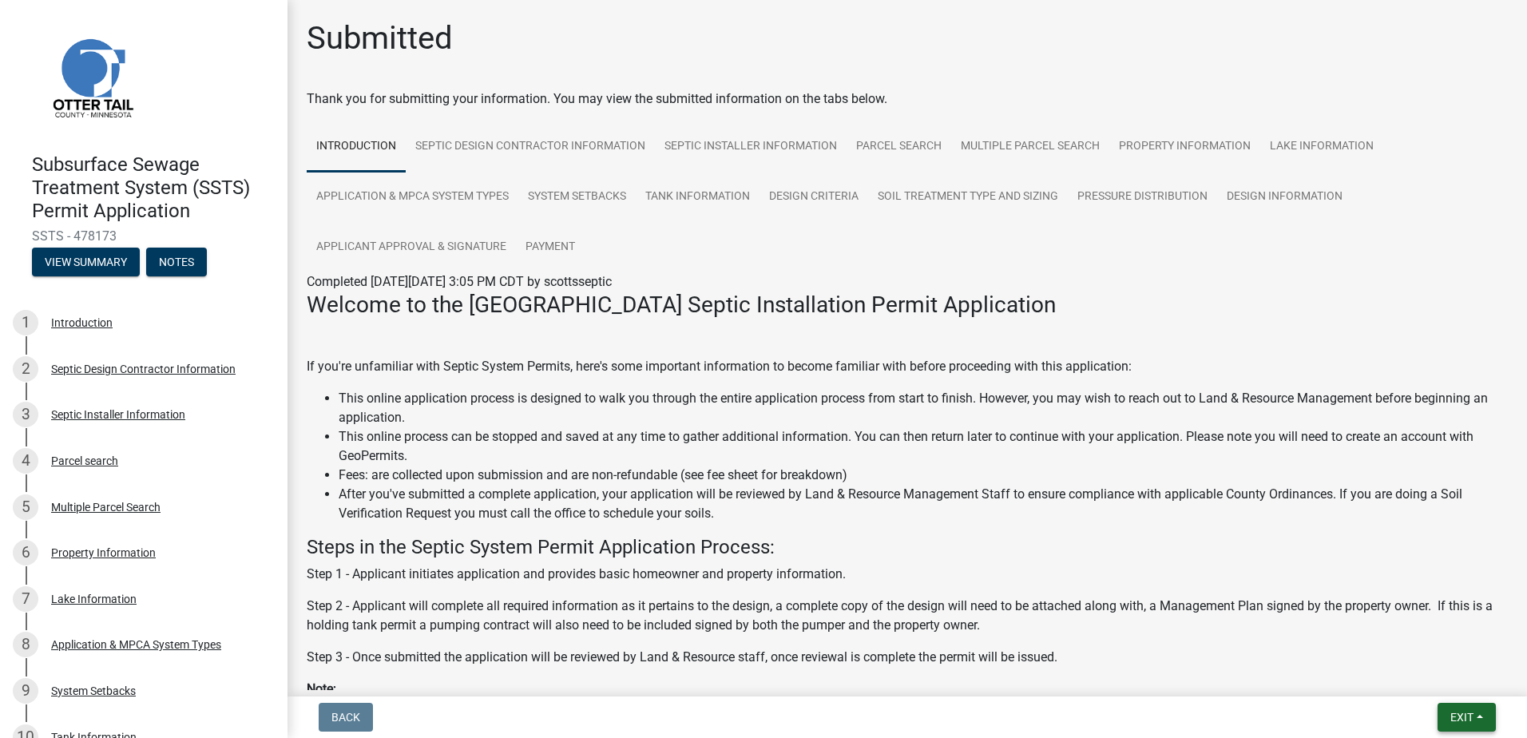
click at [1478, 717] on button "Exit" at bounding box center [1467, 717] width 58 height 29
click at [1425, 669] on button "Save & Exit" at bounding box center [1432, 676] width 128 height 38
